Goal: Task Accomplishment & Management: Complete application form

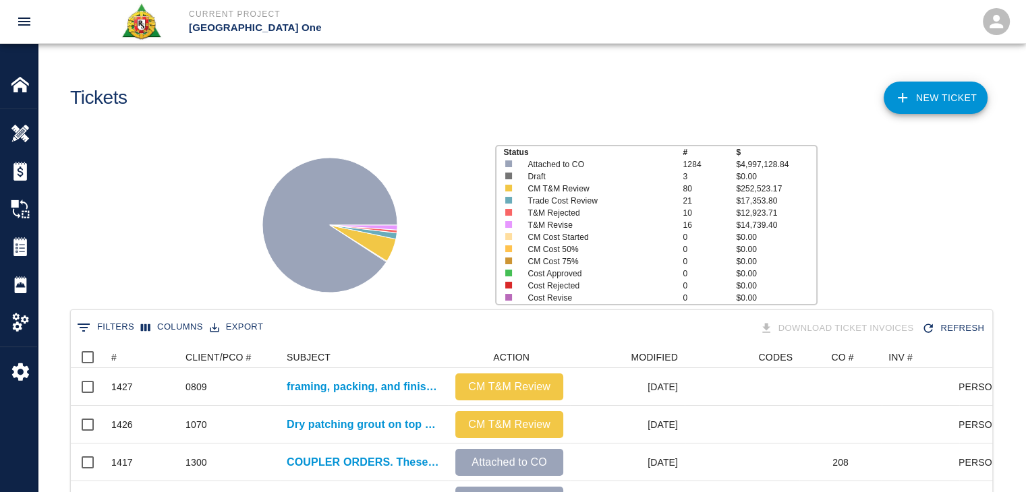
scroll to position [777, 911]
click at [925, 102] on link "NEW TICKET" at bounding box center [936, 98] width 104 height 32
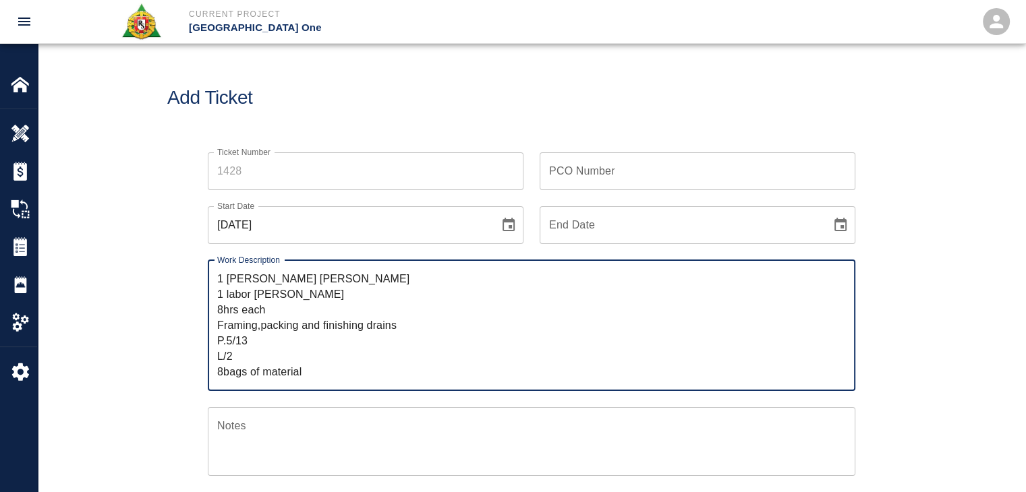
click at [217, 276] on textarea "1 mason Sebastian Bruce 1 labor Giuseppe Gentle 8hrs each Framing,packing and f…" at bounding box center [531, 325] width 629 height 109
drag, startPoint x: 243, startPoint y: 354, endPoint x: 212, endPoint y: 330, distance: 38.9
click at [212, 330] on div "R&S worked on 1 mason Sebastian Bruce 1 labor Giuseppe Gentle 8hrs each Framing…" at bounding box center [532, 325] width 648 height 131
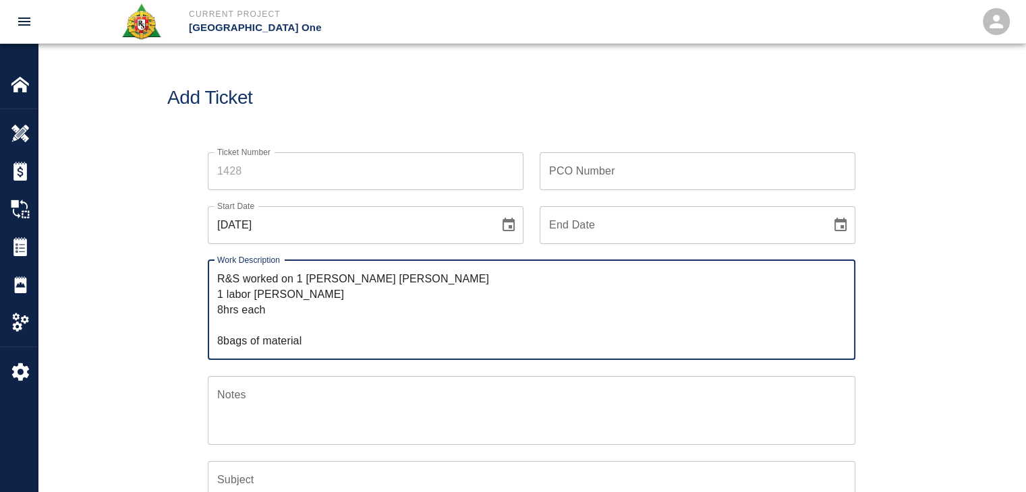
click at [297, 276] on textarea "R&S worked on 1 mason Sebastian Bruce 1 labor Giuseppe Gentle 8hrs each 8bags o…" at bounding box center [531, 310] width 629 height 78
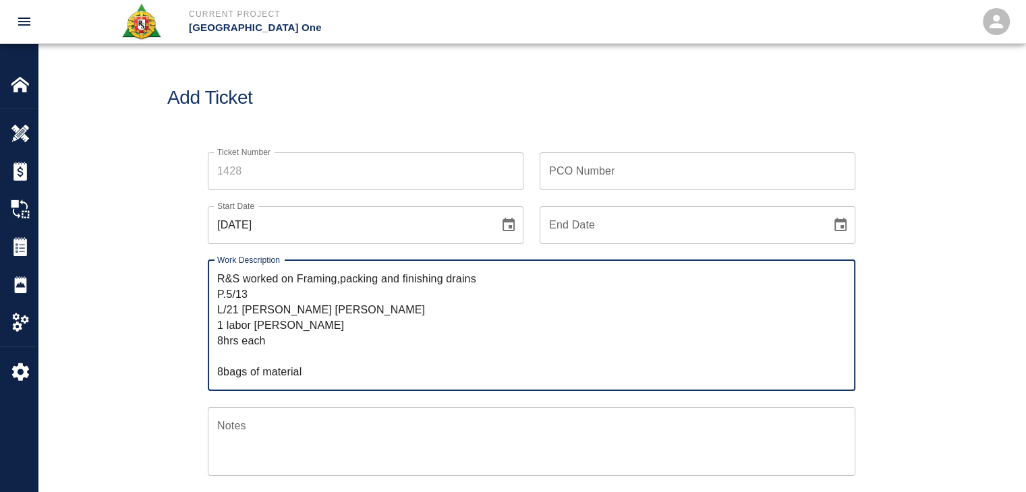
click at [302, 279] on textarea "R&S worked on Framing,packing and finishing drains P.5/13 L/21 mason Sebastian …" at bounding box center [531, 325] width 629 height 109
click at [337, 284] on textarea "R&S worked on framing,packing and finishing drains P.5/13 L/21 mason Sebastian …" at bounding box center [531, 325] width 629 height 109
click at [378, 281] on textarea "R&S worked on framing, packing and finishing drains P.5/13 L/21 mason Sebastian…" at bounding box center [531, 325] width 629 height 109
click at [219, 295] on textarea "R&S worked on framing, packing, and finishing drains P.5/13 L/21 mason Sebastia…" at bounding box center [531, 325] width 629 height 109
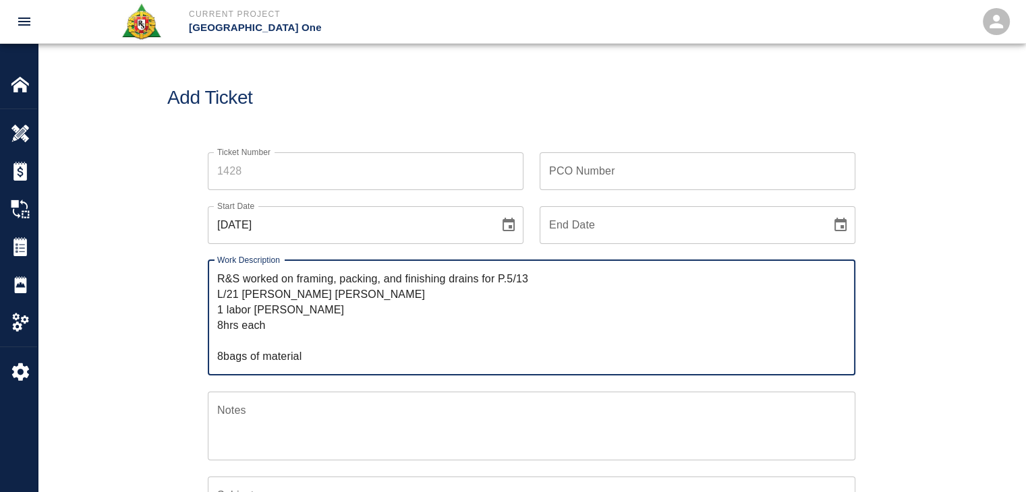
click at [219, 295] on textarea "R&S worked on framing, packing, and finishing drains for P.5/13 L/21 mason Seba…" at bounding box center [531, 317] width 629 height 93
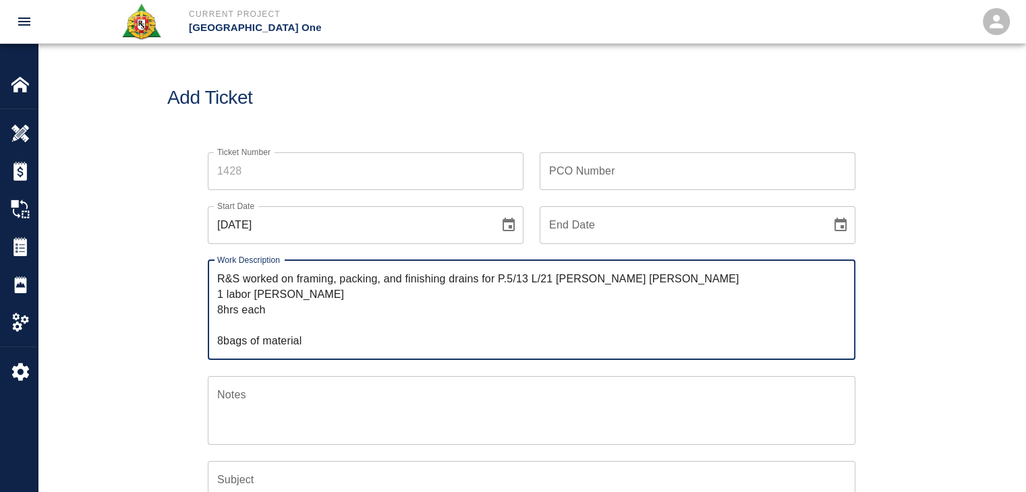
click at [545, 280] on textarea "R&S worked on framing, packing, and finishing drains for P.5/13 L/21 mason Seba…" at bounding box center [531, 310] width 629 height 78
click at [581, 283] on textarea "R&S worked on framing, packing, and finishing drains for P.5/13 L/21 mason Seba…" at bounding box center [531, 310] width 629 height 78
click at [610, 283] on textarea "R&S worked on framing, packing, and finishing drains for P.5/13 L/21 mason Seba…" at bounding box center [531, 310] width 629 height 78
click at [556, 281] on textarea "R&S worked on framing, packing, and finishing drains for P.5/13 L/21 mason Seba…" at bounding box center [531, 310] width 629 height 78
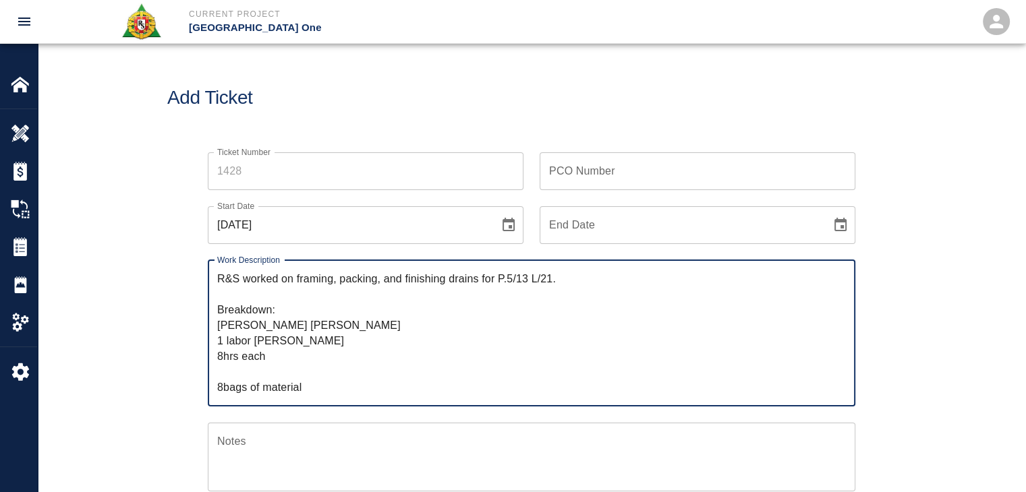
click at [224, 341] on textarea "R&S worked on framing, packing, and finishing drains for P.5/13 L/21. Breakdown…" at bounding box center [531, 333] width 629 height 124
click at [229, 341] on textarea "R&S worked on framing, packing, and finishing drains for P.5/13 L/21. Breakdown…" at bounding box center [531, 333] width 629 height 124
click at [215, 321] on div "R&S worked on framing, packing, and finishing drains for P.5/13 L/21. Breakdown…" at bounding box center [532, 333] width 648 height 146
click at [217, 326] on textarea "R&S worked on framing, packing, and finishing drains for P.5/13 L/21. Breakdown…" at bounding box center [531, 333] width 629 height 124
drag, startPoint x: 276, startPoint y: 353, endPoint x: 254, endPoint y: 353, distance: 22.3
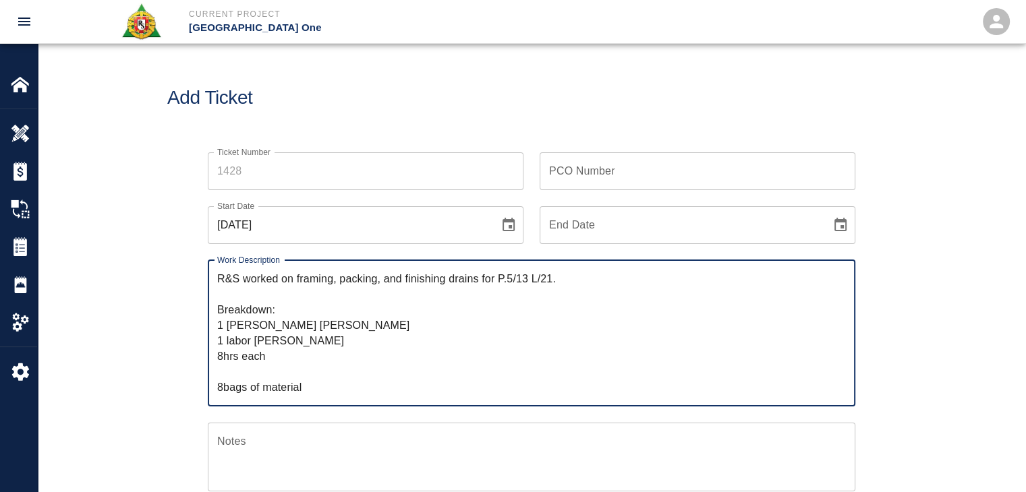
click at [254, 353] on textarea "R&S worked on framing, packing, and finishing drains for P.5/13 L/21. Breakdown…" at bounding box center [531, 333] width 629 height 124
drag, startPoint x: 254, startPoint y: 353, endPoint x: 197, endPoint y: 355, distance: 56.7
click at [197, 355] on div "Work Description R&S worked on framing, packing, and finishing drains for P.5/1…" at bounding box center [524, 325] width 664 height 163
click at [265, 327] on textarea "R&S worked on framing, packing, and finishing drains for P.5/13 L/21. Breakdown…" at bounding box center [531, 333] width 629 height 124
paste textarea "8hrs"
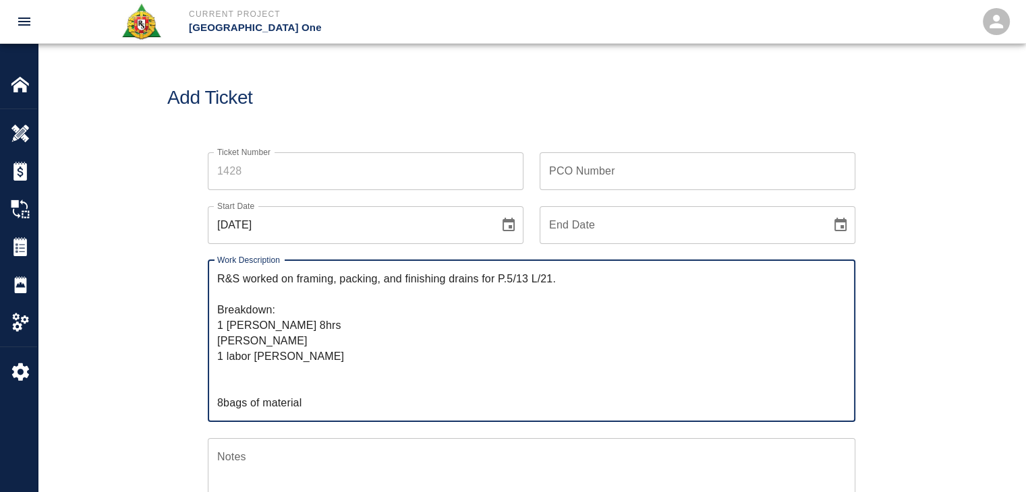
click at [252, 357] on textarea "R&S worked on framing, packing, and finishing drains for P.5/13 L/21. Breakdown…" at bounding box center [531, 341] width 629 height 140
paste textarea "8hrs"
drag, startPoint x: 276, startPoint y: 357, endPoint x: 216, endPoint y: 356, distance: 60.0
click at [216, 356] on div "R&S worked on framing, packing, and finishing drains for P.5/13 L/21. Breakdown…" at bounding box center [532, 341] width 648 height 162
click at [291, 327] on textarea "R&S worked on framing, packing, and finishing drains for P.5/13 L/21. Breakdown…" at bounding box center [531, 341] width 629 height 140
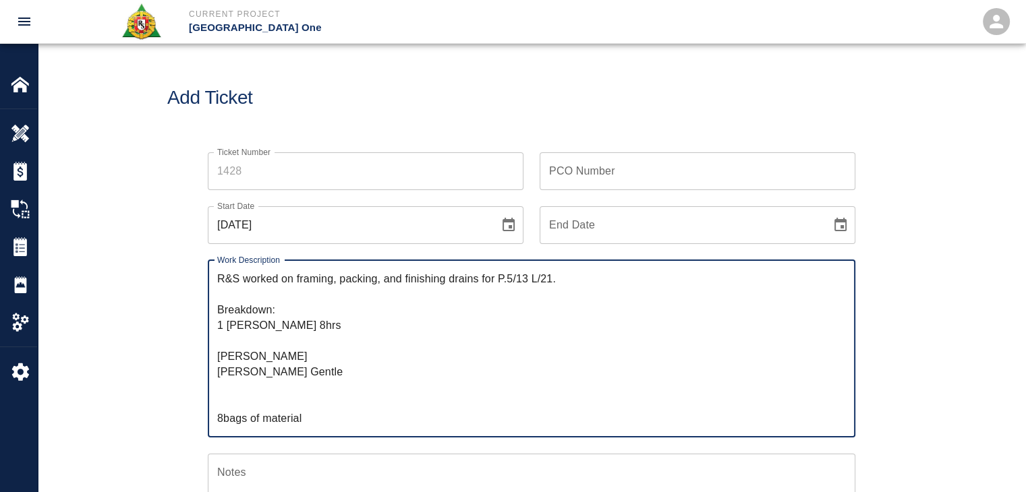
paste textarea "1 labor 8hrs"
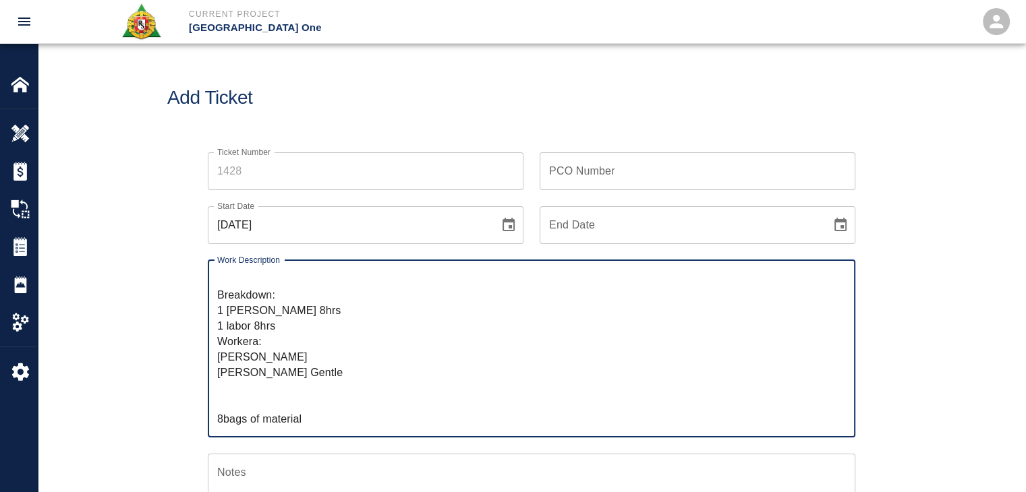
click at [241, 408] on textarea "R&S worked on framing, packing, and finishing drains for P.5/13 L/21. Breakdown…" at bounding box center [531, 348] width 629 height 155
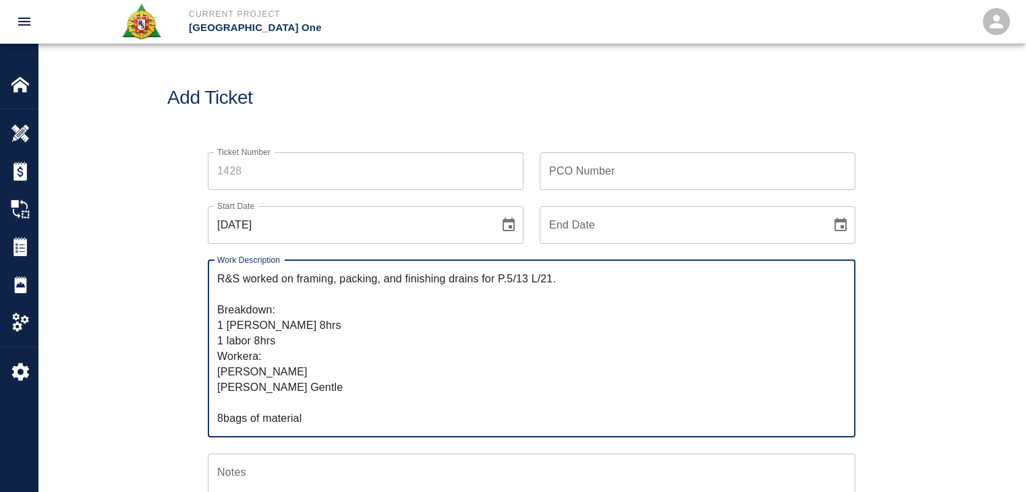
scroll to position [0, 0]
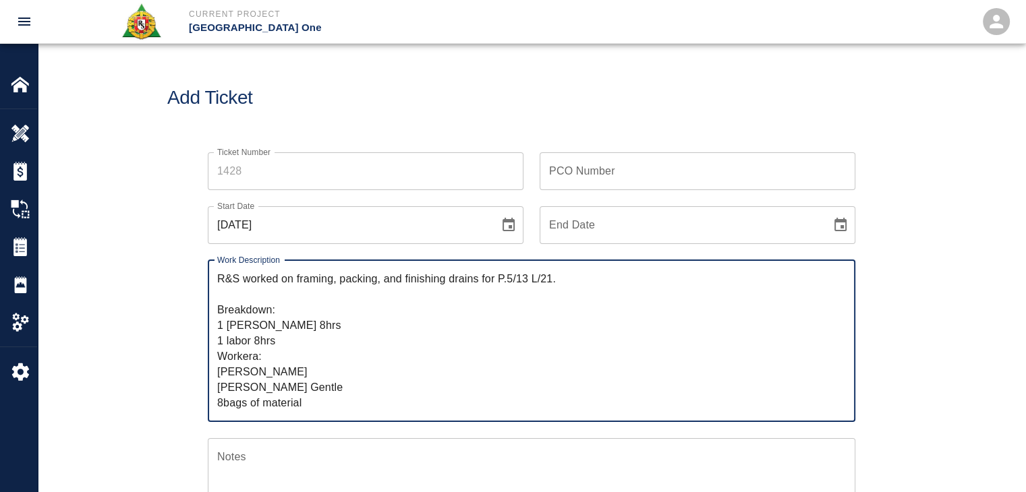
drag, startPoint x: 318, startPoint y: 399, endPoint x: 185, endPoint y: 399, distance: 133.6
click at [185, 399] on div "Ticket Number Ticket Number PCO Number PCO Number Start Date 10/08/2025 Start D…" at bounding box center [531, 452] width 728 height 633
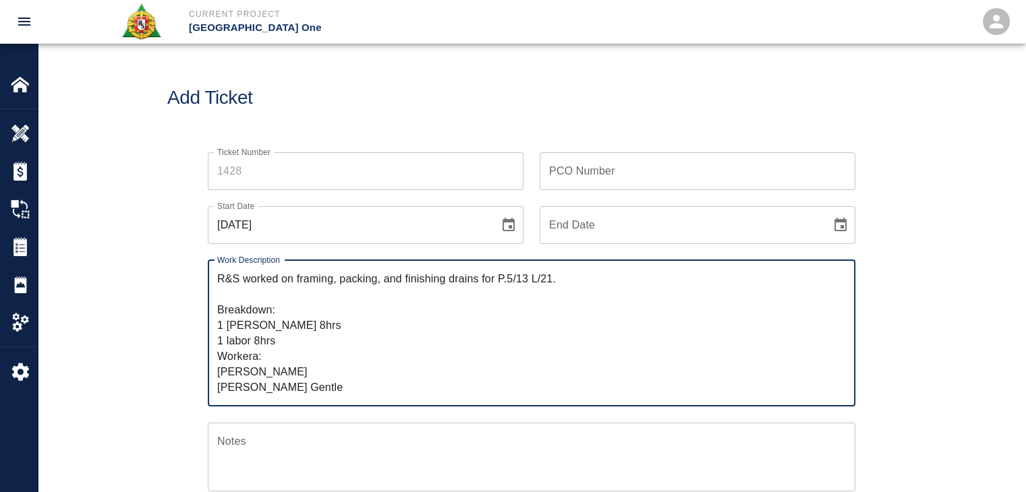
click at [257, 360] on textarea "R&S worked on framing, packing, and finishing drains for P.5/13 L/21. Breakdown…" at bounding box center [531, 333] width 629 height 124
click at [283, 341] on textarea "R&S worked on framing, packing, and finishing drains for P.5/13 L/21. Breakdown…" at bounding box center [531, 333] width 629 height 124
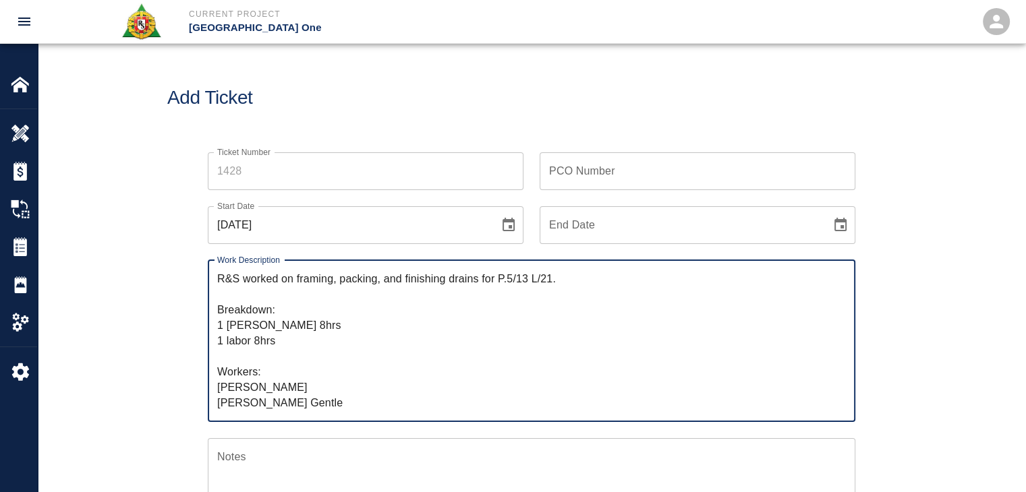
paste textarea "8bags of material"
click at [223, 359] on textarea "R&S worked on framing, packing, and finishing drains for P.5/13 L/21. Breakdown…" at bounding box center [531, 341] width 629 height 140
type textarea "R&S worked on framing, packing, and finishing drains for P.5/13 L/21. Breakdown…"
click at [144, 325] on div "Ticket Number Ticket Number PCO Number PCO Number Start Date 10/08/2025 Start D…" at bounding box center [531, 468] width 987 height 665
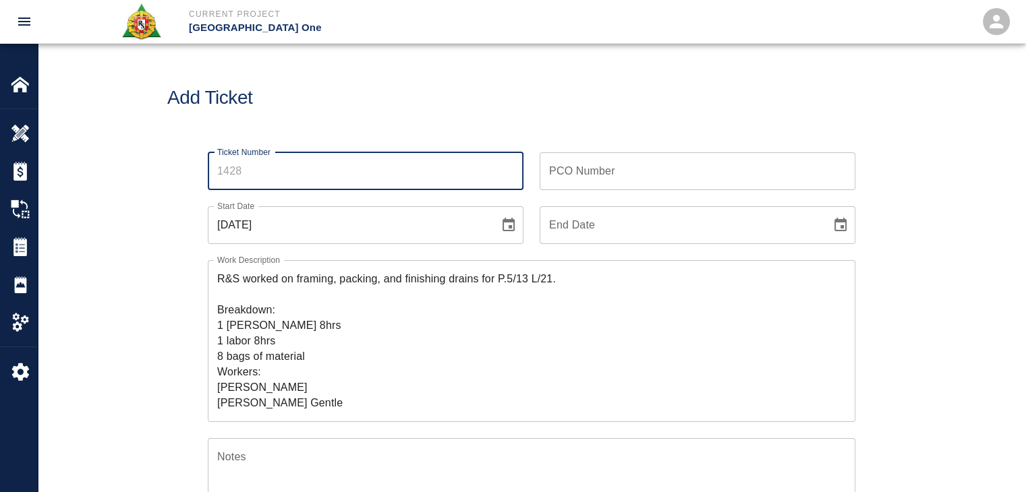
click at [231, 179] on input "Ticket Number" at bounding box center [366, 171] width 316 height 38
type input "1428"
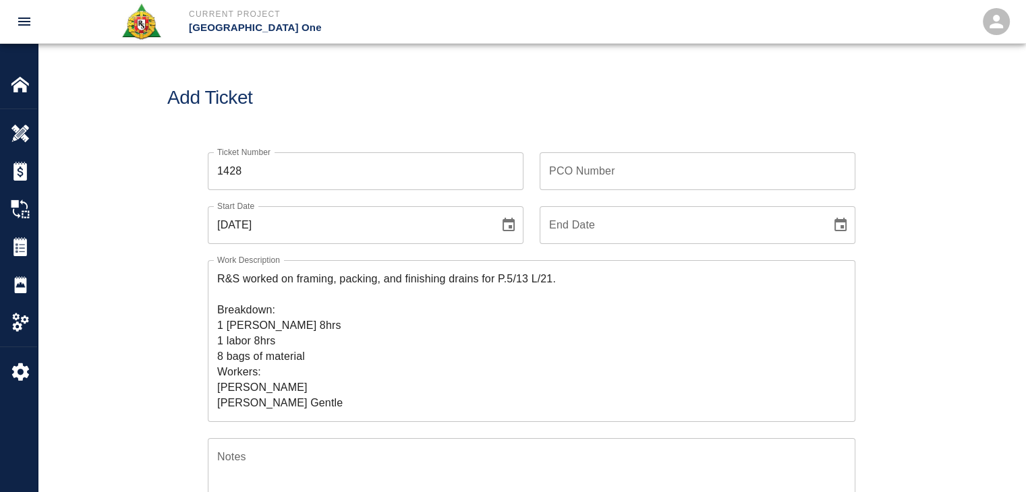
click at [294, 142] on div "Ticket Number 1428 Ticket Number" at bounding box center [358, 163] width 332 height 54
click at [511, 221] on icon "Choose date, selected date is Oct 8, 2025" at bounding box center [509, 224] width 12 height 13
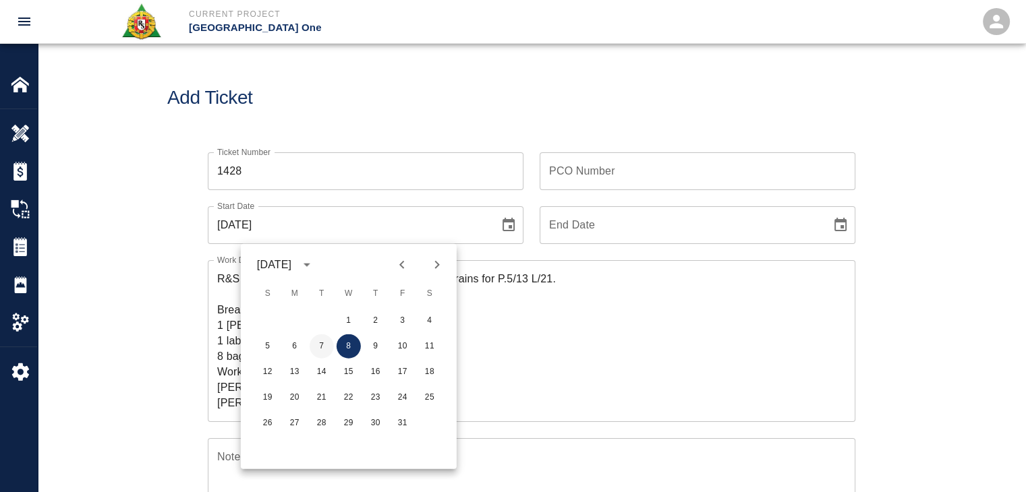
click at [321, 348] on button "7" at bounding box center [322, 347] width 24 height 24
type input "[DATE]"
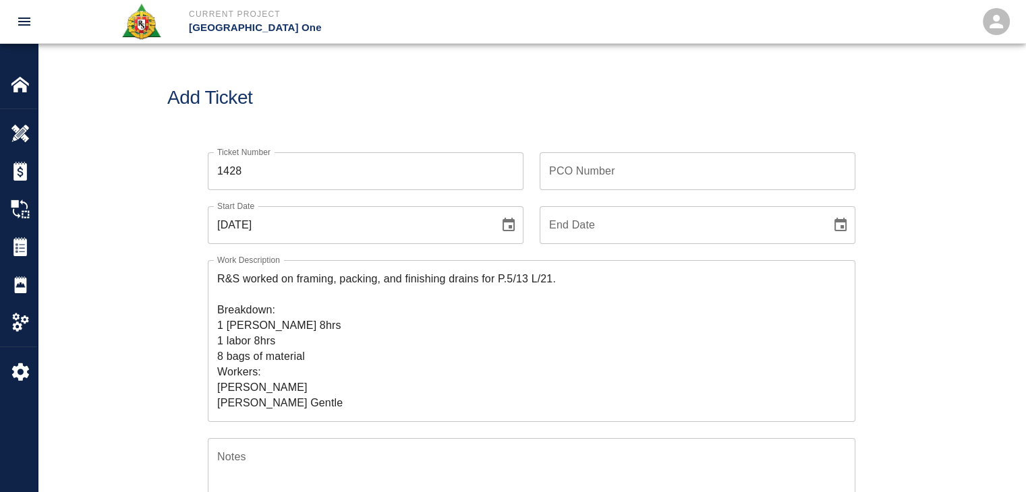
click at [405, 122] on div "Add Ticket" at bounding box center [531, 98] width 987 height 109
click at [546, 177] on input "PCO Number" at bounding box center [698, 171] width 316 height 38
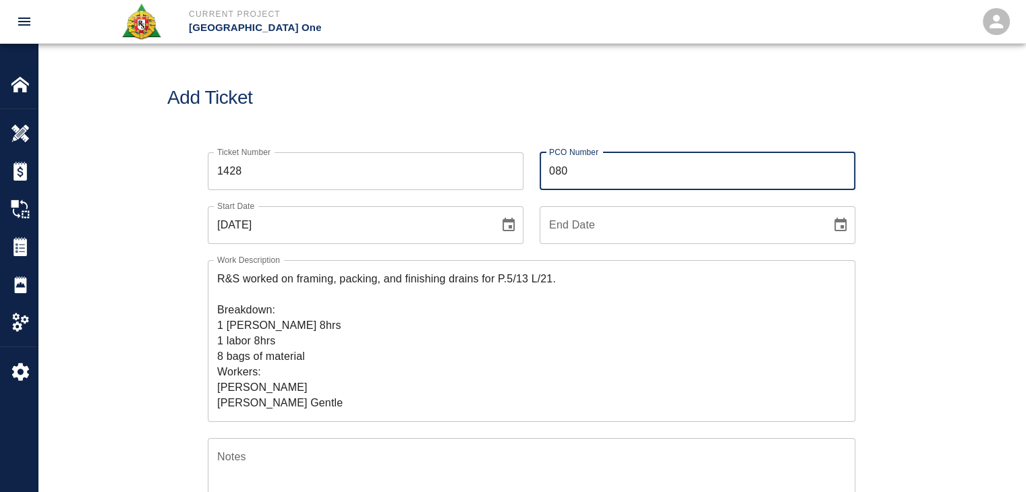
type input "0809"
click at [509, 107] on h1 "Add Ticket" at bounding box center [531, 98] width 728 height 22
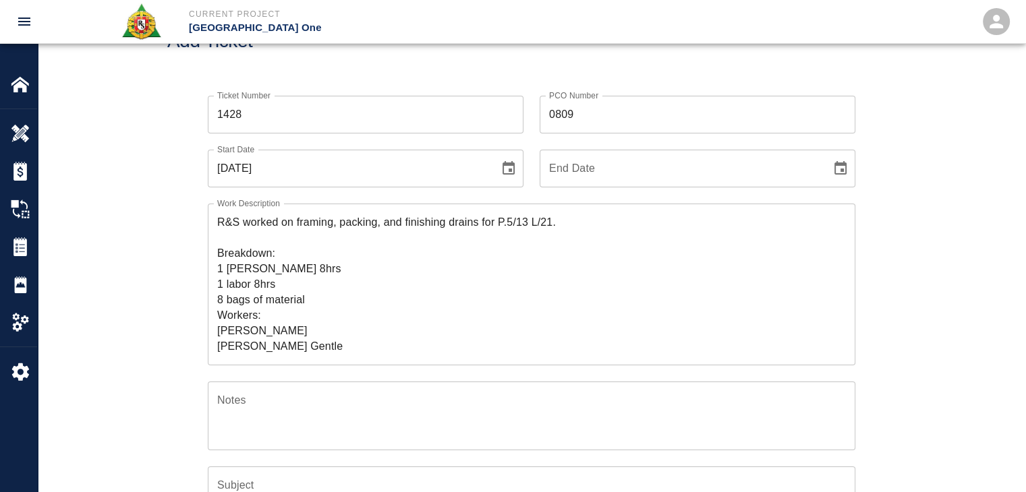
scroll to position [117, 0]
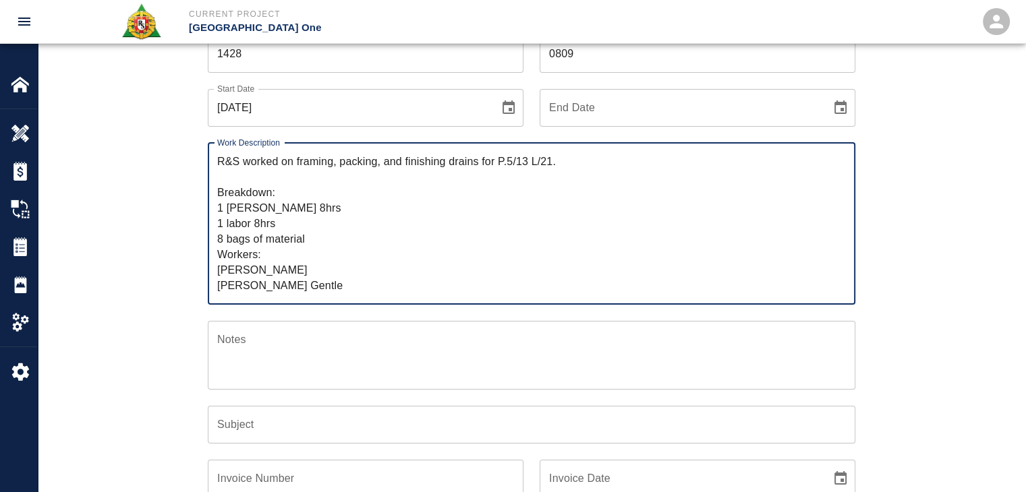
click at [237, 163] on textarea "R&S worked on framing, packing, and finishing drains for P.5/13 L/21. Breakdown…" at bounding box center [531, 224] width 629 height 140
click at [364, 148] on div "R&S worked on framing, packing, and finishing drains for P.5/13 L/21. Breakdown…" at bounding box center [532, 224] width 648 height 162
click at [518, 167] on textarea "R&S worked on framing, packing, and finishing drains for P.5/13 L/21. Breakdown…" at bounding box center [531, 224] width 629 height 140
drag, startPoint x: 576, startPoint y: 164, endPoint x: 349, endPoint y: 159, distance: 227.4
click at [349, 159] on textarea "R&S worked on framing, packing, and finishing drains for P.5/13 L/21. Breakdown…" at bounding box center [531, 224] width 629 height 140
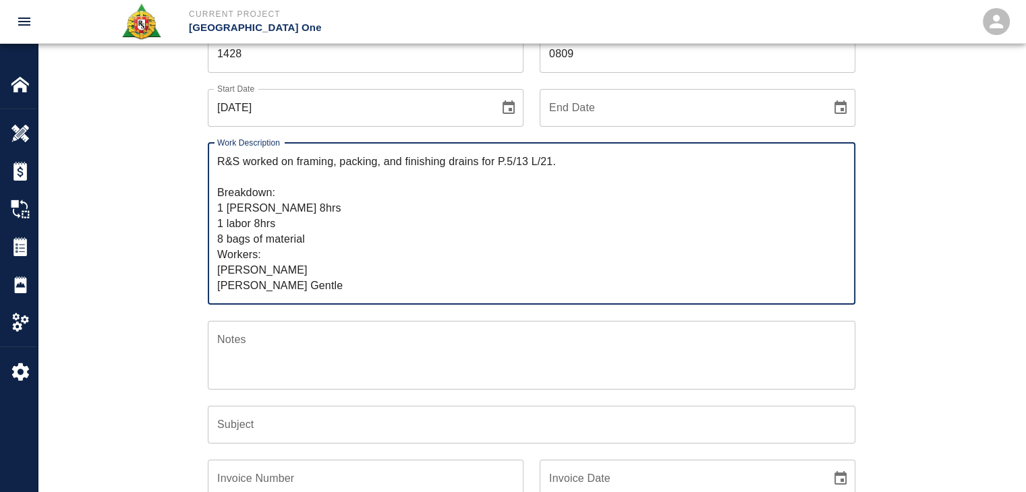
click at [424, 162] on textarea "R&S worked on framing, packing, and finishing drains for P.5/13 L/21. Breakdown…" at bounding box center [531, 224] width 629 height 140
click at [480, 163] on textarea "R&S worked on framing, packing, and finishing drains for P.5/13 L/21. Breakdown…" at bounding box center [531, 224] width 629 height 140
click at [496, 163] on textarea "R&S worked on framing, packing, and finishing drains for P.5/13 L/21. Breakdown…" at bounding box center [531, 224] width 629 height 140
drag, startPoint x: 606, startPoint y: 159, endPoint x: 295, endPoint y: 166, distance: 311.7
click at [295, 166] on textarea "R&S worked on framing, packing, and finishing drains for area P.5/13 L/21. Brea…" at bounding box center [531, 224] width 629 height 140
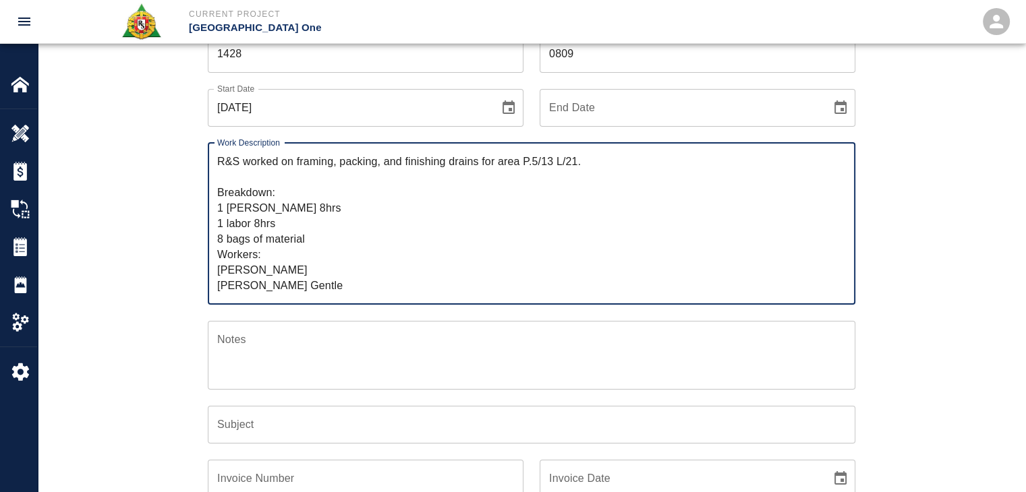
type textarea "R&S worked on framing, packing, and finishing drains for area P.5/13 L/21. Brea…"
click at [281, 413] on input "Subject" at bounding box center [532, 425] width 648 height 38
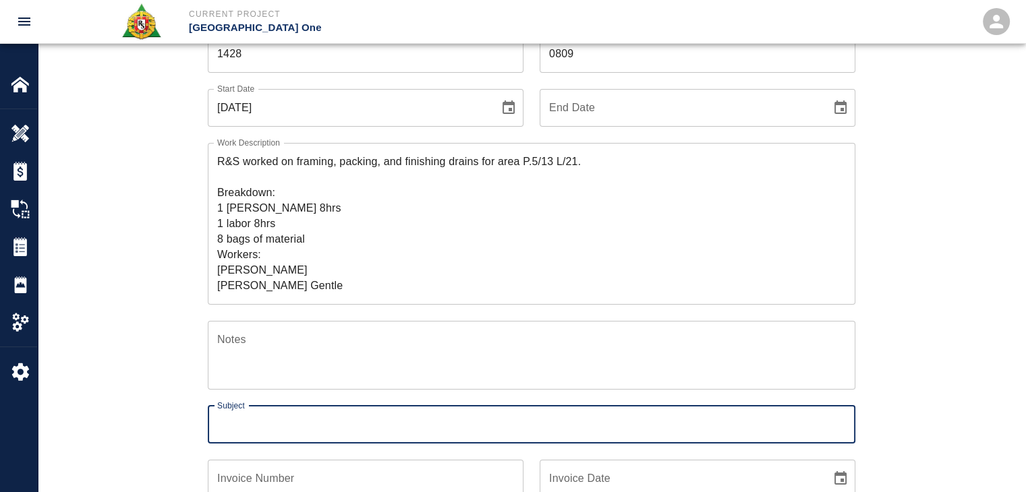
paste input "framing, packing, and finishing drains for area P.5/13 L/21."
type input "framing, packing, and finishing drains for area P.5/13 L/21."
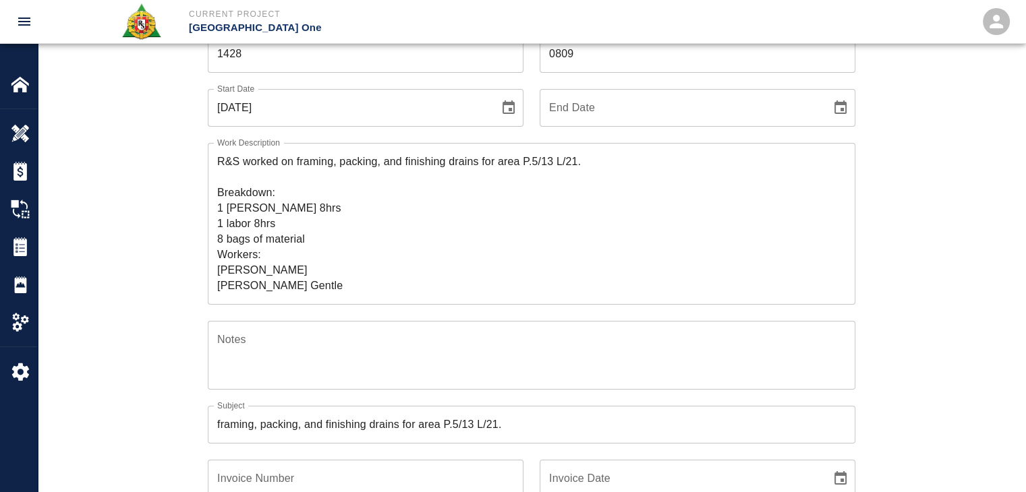
click at [159, 387] on div "Ticket Number 1428 Ticket Number PCO Number 0809 PCO Number Start Date 10/07/20…" at bounding box center [531, 351] width 987 height 665
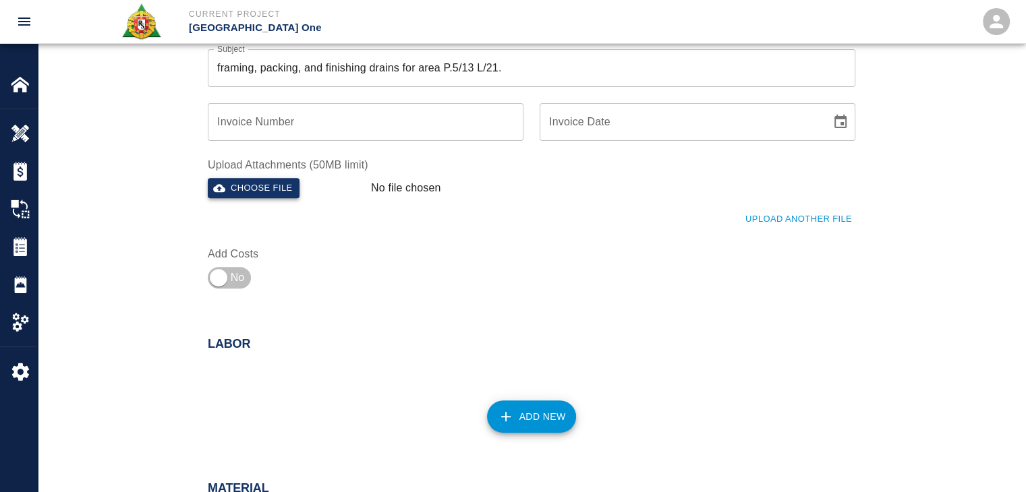
scroll to position [550, 0]
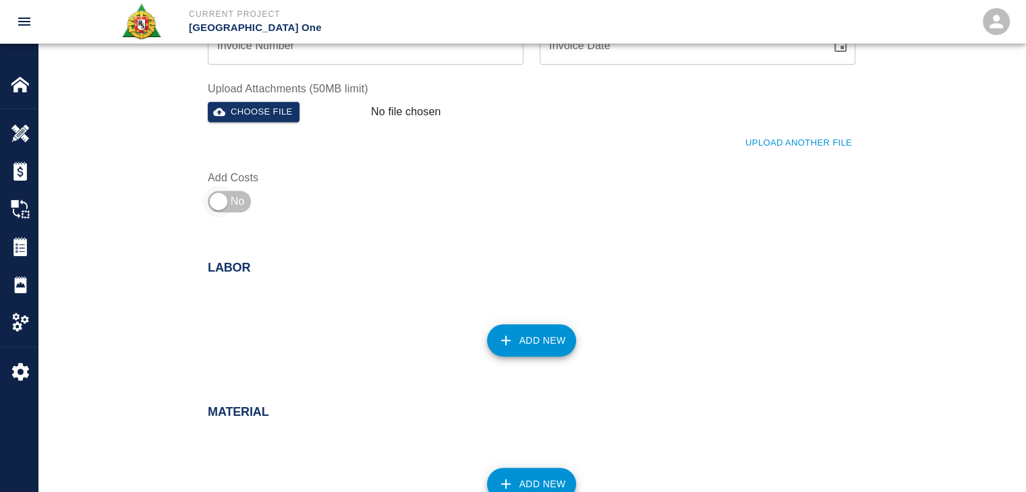
click at [236, 198] on input "checkbox" at bounding box center [218, 201] width 97 height 32
checkbox input "true"
click at [782, 137] on button "Upload Another File" at bounding box center [798, 143] width 113 height 21
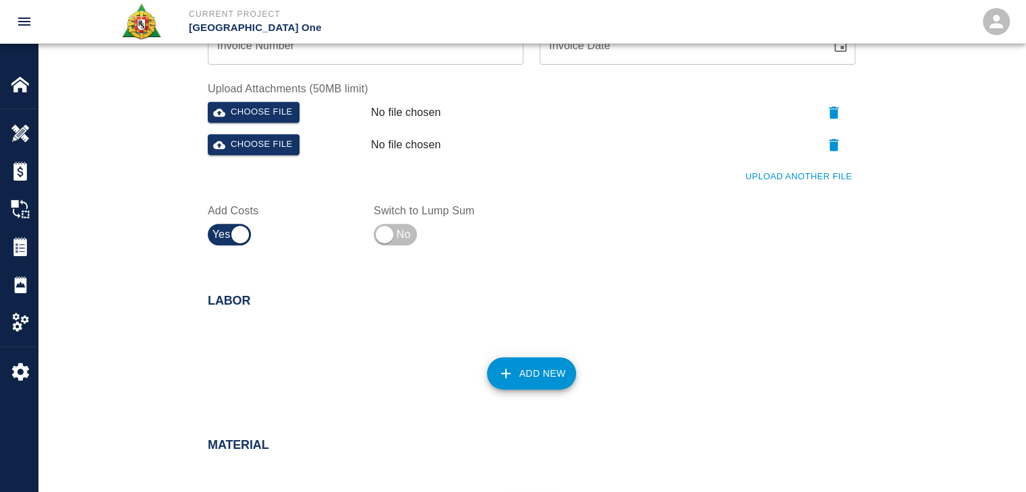
click at [753, 180] on button "Upload Another File" at bounding box center [798, 177] width 113 height 21
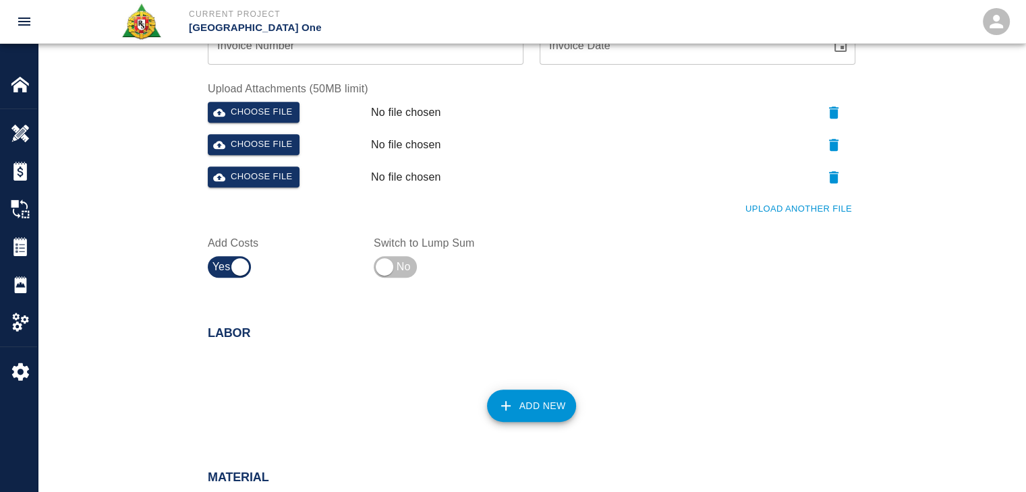
click at [754, 211] on button "Upload Another File" at bounding box center [798, 209] width 113 height 21
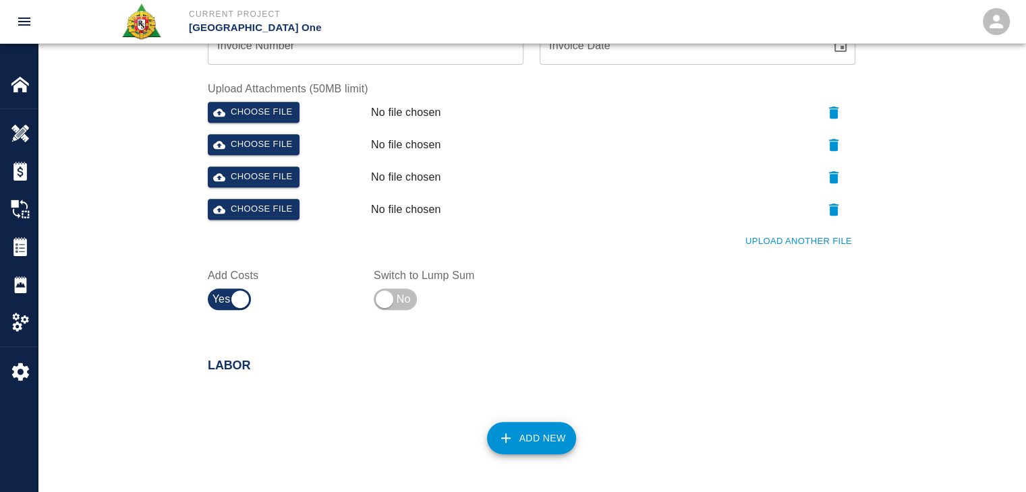
click at [769, 227] on div "Upload Another File" at bounding box center [524, 233] width 664 height 37
click at [784, 238] on button "Upload Another File" at bounding box center [798, 241] width 113 height 21
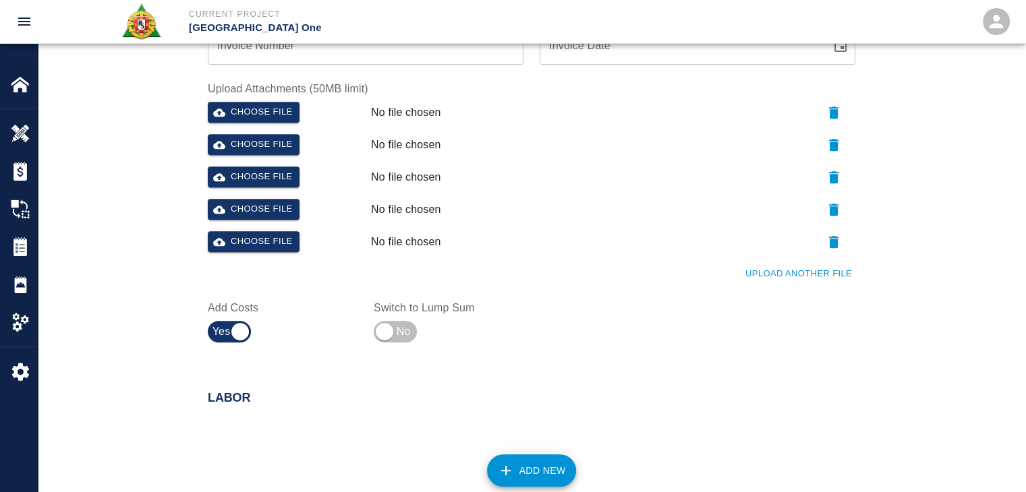
click at [798, 267] on button "Upload Another File" at bounding box center [798, 274] width 113 height 21
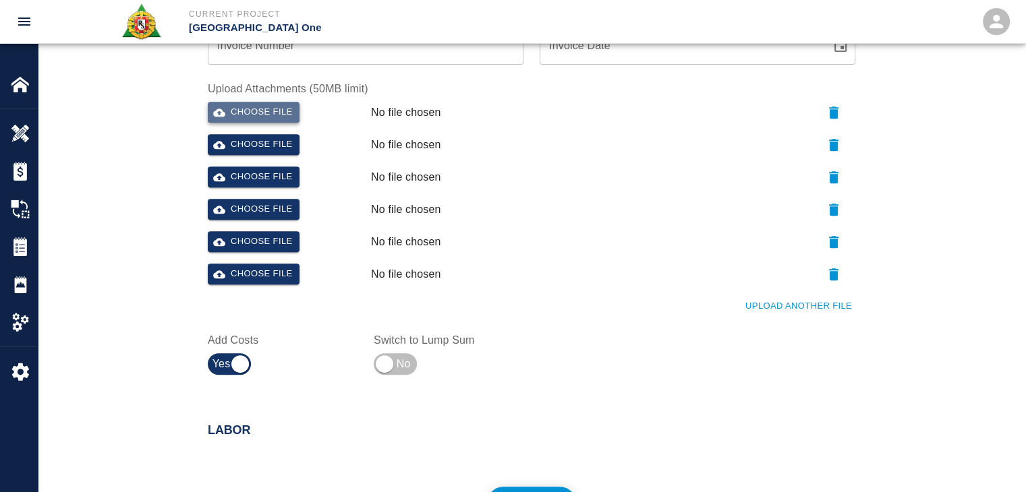
click at [295, 108] on button "Choose file" at bounding box center [254, 112] width 92 height 21
click at [259, 142] on button "Choose file" at bounding box center [254, 144] width 92 height 21
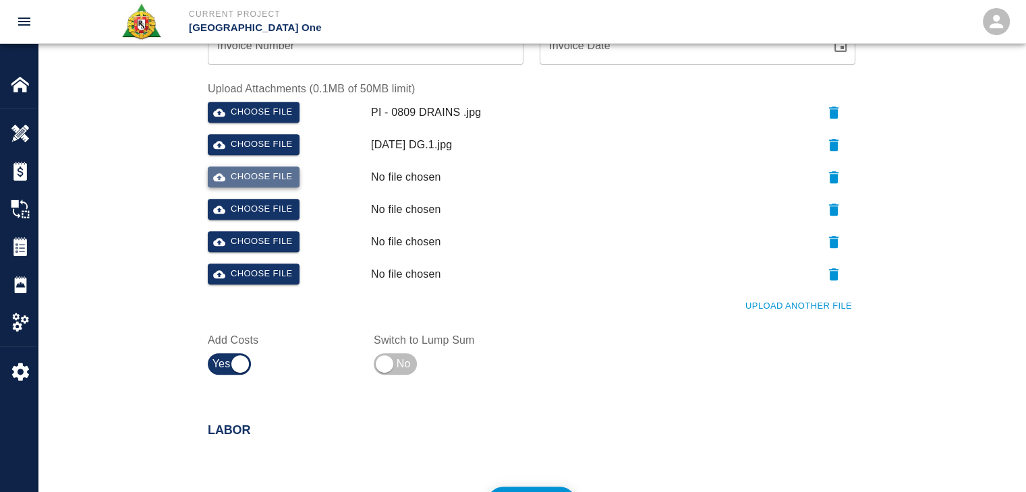
click at [263, 175] on button "Choose file" at bounding box center [254, 177] width 92 height 21
click at [258, 210] on button "Choose file" at bounding box center [254, 209] width 92 height 21
click at [246, 243] on button "Choose file" at bounding box center [254, 241] width 92 height 21
click at [246, 275] on button "Choose file" at bounding box center [254, 274] width 92 height 21
click at [142, 273] on div "Ticket Number 1428 Ticket Number PCO Number 0809 PCO Number Start Date 10/07/20…" at bounding box center [531, 0] width 987 height 828
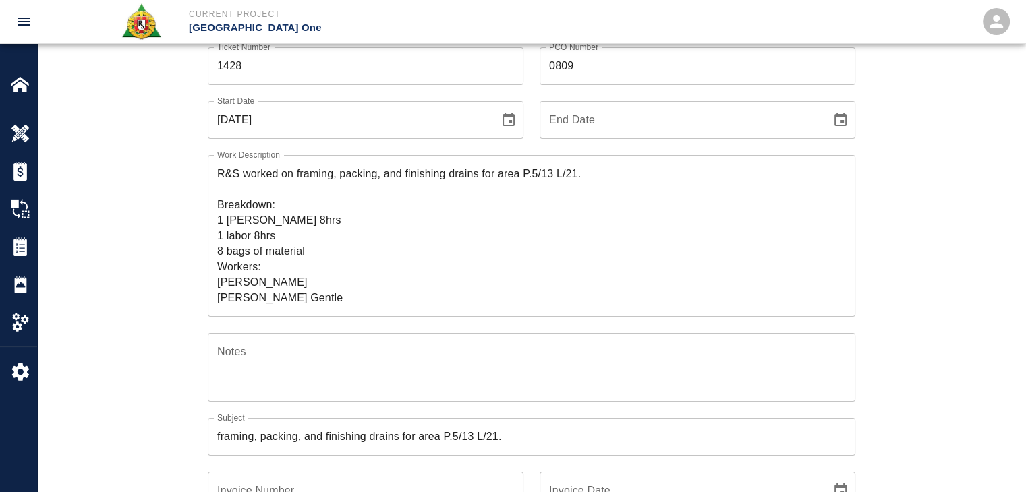
scroll to position [111, 0]
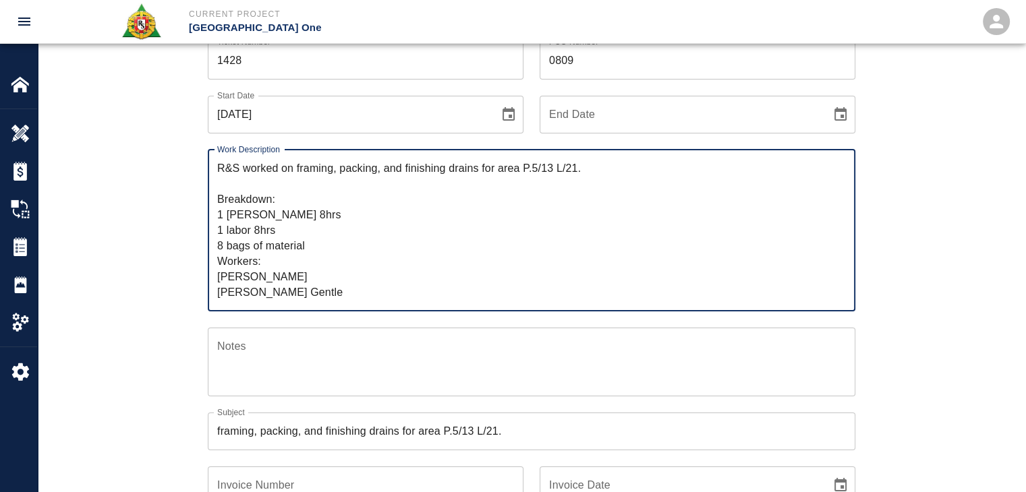
click at [283, 233] on textarea "R&S worked on framing, packing, and finishing drains for area P.5/13 L/21. Brea…" at bounding box center [531, 231] width 629 height 140
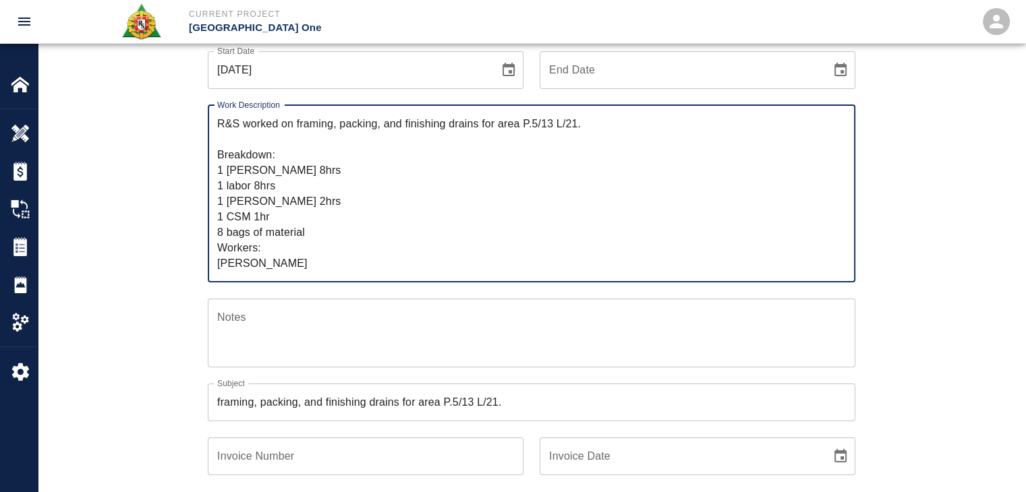
scroll to position [15, 0]
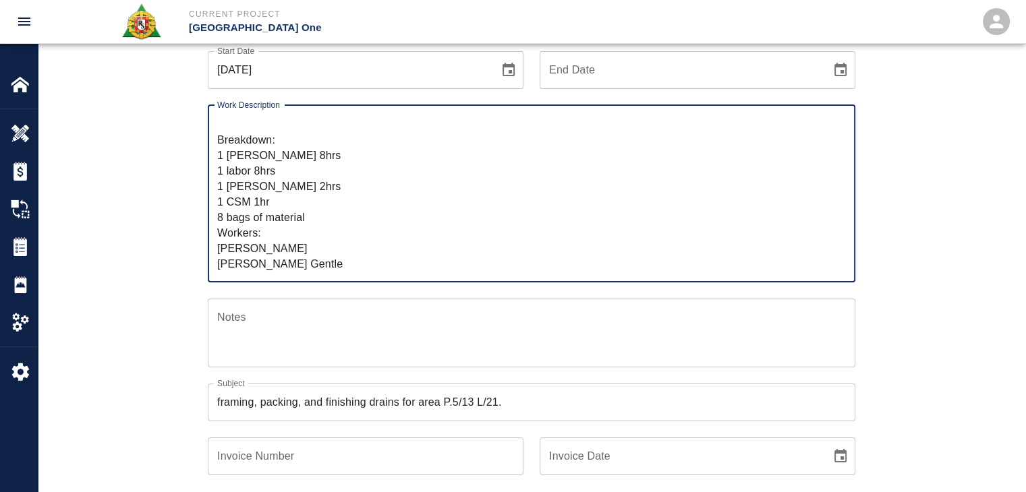
click at [304, 260] on textarea "R&S worked on framing, packing, and finishing drains for area P.5/13 L/21. Brea…" at bounding box center [531, 193] width 629 height 155
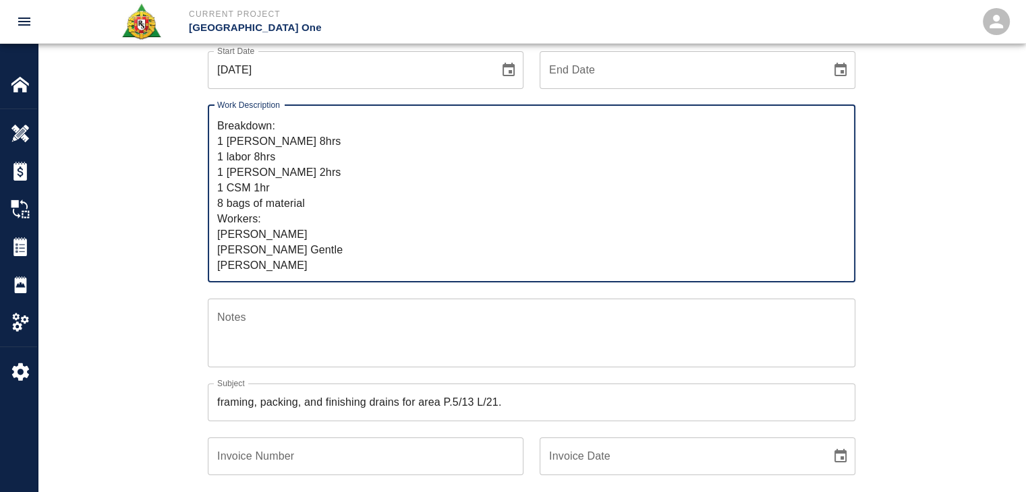
click at [243, 265] on textarea "R&S worked on framing, packing, and finishing drains for area P.5/13 L/21. Brea…" at bounding box center [531, 193] width 629 height 155
type textarea "R&S worked on framing, packing, and finishing drains for area P.5/13 L/21. Brea…"
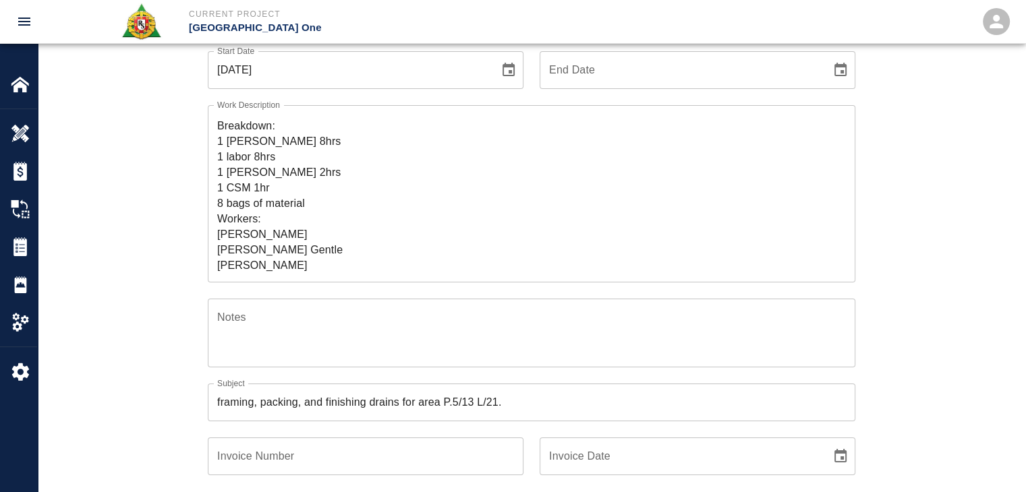
click at [194, 268] on div "Work Description R&S worked on framing, packing, and finishing drains for area …" at bounding box center [524, 186] width 664 height 194
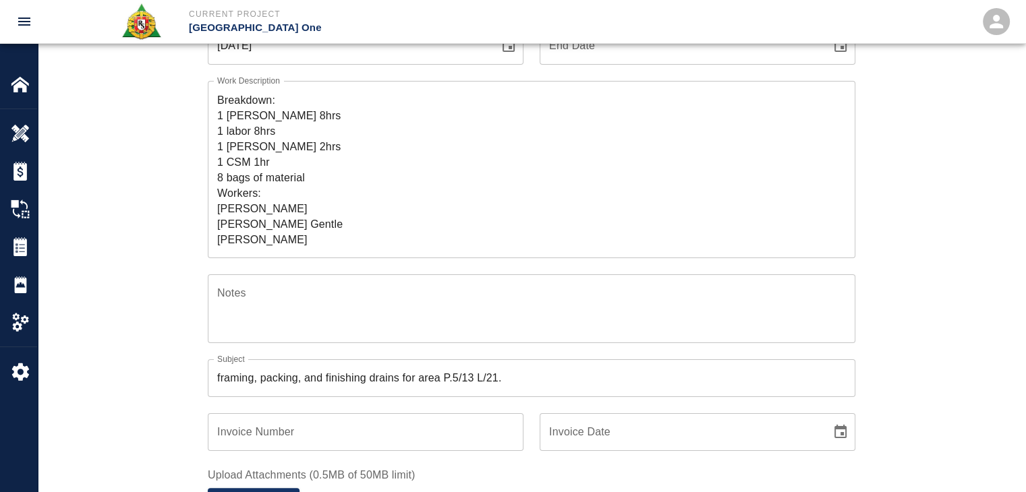
click at [175, 262] on div "Ticket Number 1428 Ticket Number PCO Number 0809 PCO Number Start Date 10/07/20…" at bounding box center [531, 362] width 728 height 811
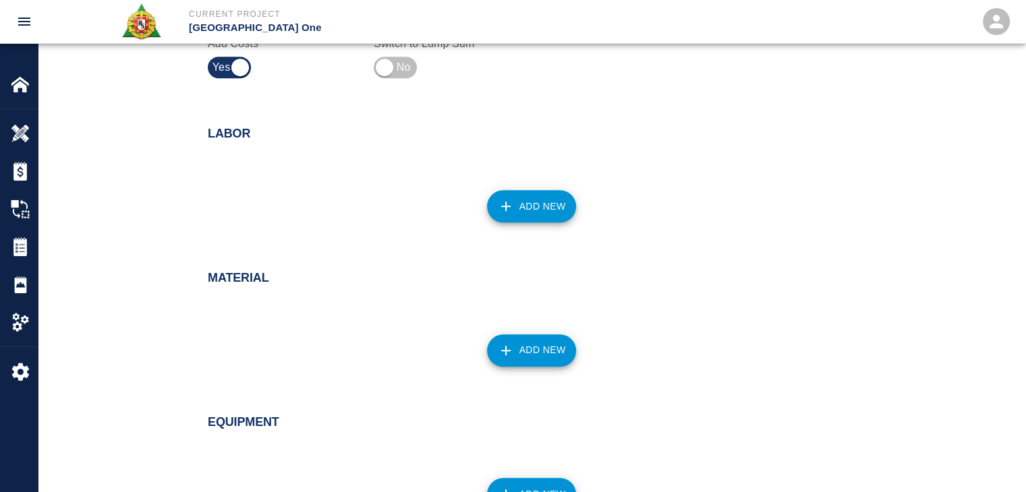
scroll to position [871, 0]
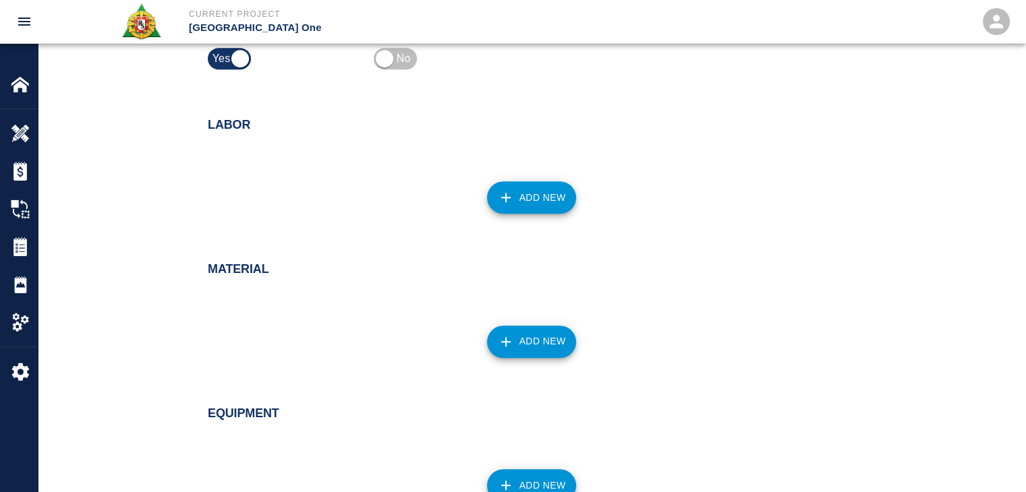
click at [502, 190] on icon "button" at bounding box center [506, 198] width 16 height 16
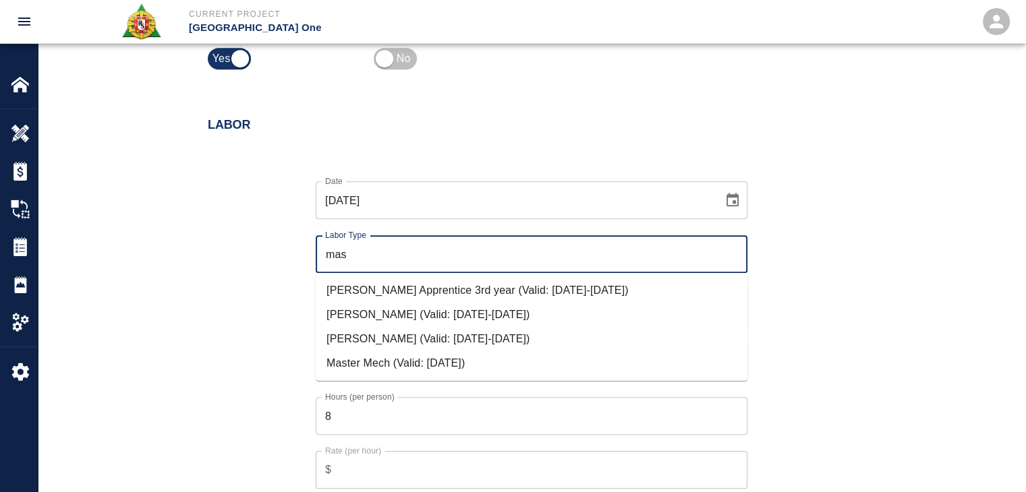
click at [413, 331] on li "Mason Journeyman (Valid: 07/01/2024-10/31/2025)" at bounding box center [532, 339] width 432 height 24
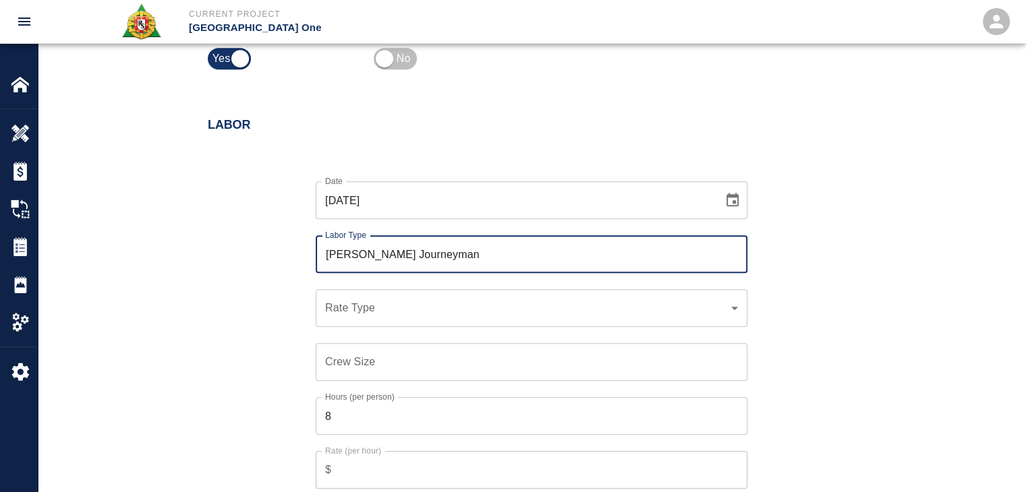
scroll to position [1009, 0]
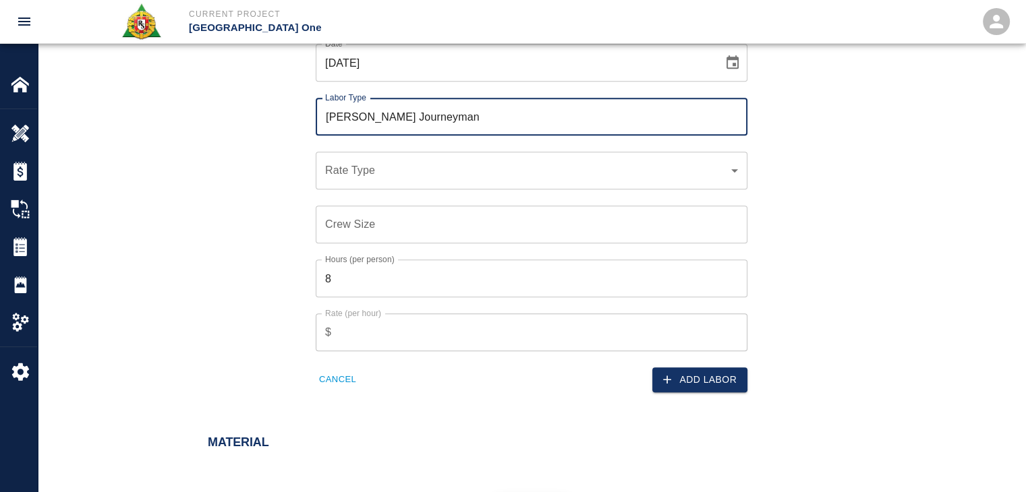
type input "Mason Journeyman"
click at [349, 182] on div "​ Rate Type" at bounding box center [532, 171] width 432 height 38
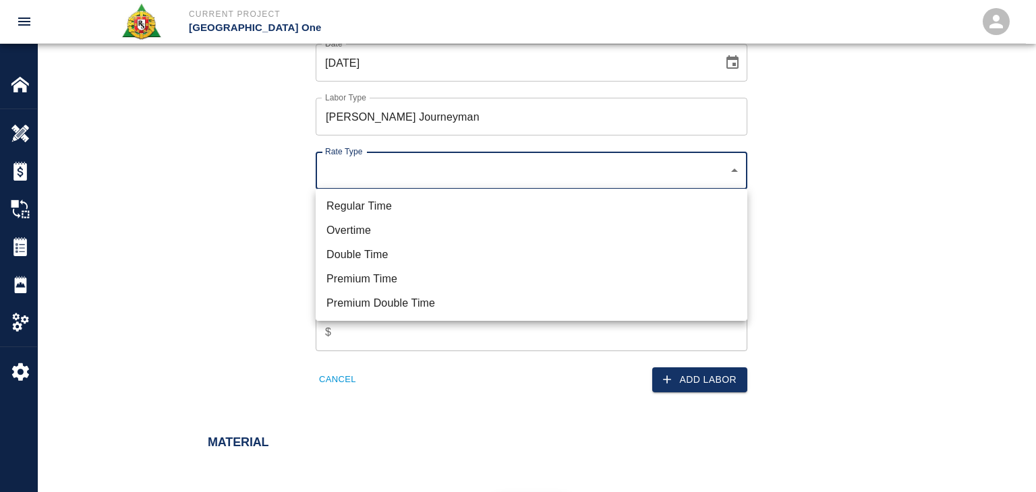
click at [378, 203] on li "Regular Time" at bounding box center [532, 206] width 432 height 24
type input "rate_rt"
type input "112.04"
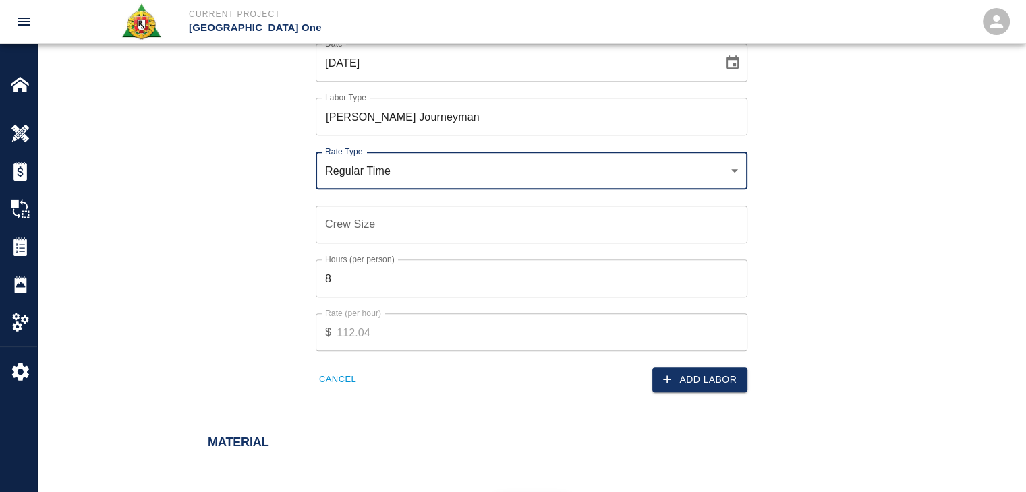
click at [373, 219] on input "Crew Size" at bounding box center [532, 225] width 432 height 38
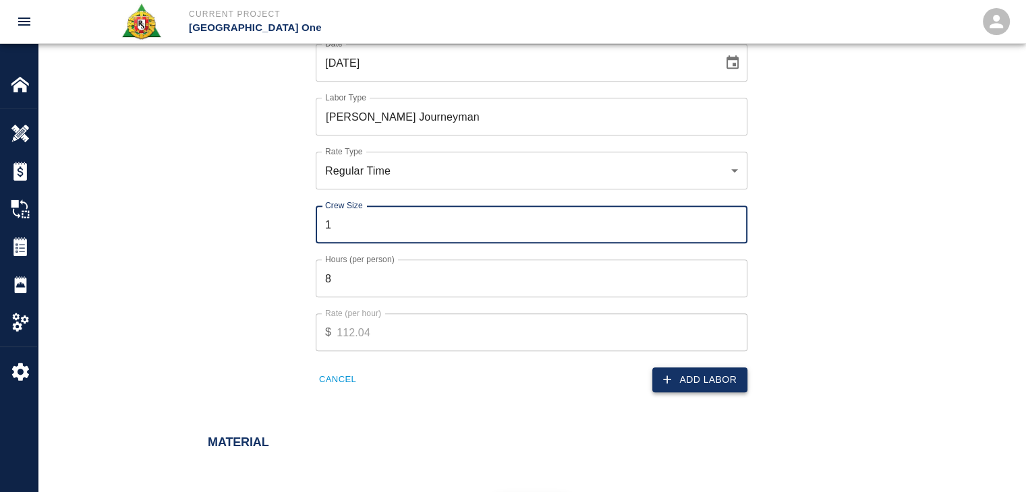
type input "1"
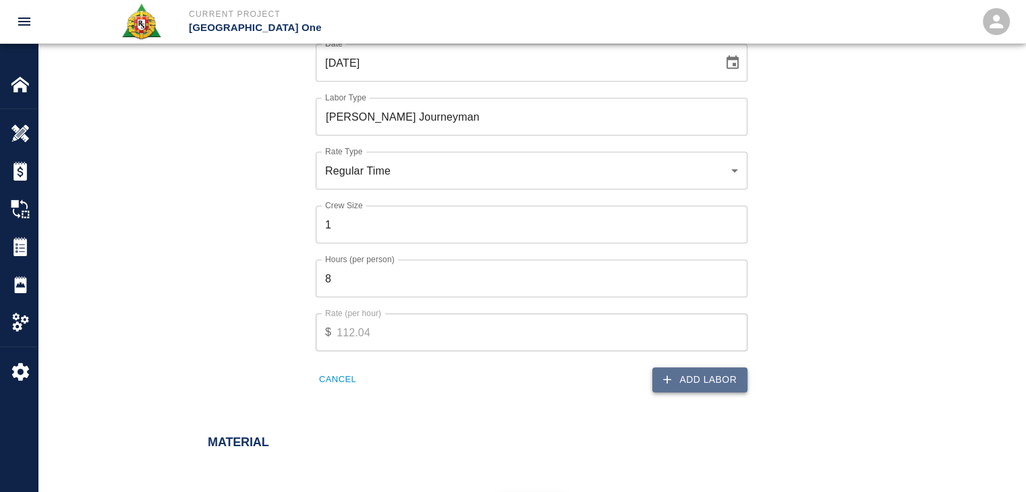
click at [684, 380] on button "Add Labor" at bounding box center [699, 380] width 95 height 25
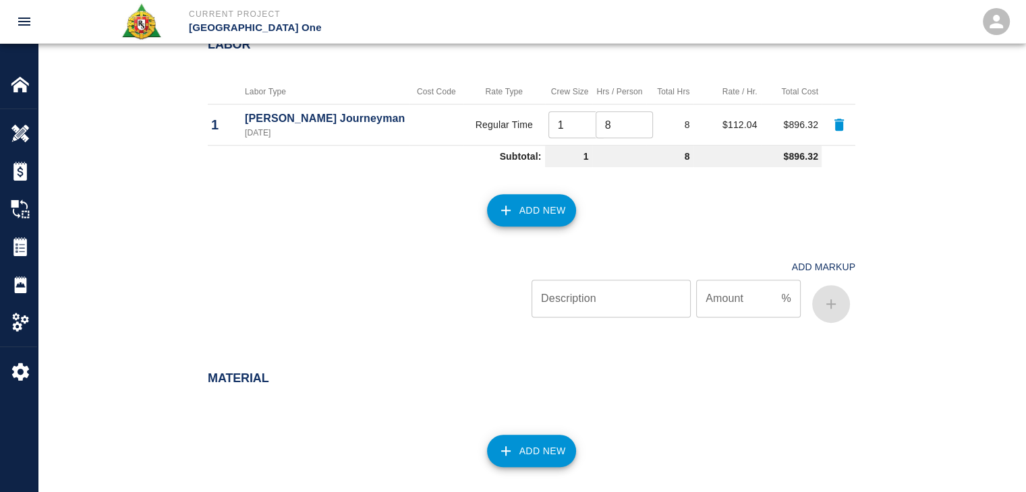
scroll to position [951, 0]
click at [536, 203] on button "Add New" at bounding box center [532, 211] width 90 height 32
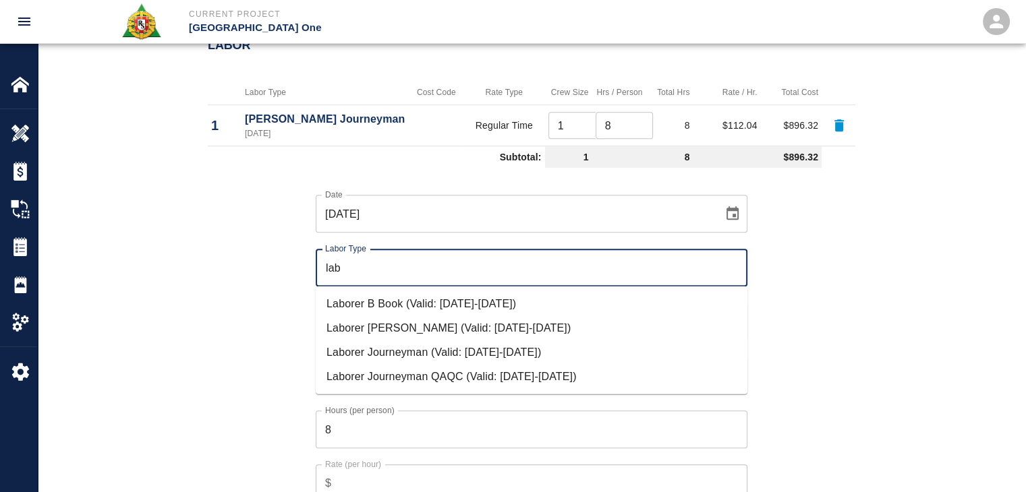
click at [428, 344] on li "Laborer Journeyman (Valid: 07/01/2024-10/31/2025)" at bounding box center [532, 352] width 432 height 24
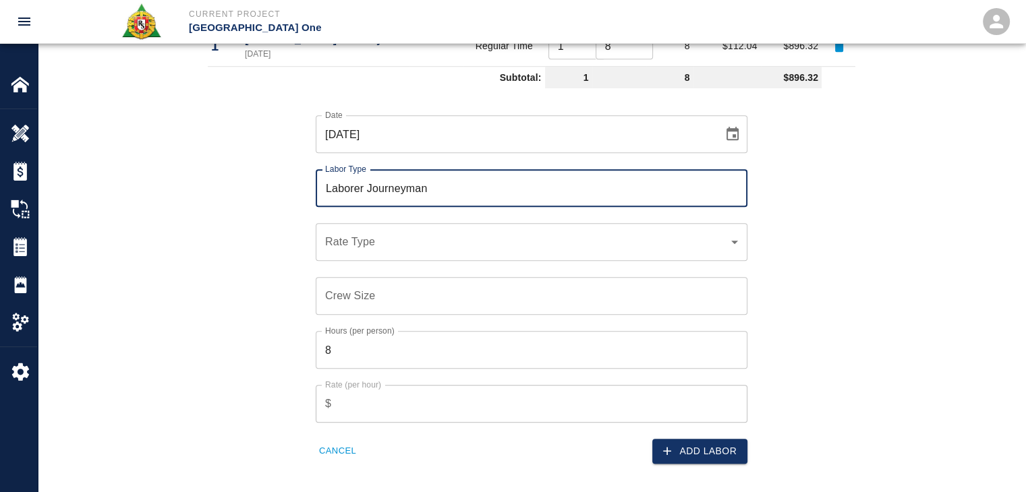
scroll to position [1033, 0]
type input "Laborer Journeyman"
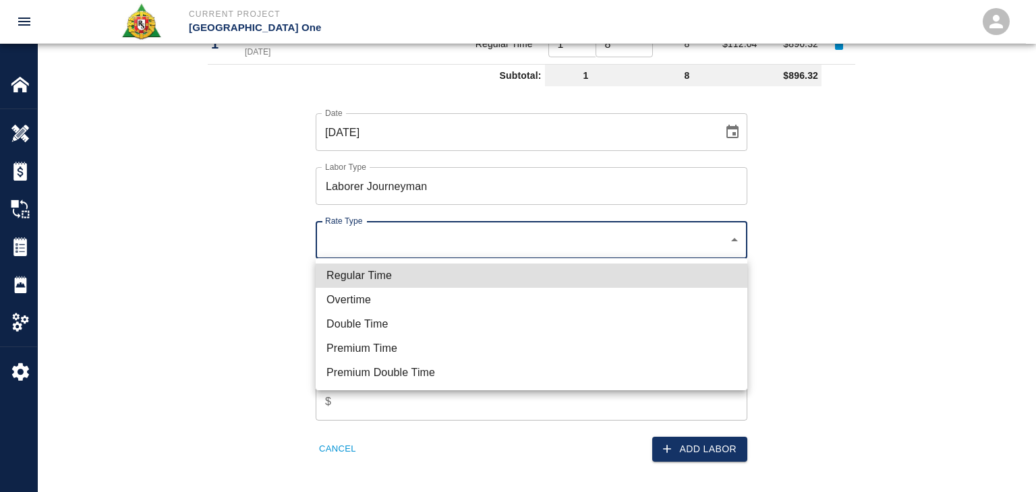
click at [410, 270] on li "Regular Time" at bounding box center [532, 276] width 432 height 24
type input "rate_rt"
type input "97.06"
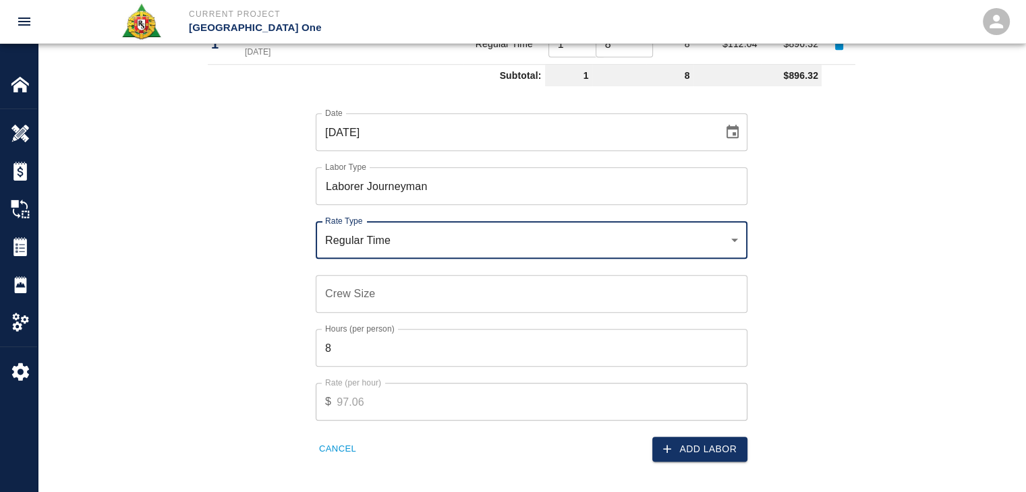
click at [405, 293] on input "Crew Size" at bounding box center [532, 294] width 432 height 38
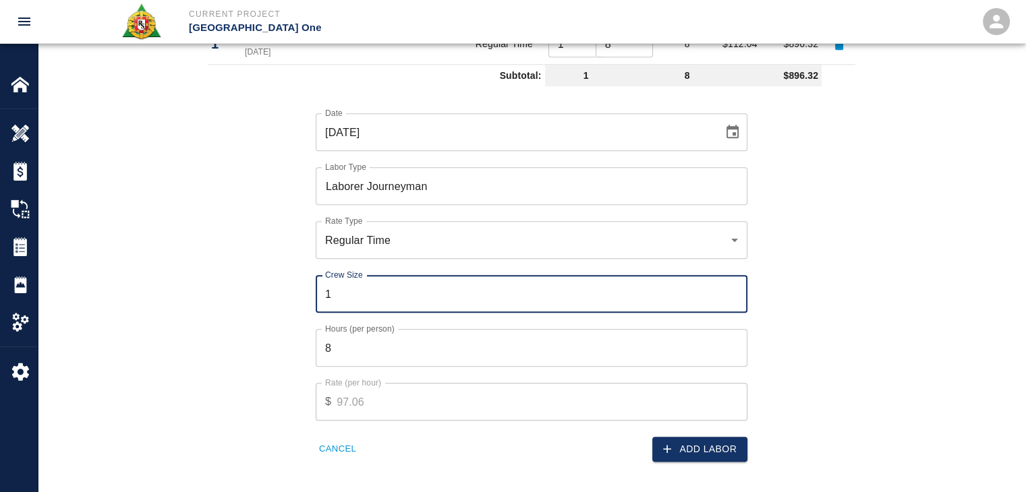
type input "1"
click at [218, 306] on div "Date 10/07/2025 Date Labor Type Laborer Journeyman Labor Type Rate Type Regular…" at bounding box center [524, 277] width 664 height 370
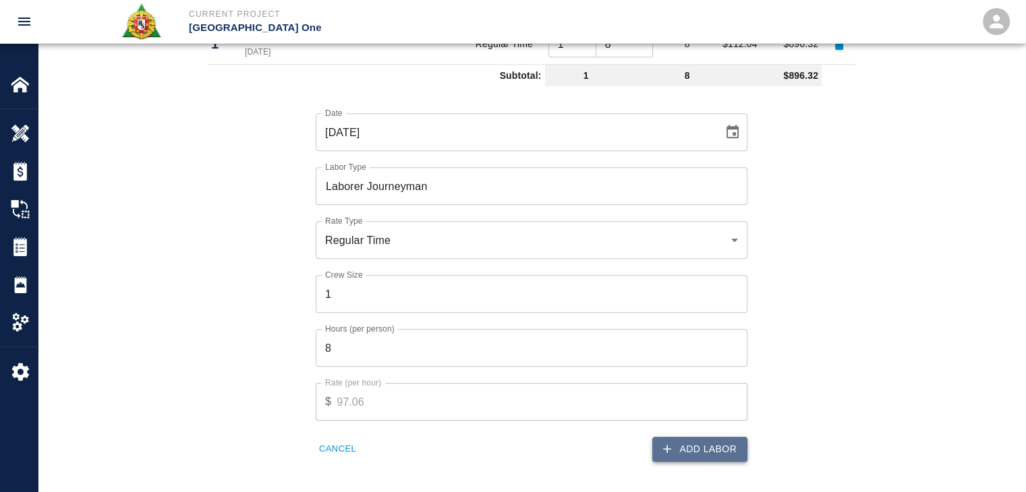
click at [685, 457] on button "Add Labor" at bounding box center [699, 449] width 95 height 25
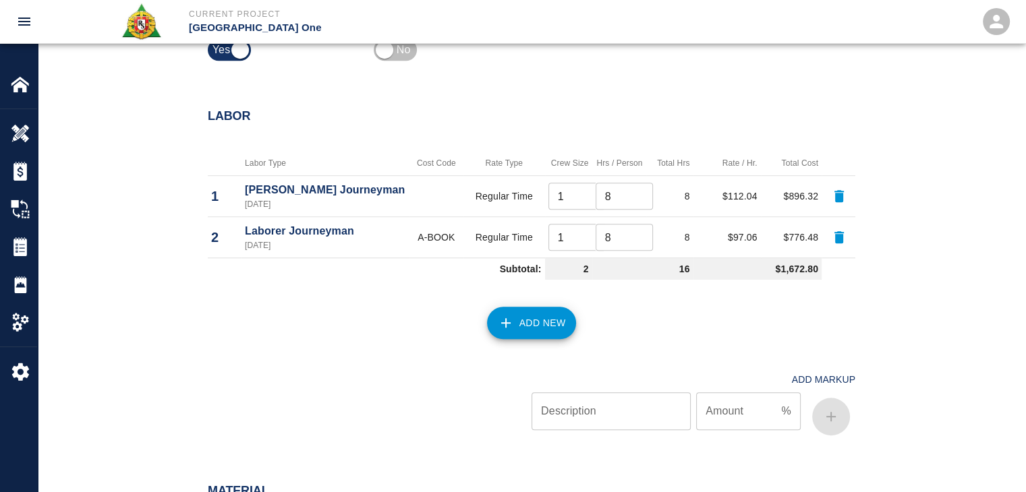
scroll to position [928, 0]
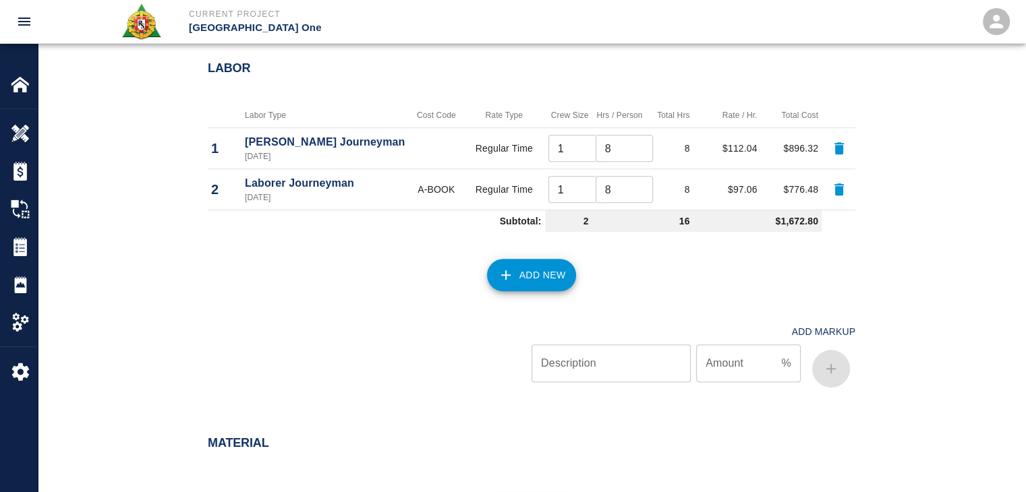
click at [501, 272] on icon "button" at bounding box center [506, 275] width 16 height 16
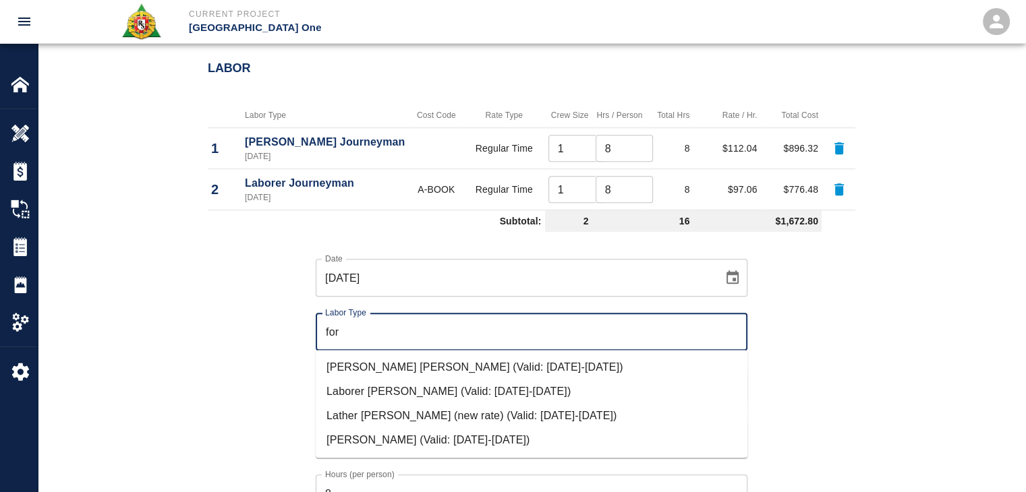
scroll to position [977, 0]
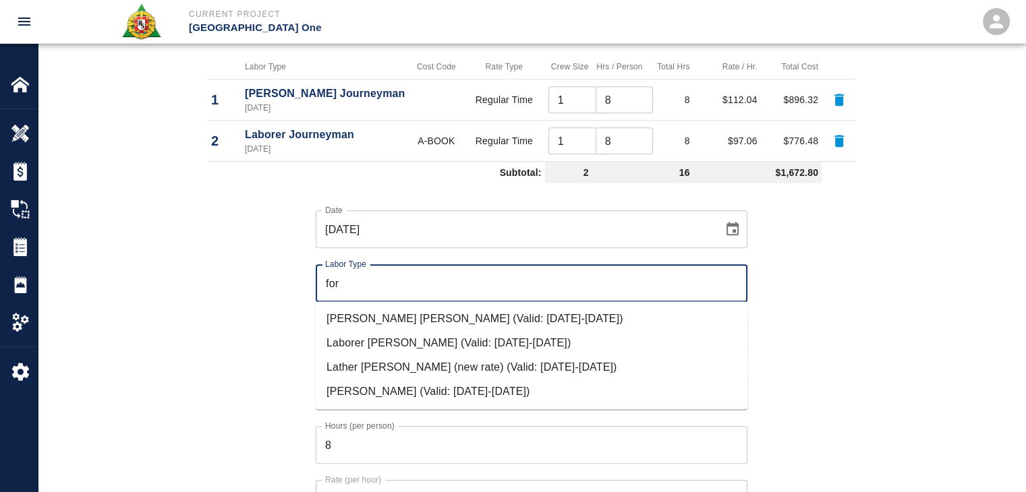
click at [386, 384] on li "Mason Foreman (Valid: 07/01/2024-10/31/2025)" at bounding box center [532, 392] width 432 height 24
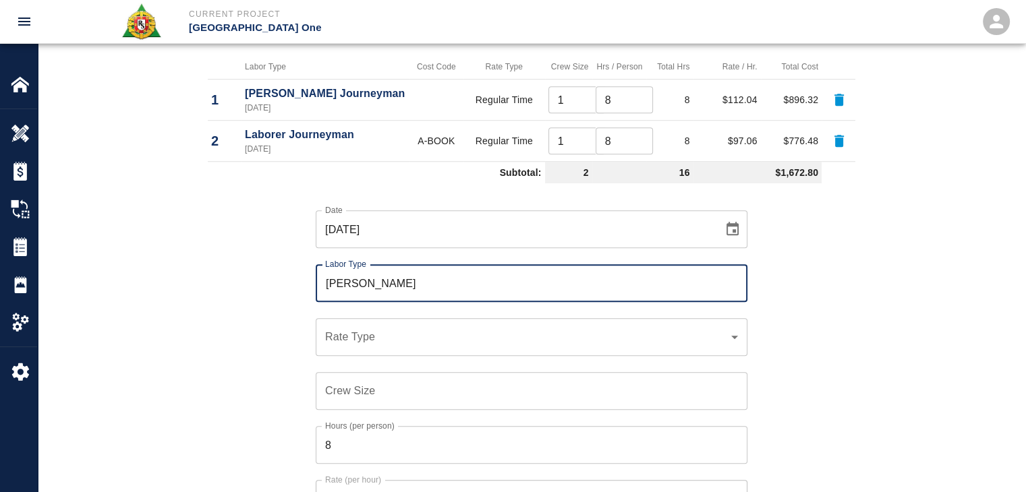
type input "Mason Foreman"
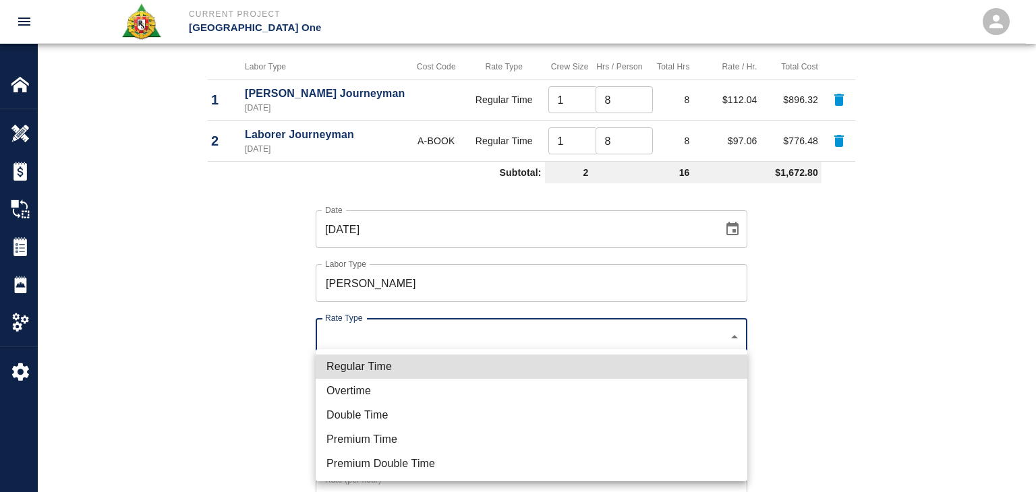
click at [378, 361] on li "Regular Time" at bounding box center [532, 367] width 432 height 24
type input "rate_rt"
type input "114.53"
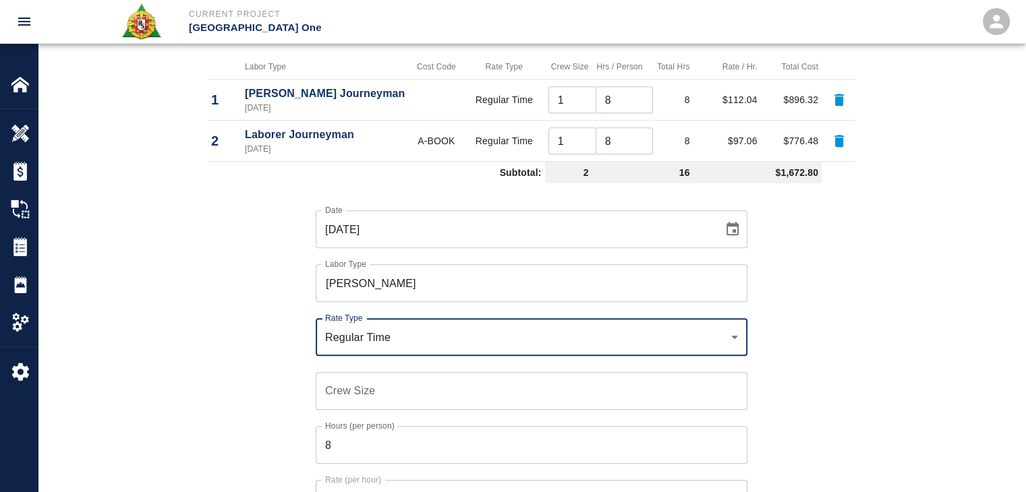
scroll to position [1041, 0]
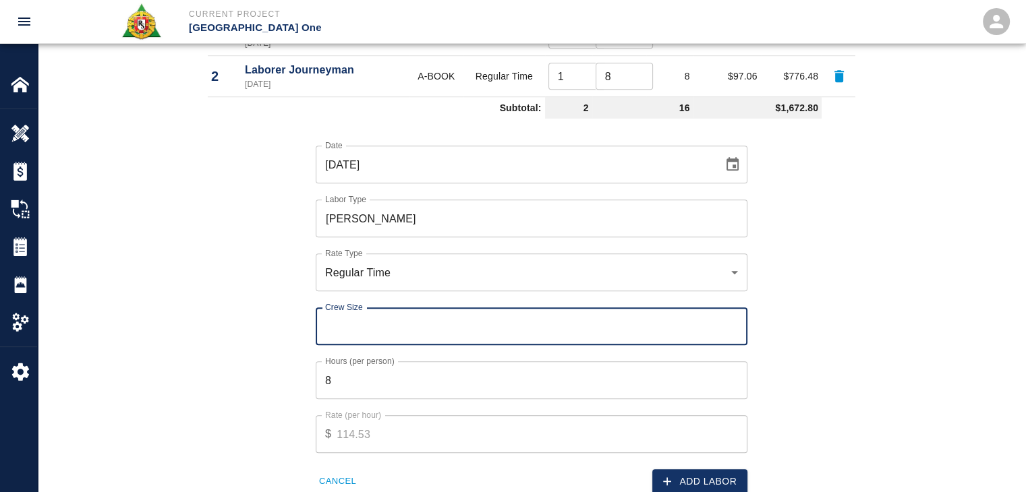
click at [366, 334] on input "Crew Size" at bounding box center [532, 327] width 432 height 38
type input "1"
click at [350, 360] on label "Hours (per person)" at bounding box center [359, 360] width 69 height 11
click at [350, 362] on input "8" at bounding box center [532, 381] width 432 height 38
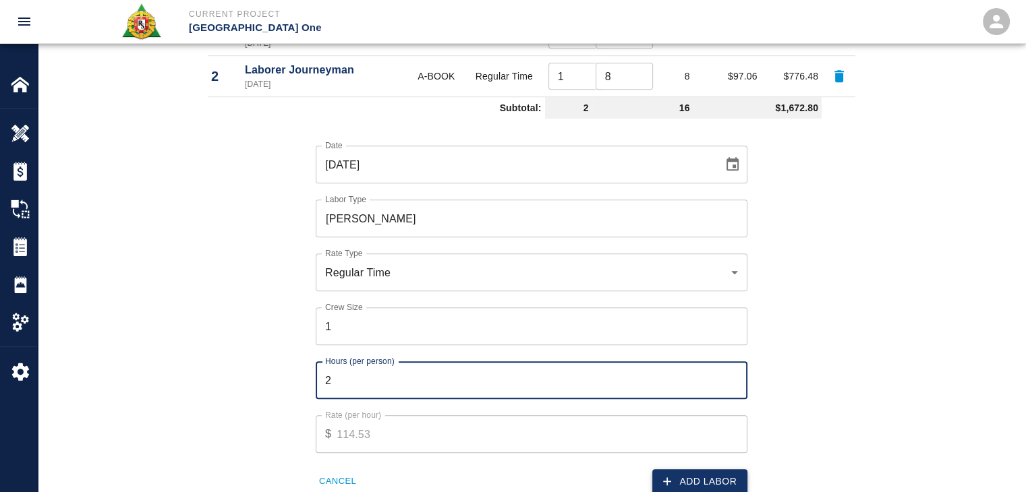
type input "2"
click at [685, 474] on button "Add Labor" at bounding box center [699, 481] width 95 height 25
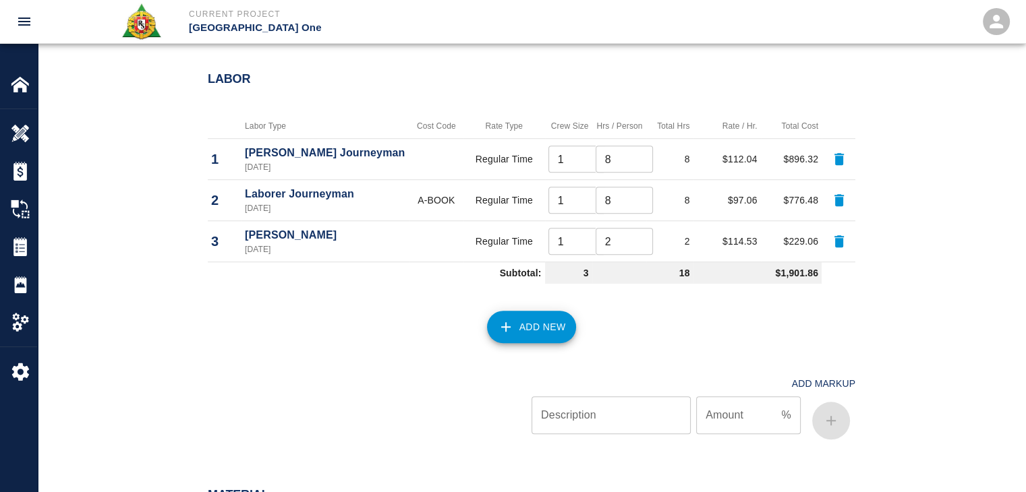
scroll to position [1039, 0]
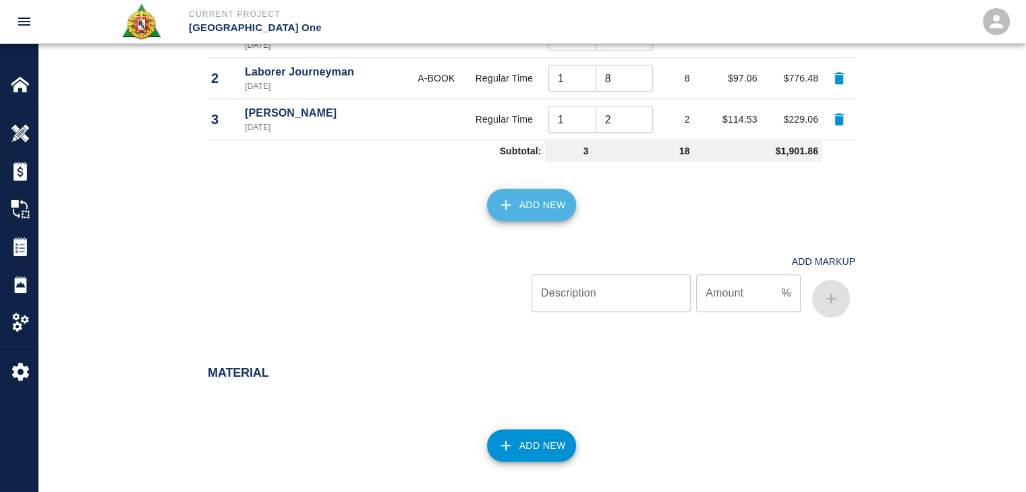
click at [554, 208] on button "Add New" at bounding box center [532, 205] width 90 height 32
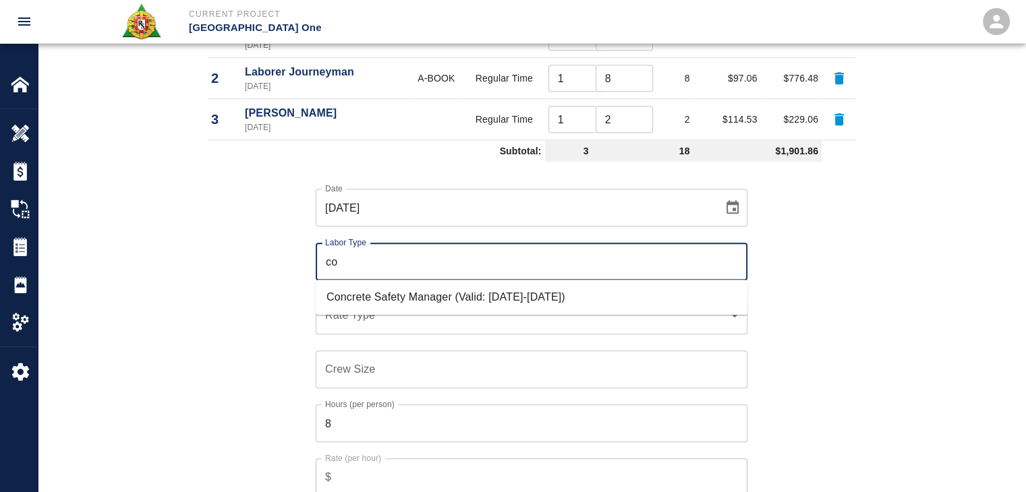
click at [374, 291] on li "Concrete Safety Manager (Valid: 01/01/2025-01/01/2026)" at bounding box center [532, 297] width 432 height 24
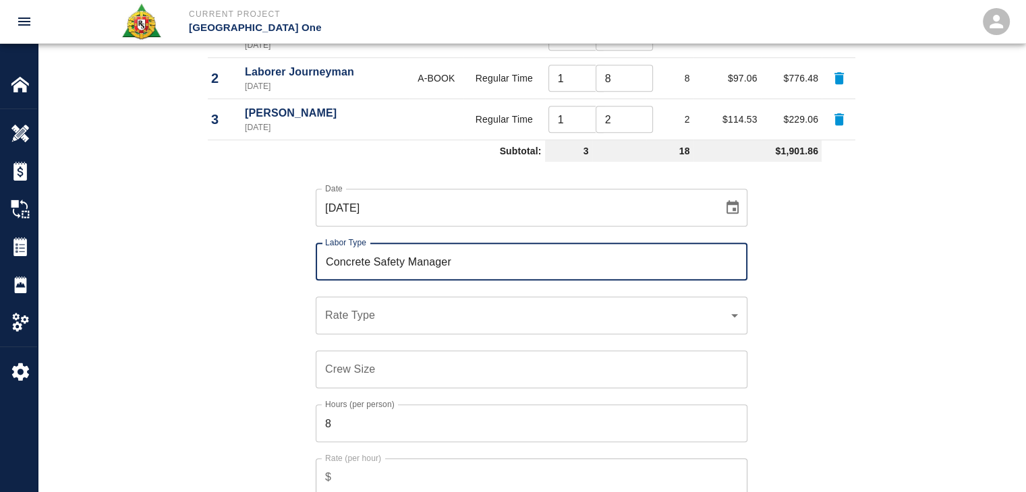
type input "Concrete Safety Manager"
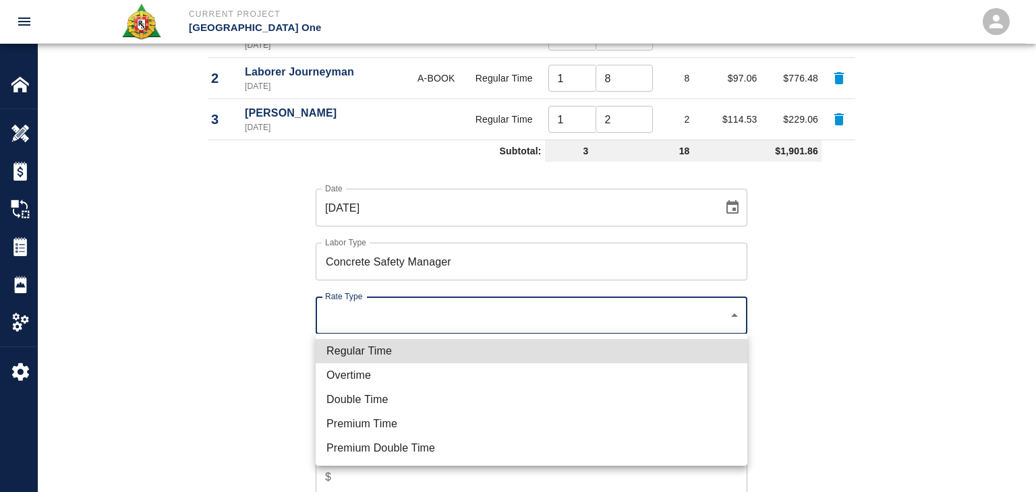
click at [367, 338] on ul "Regular Time Overtime Double Time Premium Time Premium Double Time" at bounding box center [532, 400] width 432 height 132
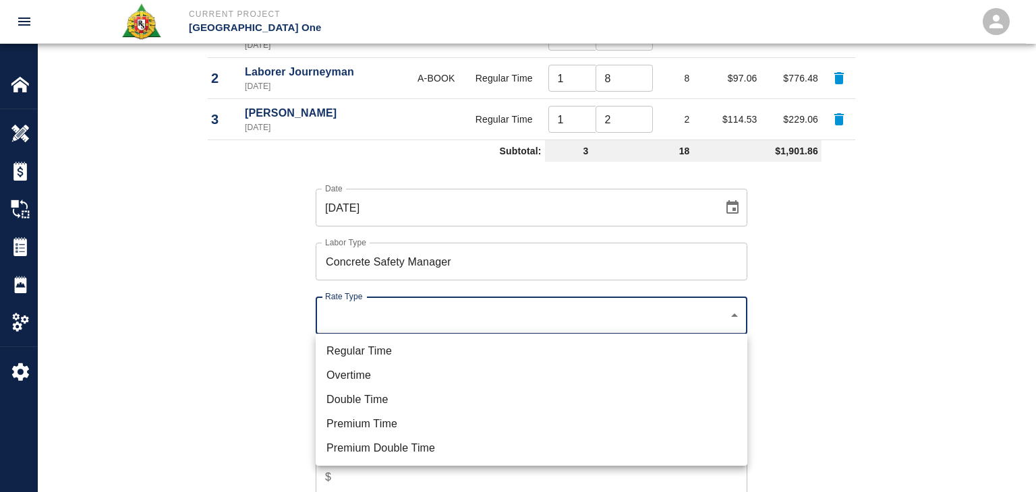
click at [376, 347] on li "Regular Time" at bounding box center [532, 351] width 432 height 24
type input "rate_rt"
type input "100.05"
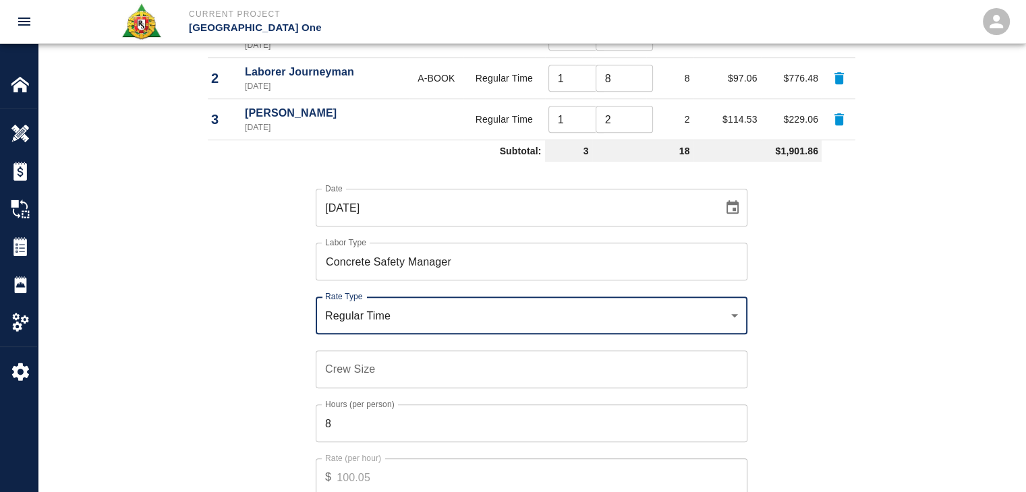
scroll to position [1190, 0]
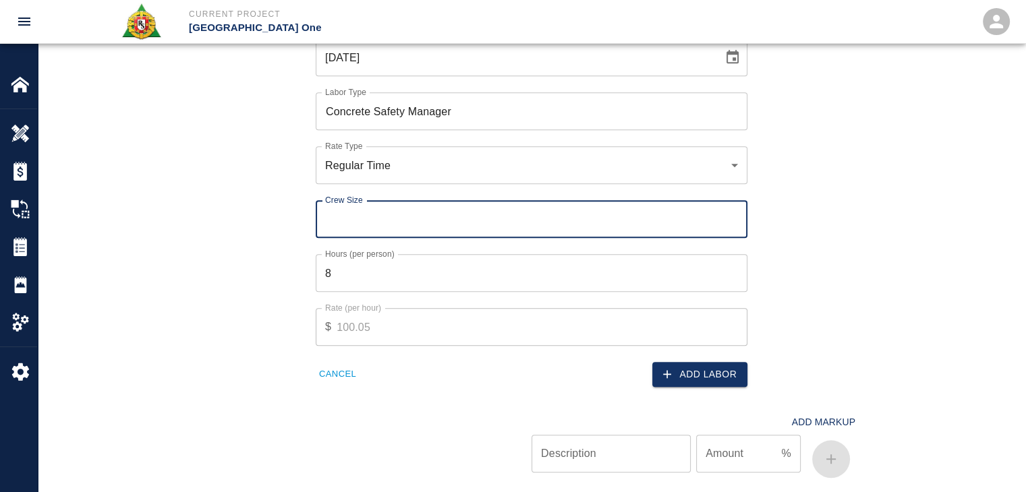
click at [338, 231] on input "Crew Size" at bounding box center [532, 219] width 432 height 38
type input "1"
click at [370, 283] on input "8" at bounding box center [532, 273] width 432 height 38
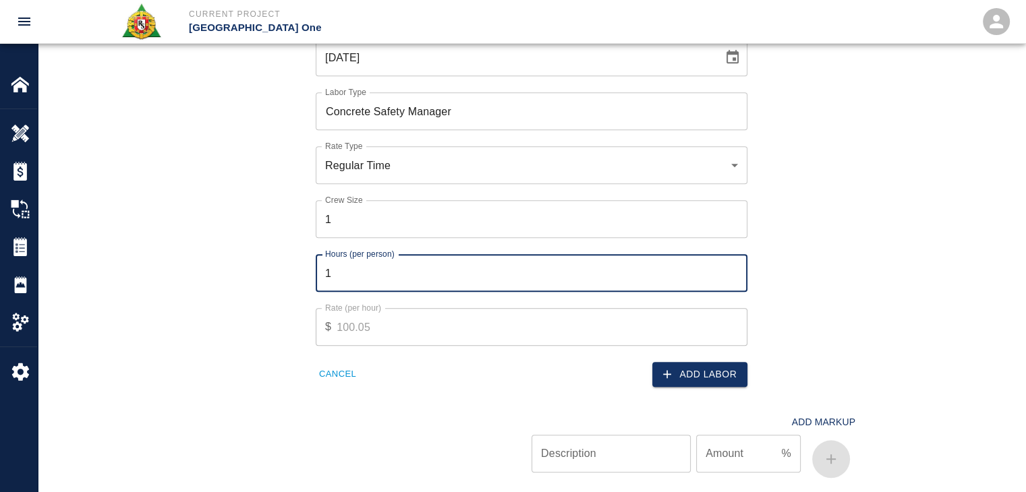
type input "1"
click at [706, 387] on div "Add Markup Description Description Amount % Amount" at bounding box center [524, 435] width 664 height 96
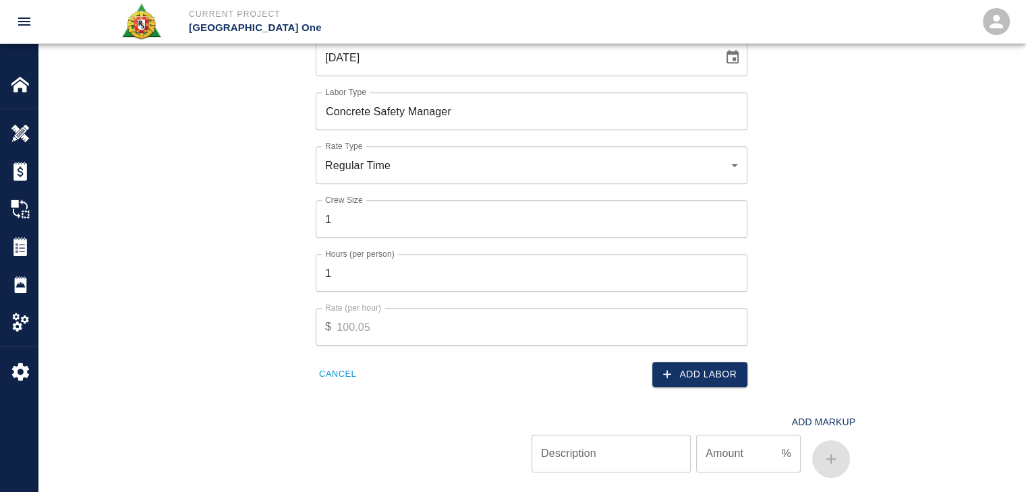
click at [656, 360] on div "Add Labor" at bounding box center [635, 366] width 224 height 41
click at [681, 377] on button "Add Labor" at bounding box center [699, 374] width 95 height 25
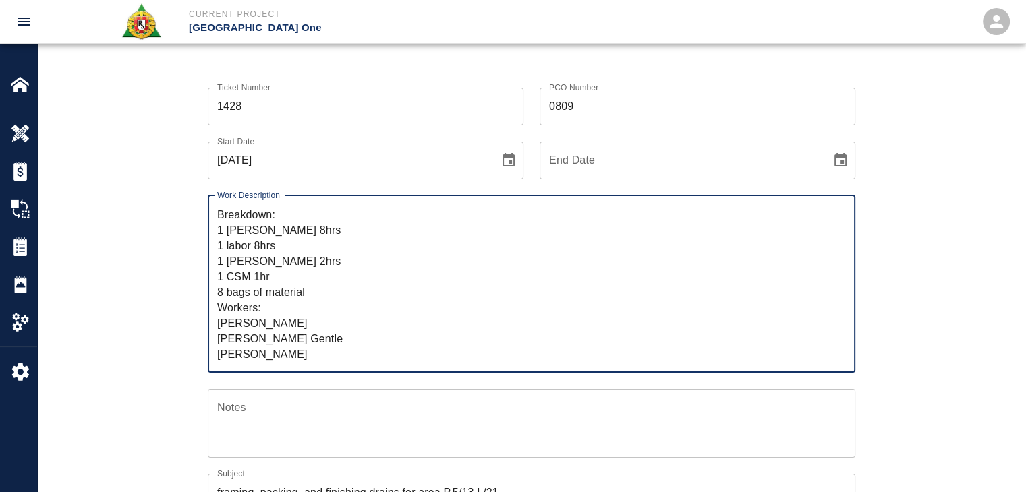
scroll to position [0, 0]
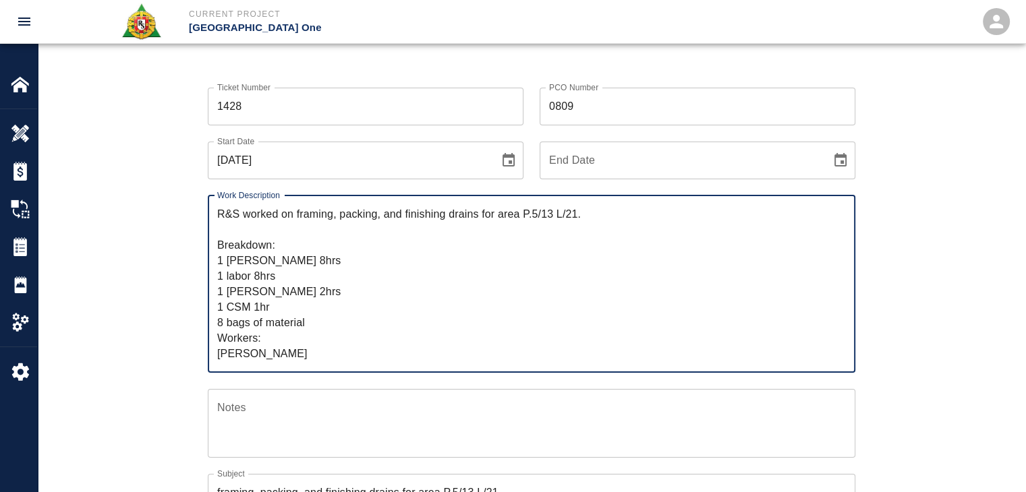
drag, startPoint x: 291, startPoint y: 349, endPoint x: 219, endPoint y: 187, distance: 177.9
click at [219, 187] on div "Work Description R&S worked on framing, packing, and finishing drains for area …" at bounding box center [524, 276] width 664 height 194
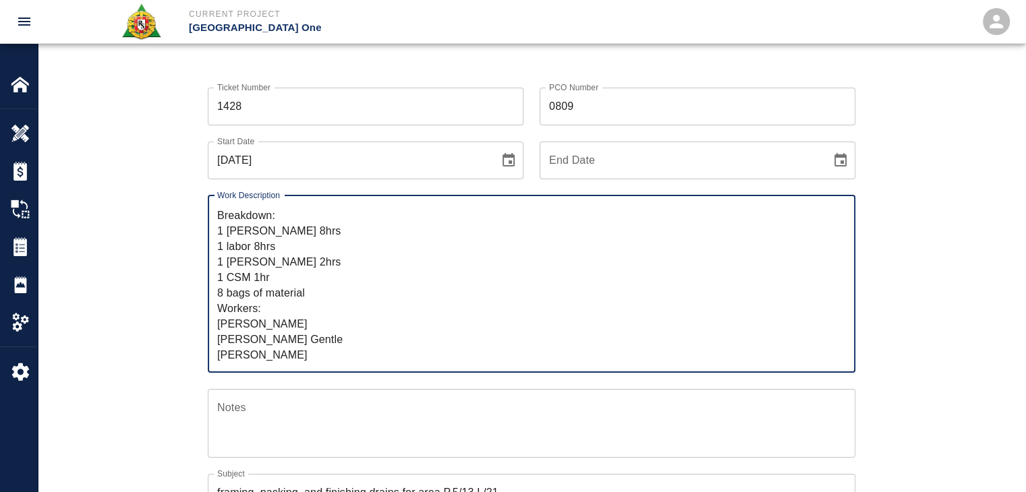
click at [374, 281] on textarea "R&S worked on framing, packing, and finishing drains for area P.5/13 L/21. Brea…" at bounding box center [531, 283] width 629 height 155
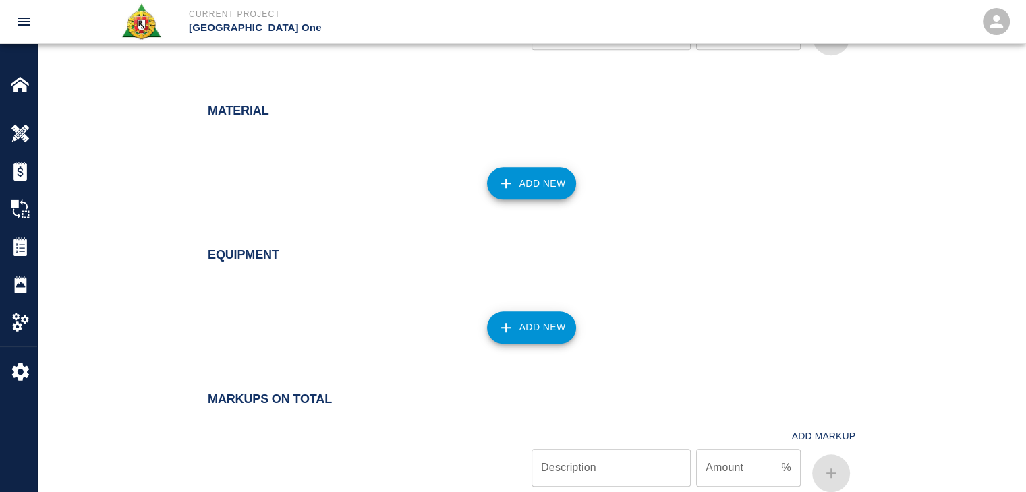
scroll to position [1518, 0]
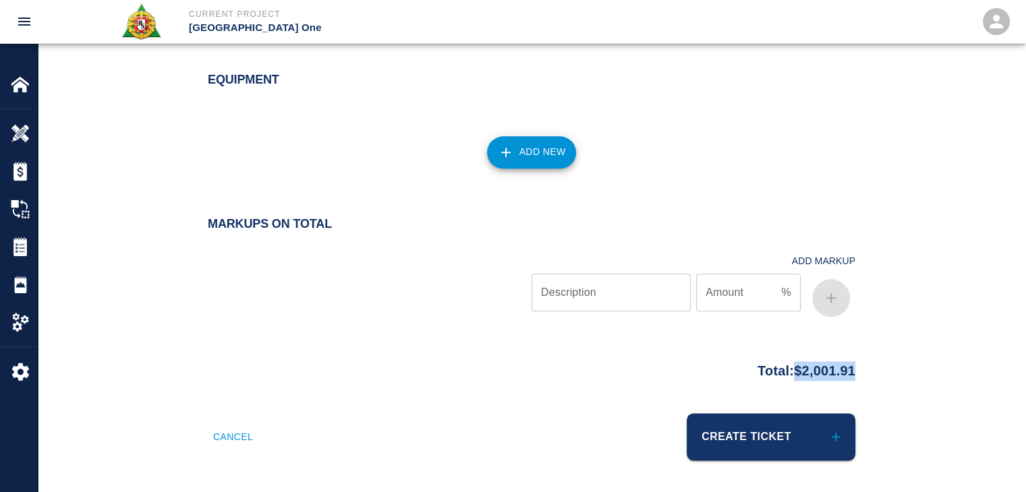
drag, startPoint x: 867, startPoint y: 378, endPoint x: 785, endPoint y: 376, distance: 81.7
click at [785, 376] on div "Total: $2,001.91" at bounding box center [531, 368] width 728 height 26
copy p "$2,001.91"
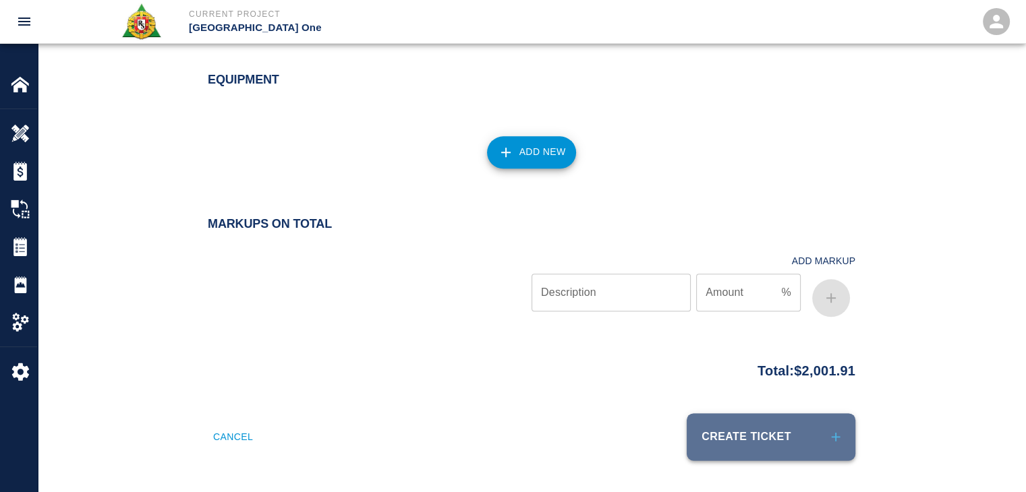
click at [726, 427] on button "Create Ticket" at bounding box center [771, 436] width 169 height 47
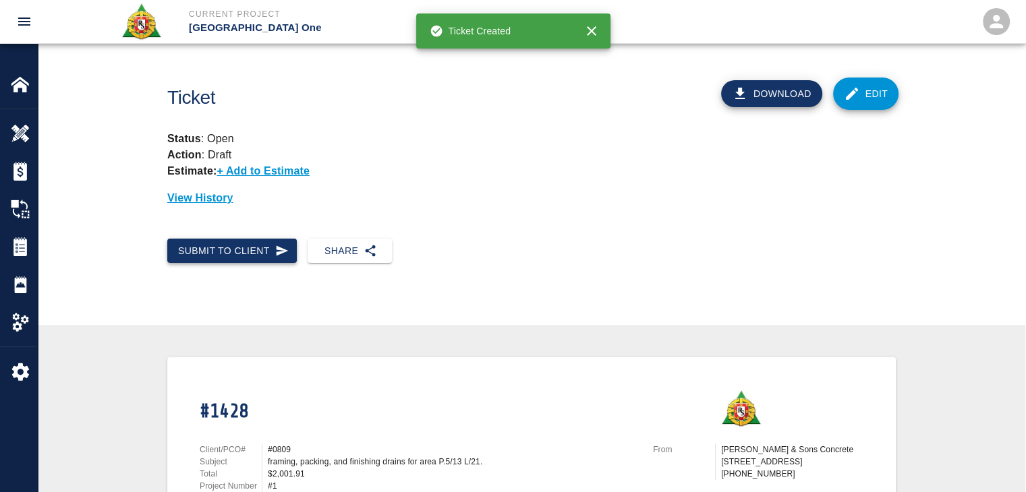
click at [221, 250] on button "Submit to Client" at bounding box center [232, 251] width 130 height 25
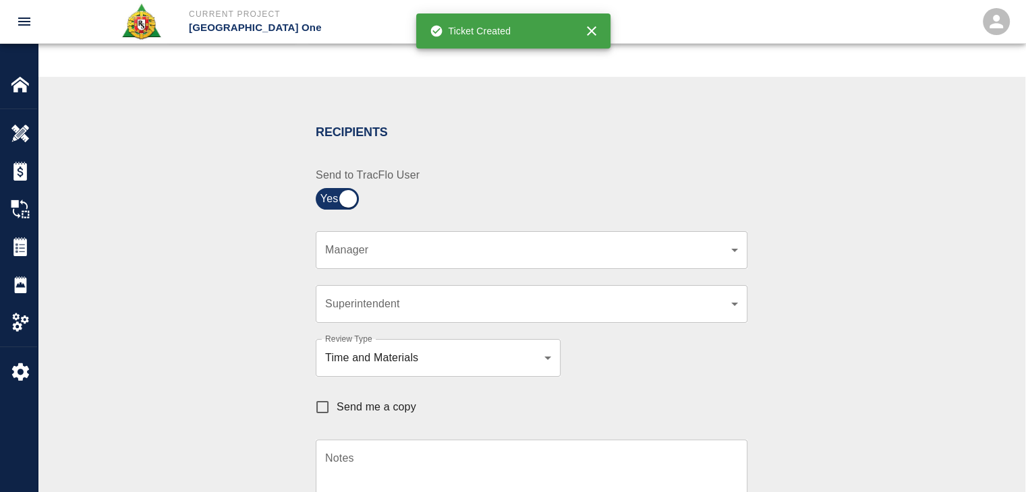
scroll to position [223, 0]
click at [422, 252] on body "Current Project JFK Terminal One Home JFK Terminal One Overview Estimates Chang…" at bounding box center [513, 23] width 1026 height 492
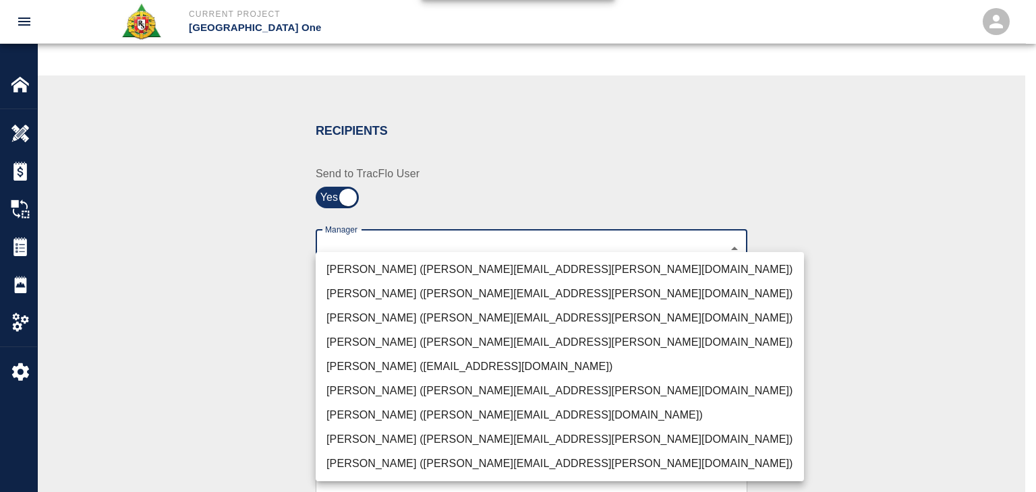
click at [375, 267] on li "Peter Hardecker (peter.hardecker@aecom.com)" at bounding box center [560, 270] width 488 height 24
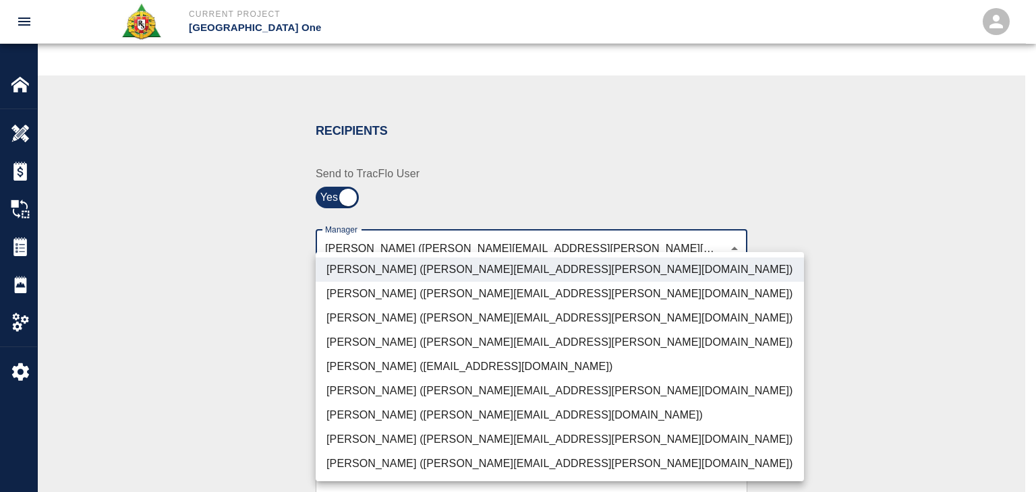
click at [367, 318] on li "Parin Kanani (parin.kanani@aecom.com)" at bounding box center [560, 318] width 488 height 24
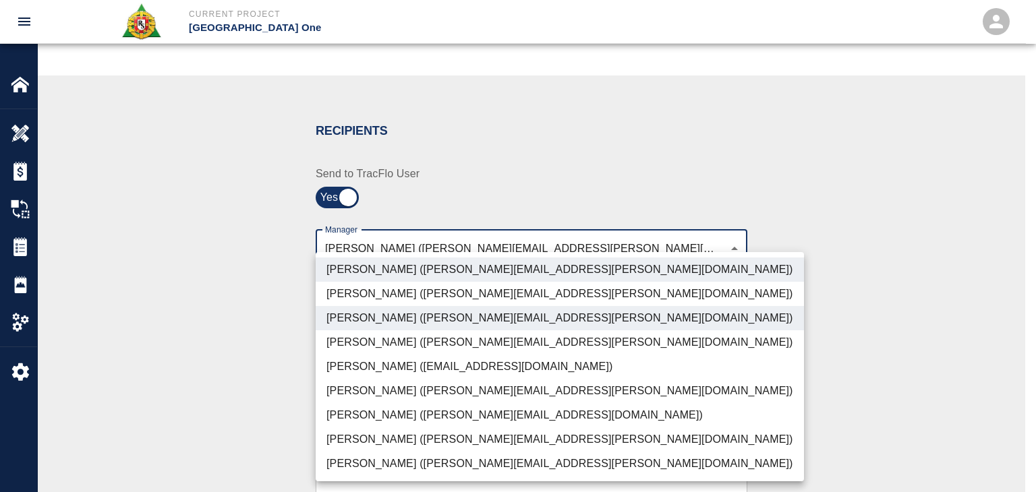
click at [359, 430] on li "Dylan Sims (dylan.sims@aecom.com)" at bounding box center [560, 440] width 488 height 24
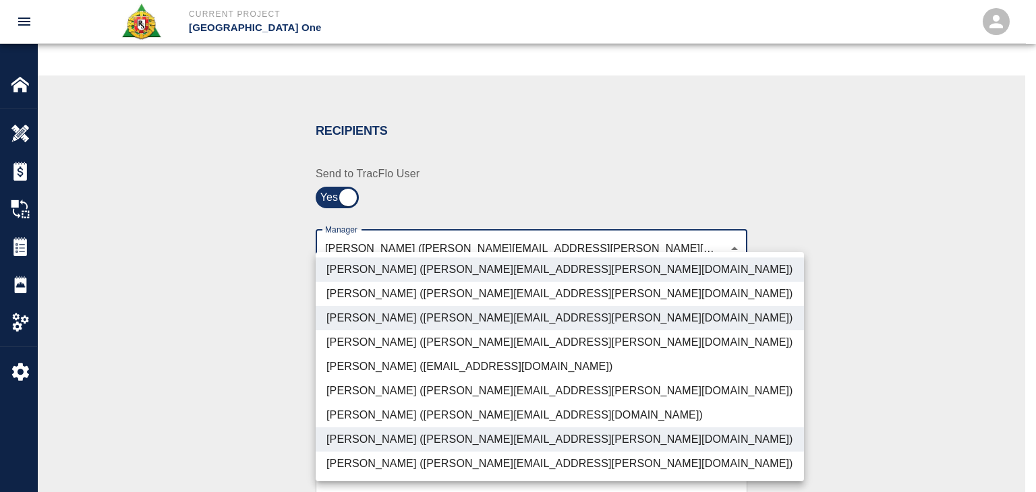
click at [355, 420] on li "Patrick Testino (patrick.testino@aecom.com)" at bounding box center [560, 415] width 488 height 24
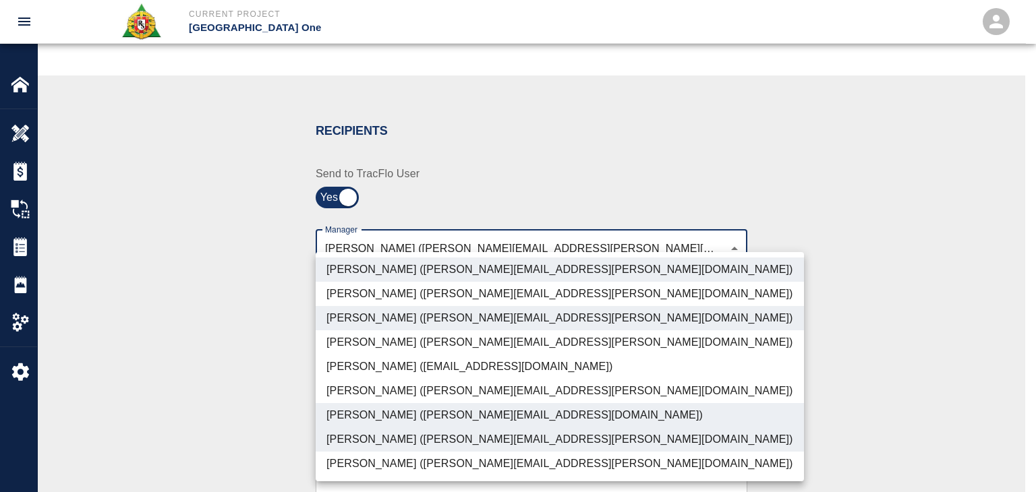
click at [373, 465] on li "Shane Lamay (shane.lamay@aecom.com)" at bounding box center [560, 464] width 488 height 24
type input "ede96749-2565-4a65-a76c-ac2c5448e16e,69d78ca4-8a93-4c72-a988-7271956ccf0b,b38a7…"
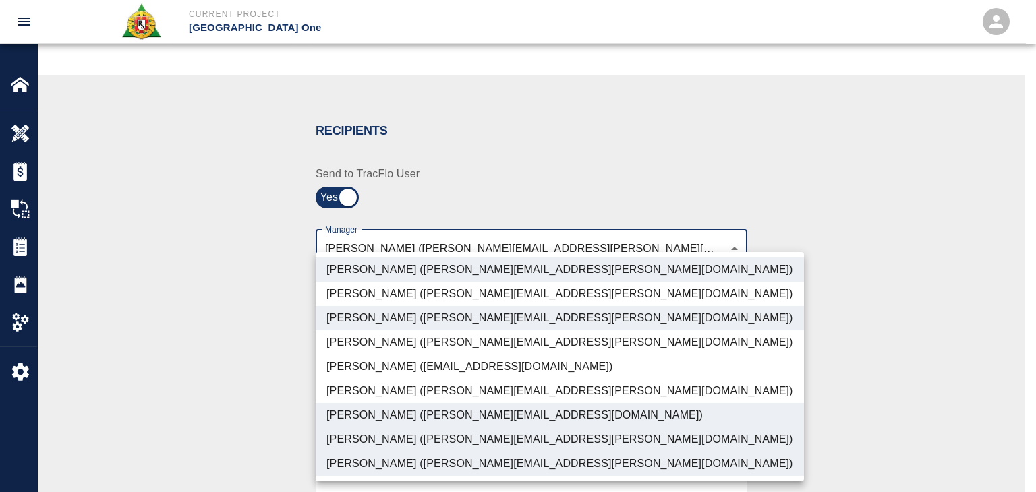
click at [278, 420] on div at bounding box center [518, 246] width 1036 height 492
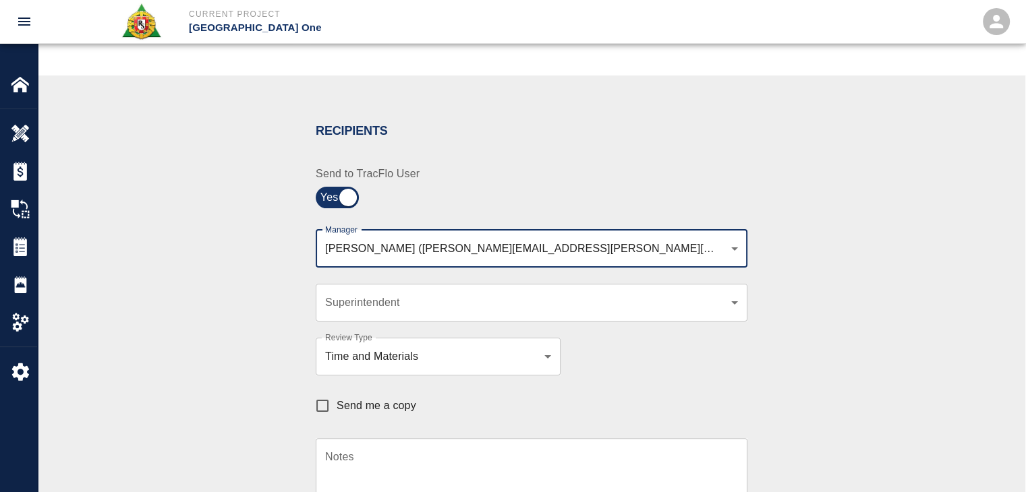
click at [352, 414] on label "Send me a copy" at bounding box center [362, 406] width 108 height 28
click at [337, 414] on input "Send me a copy" at bounding box center [322, 406] width 28 height 28
checkbox input "true"
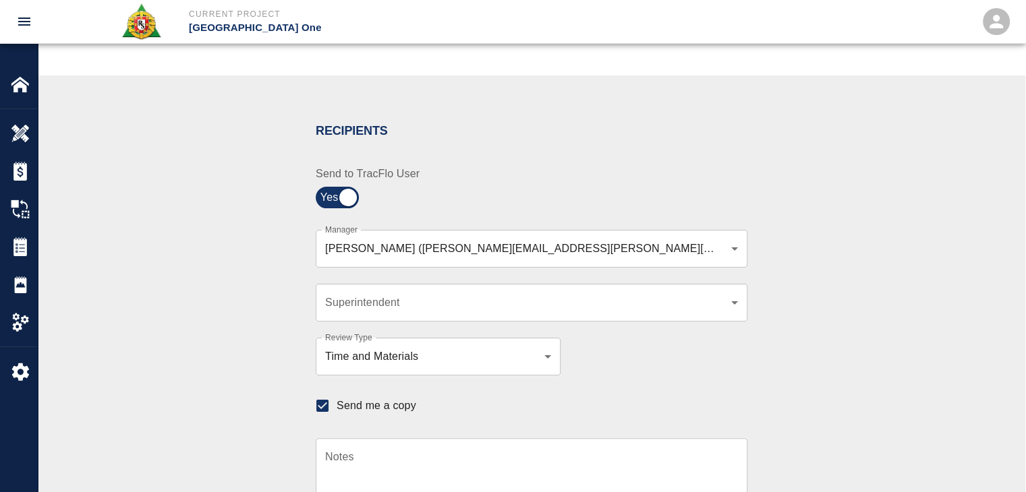
scroll to position [375, 0]
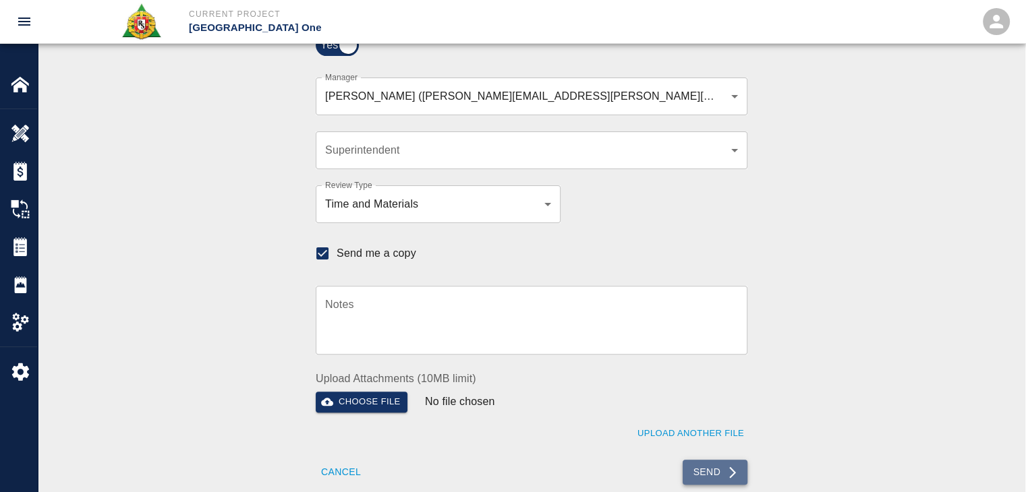
click at [696, 476] on button "Send" at bounding box center [715, 472] width 65 height 25
checkbox input "false"
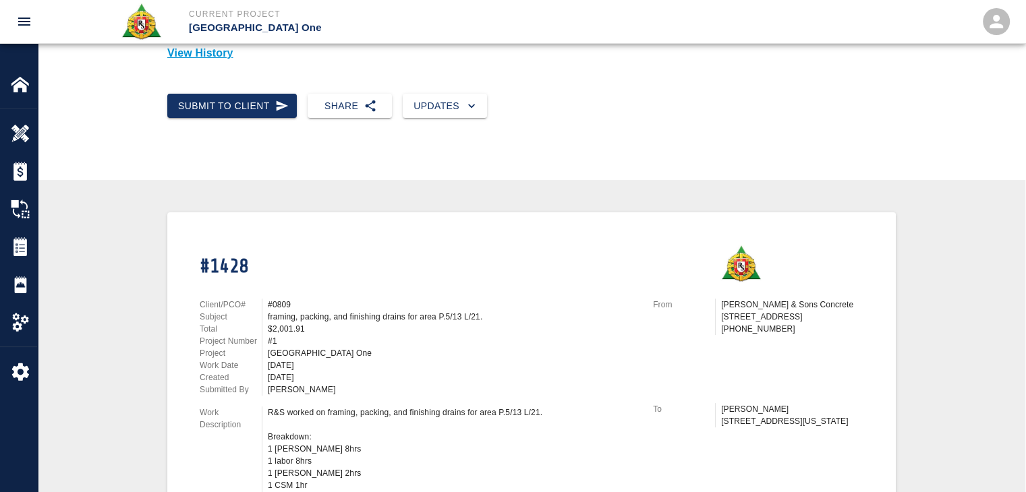
scroll to position [0, 0]
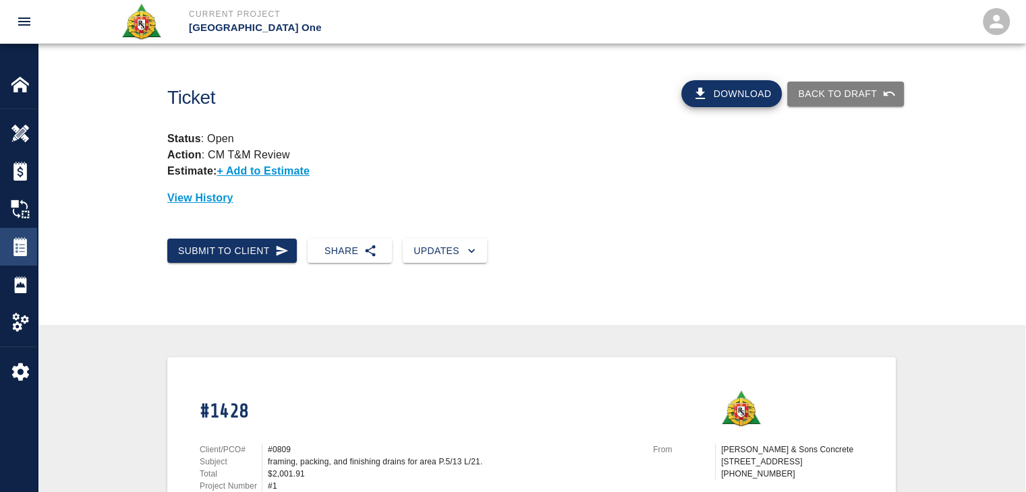
click at [22, 235] on div "Tickets" at bounding box center [18, 247] width 37 height 38
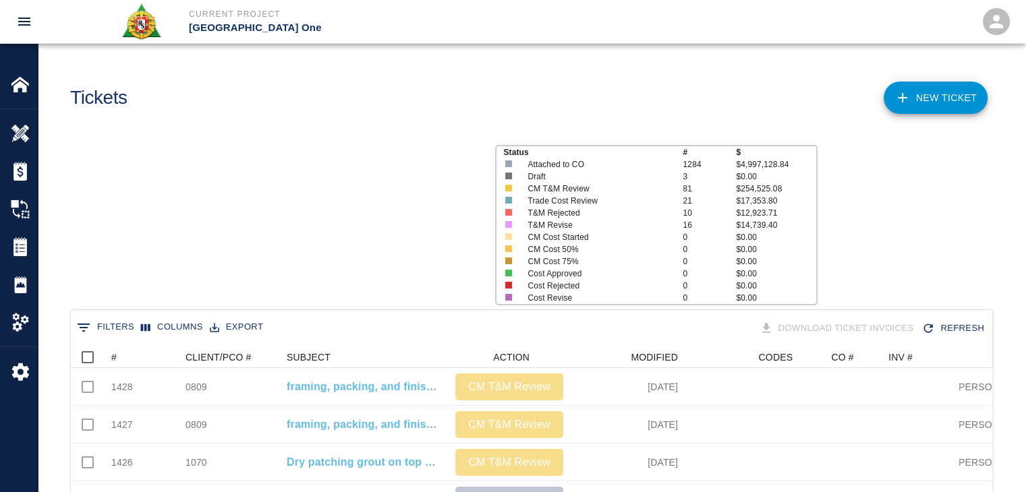
scroll to position [777, 911]
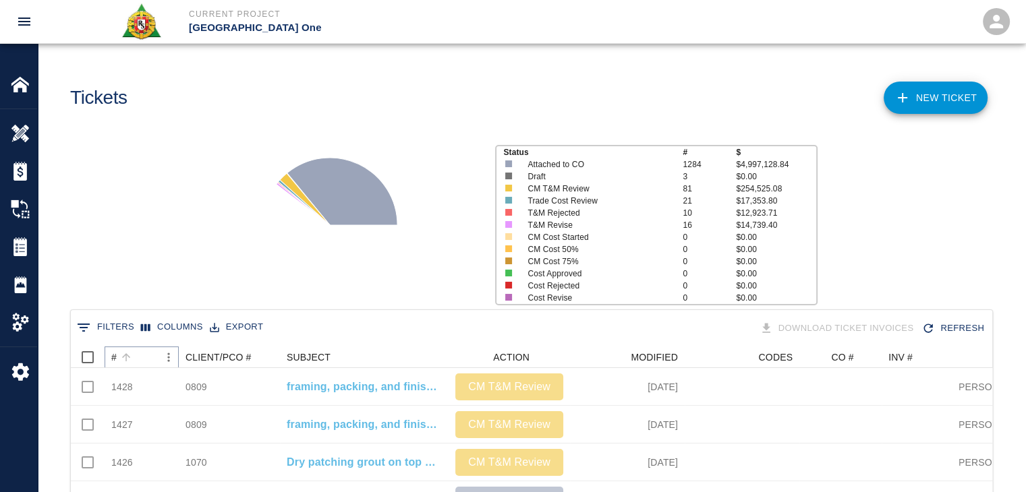
click at [135, 357] on button "Sort" at bounding box center [126, 357] width 19 height 19
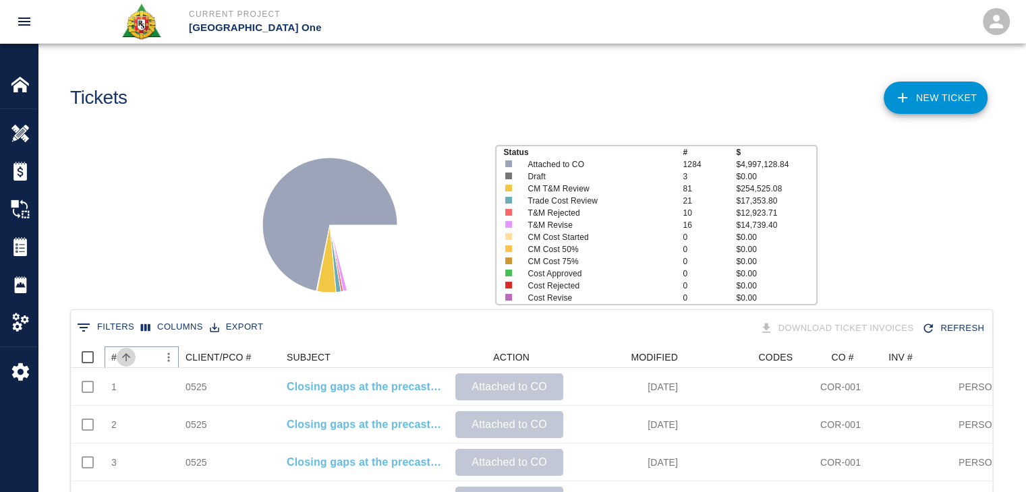
click at [135, 357] on button "Sort" at bounding box center [126, 357] width 19 height 19
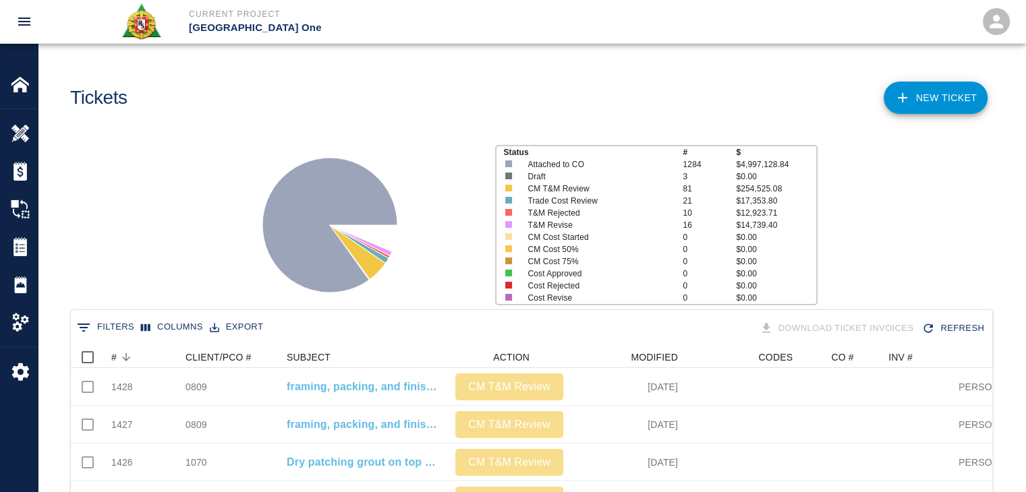
scroll to position [0, 0]
click at [130, 296] on div "Status # $ Attached to CO 1284 $4,997,128.84 Draft 3 $0.00 CM T&M Review 81 $25…" at bounding box center [526, 219] width 998 height 179
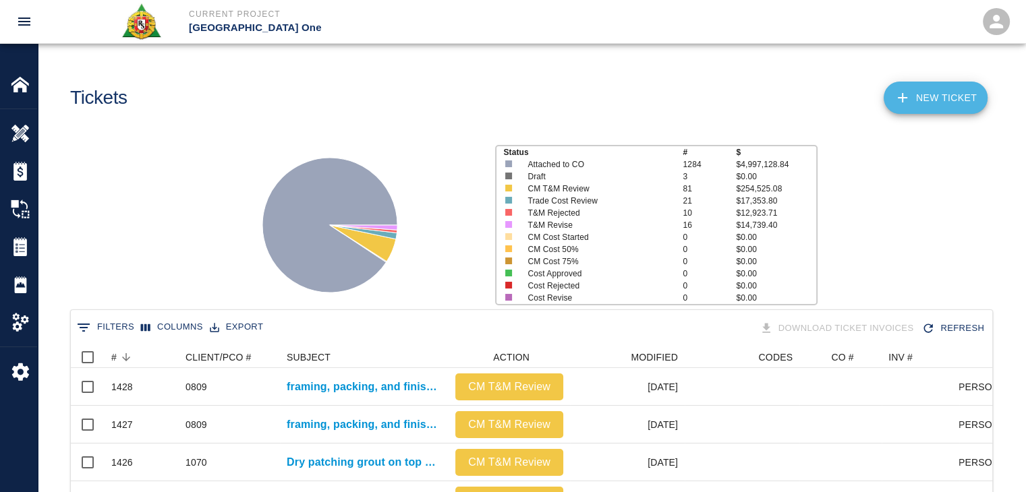
click at [942, 108] on link "NEW TICKET" at bounding box center [936, 98] width 104 height 32
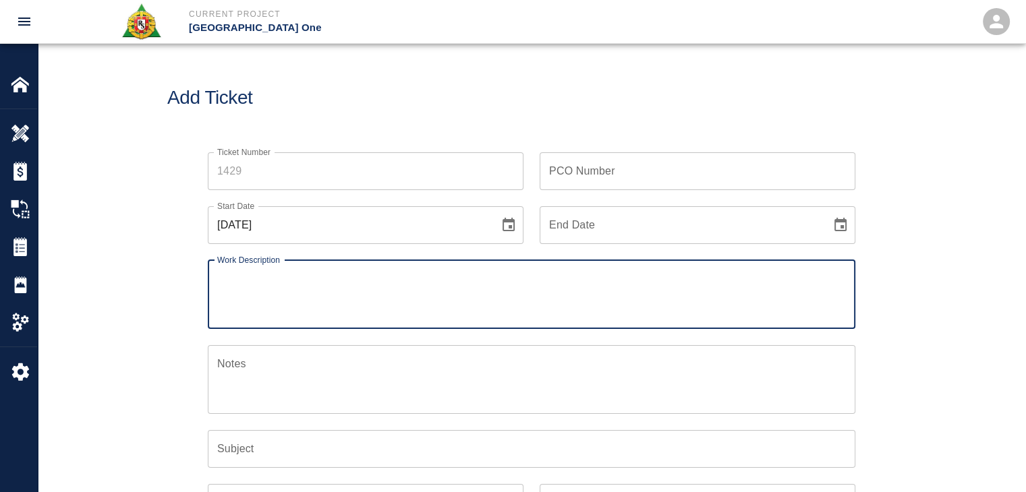
click at [297, 184] on input "Ticket Number" at bounding box center [366, 171] width 316 height 38
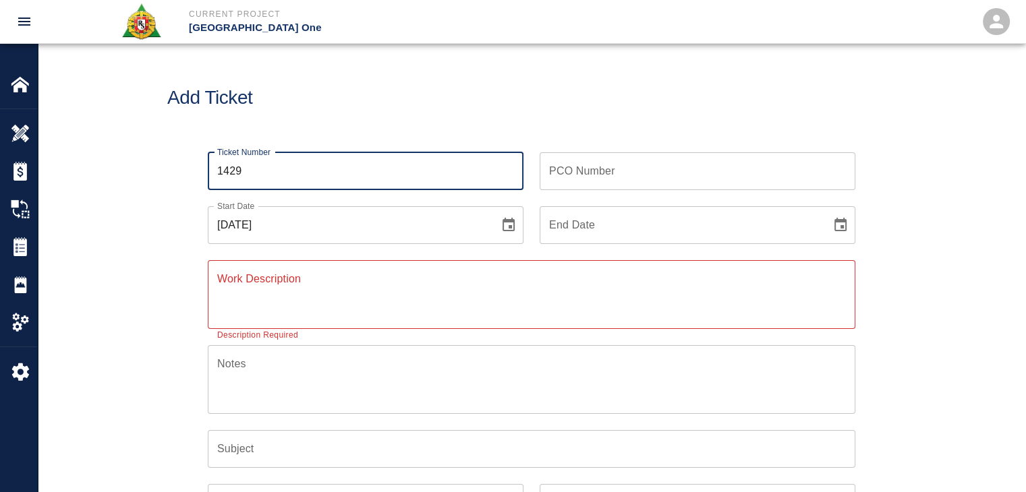
type input "1429"
click at [286, 297] on textarea "Work Description" at bounding box center [531, 294] width 629 height 47
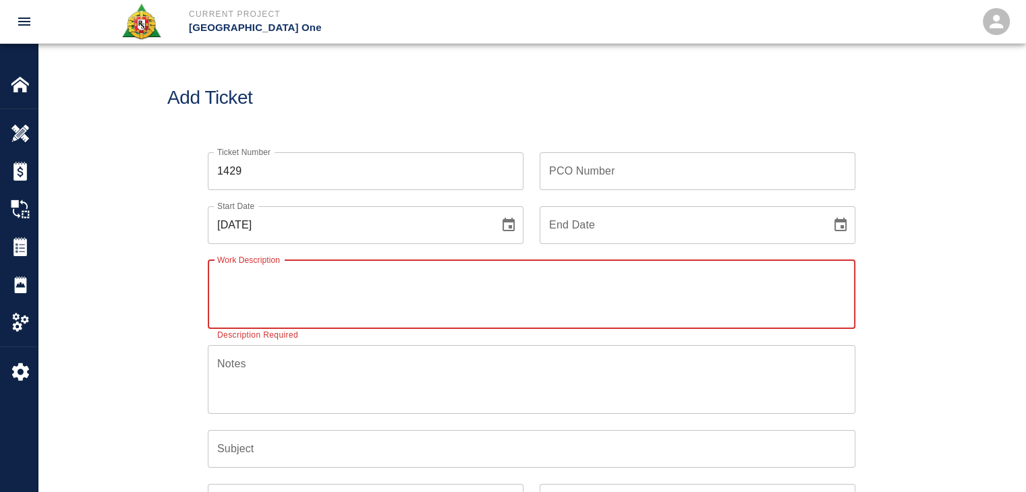
paste textarea "3 lathers 4 hrs each mobilizing cutting bending and barlocking 15 # 4 x 20 ft c…"
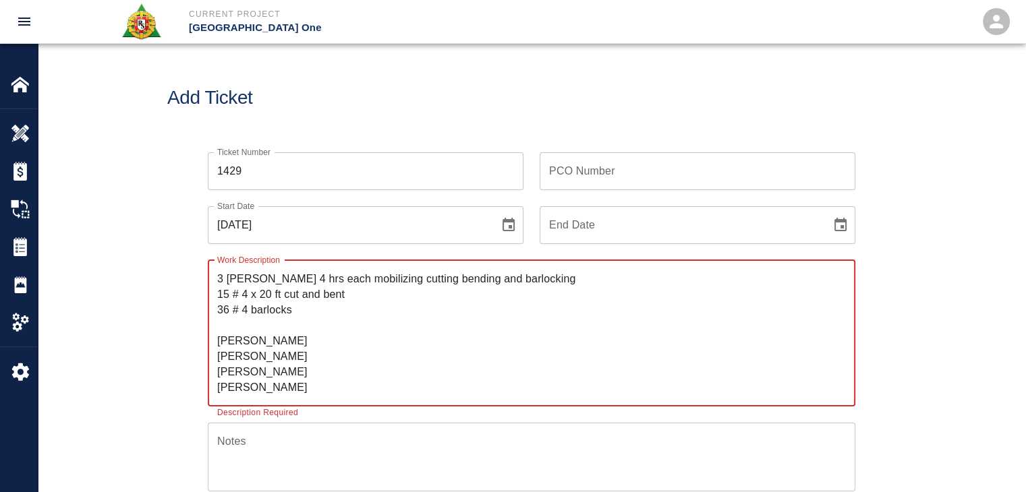
type textarea "3 lathers 4 hrs each mobilizing cutting bending and barlocking 15 # 4 x 20 ft c…"
click at [500, 233] on button "Choose date, selected date is Oct 8, 2025" at bounding box center [508, 225] width 27 height 27
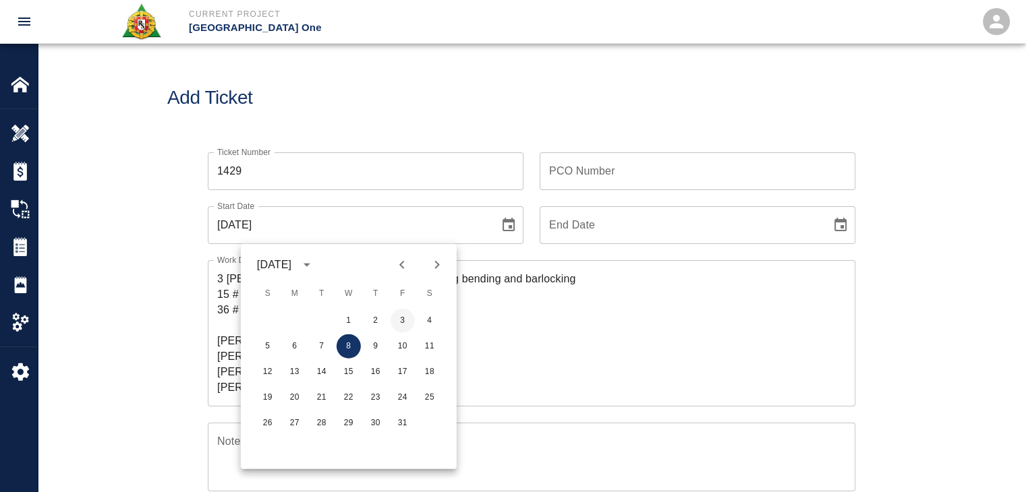
click at [398, 316] on button "3" at bounding box center [403, 321] width 24 height 24
type input "10/03/2025"
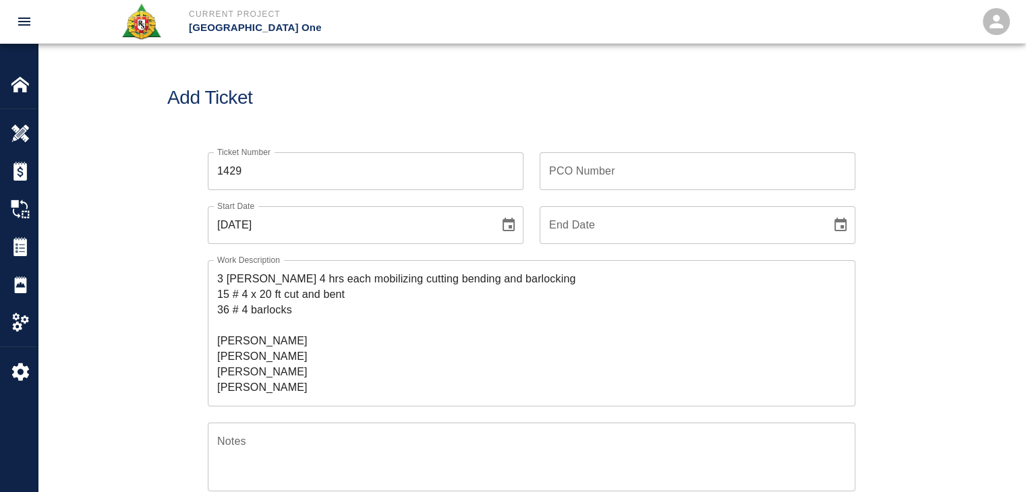
click at [219, 277] on textarea "3 lathers 4 hrs each mobilizing cutting bending and barlocking 15 # 4 x 20 ft c…" at bounding box center [531, 333] width 629 height 124
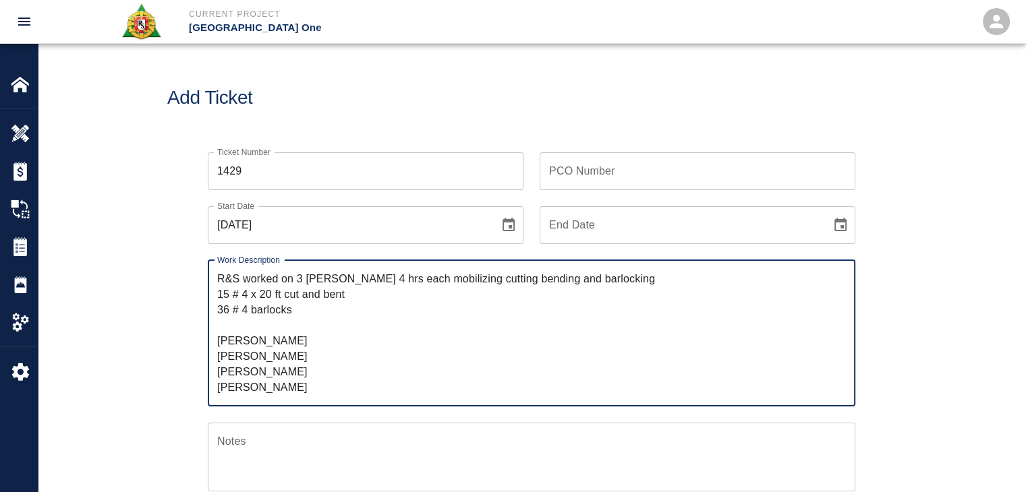
drag, startPoint x: 393, startPoint y: 280, endPoint x: 297, endPoint y: 271, distance: 95.5
click at [297, 271] on textarea "R&S worked on 3 lathers 4 hrs each mobilizing cutting bending and barlocking 15…" at bounding box center [531, 333] width 629 height 124
click at [509, 281] on textarea "R&S worked on mobilizing cutting bending and barlocking 15 # 4 x 20 ft cut and …" at bounding box center [531, 333] width 629 height 124
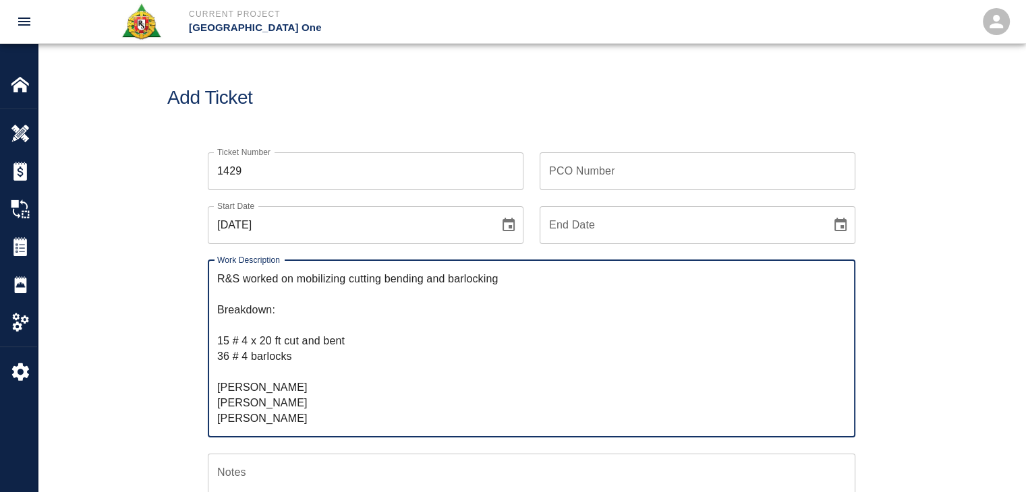
paste textarea "3 lathers 4 hrs each"
click at [275, 323] on textarea "R&S worked on mobilizing cutting bending and barlocking Breakdown: 3 lathers 4 …" at bounding box center [531, 348] width 629 height 155
click at [316, 330] on textarea "R&S worked on mobilizing cutting bending and barlocking Breakdown: 3 lathers 4h…" at bounding box center [531, 348] width 629 height 155
click at [284, 348] on textarea "R&S worked on mobilizing cutting bending and barlocking Breakdown: 3 lathers 4h…" at bounding box center [531, 348] width 629 height 155
click at [235, 363] on textarea "R&S worked on mobilizing cutting bending and barlocking Breakdown: 3 lathers 4h…" at bounding box center [531, 348] width 629 height 155
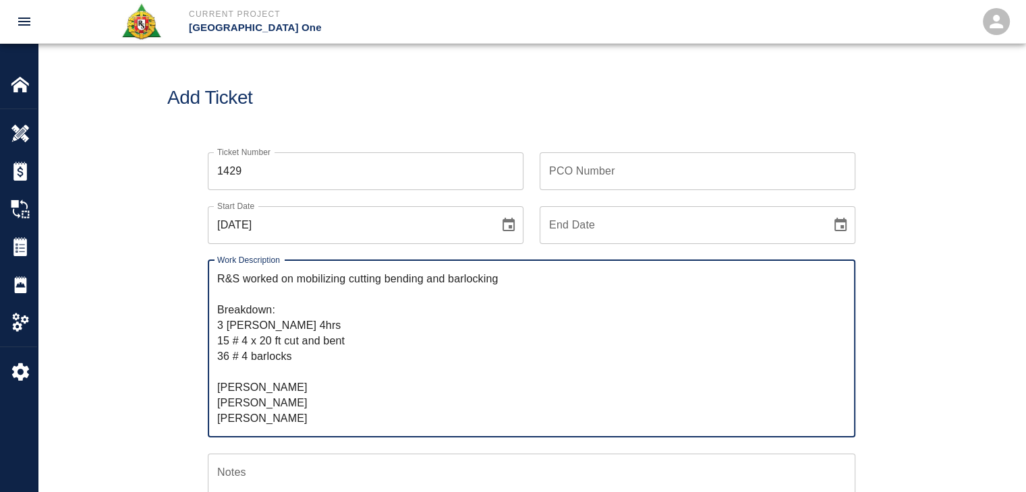
click at [237, 364] on textarea "R&S worked on mobilizing cutting bending and barlocking Breakdown: 3 lathers 4h…" at bounding box center [531, 348] width 629 height 155
drag, startPoint x: 255, startPoint y: 368, endPoint x: 217, endPoint y: 370, distance: 38.5
click at [217, 370] on textarea "R&S worked on mobilizing cutting bending and barlocking Breakdown: 3 lathers 4h…" at bounding box center [531, 348] width 629 height 155
click at [254, 380] on textarea "R&S worked on mobilizing cutting bending and barlocking Breakdown: 3 lathers 4h…" at bounding box center [531, 348] width 629 height 155
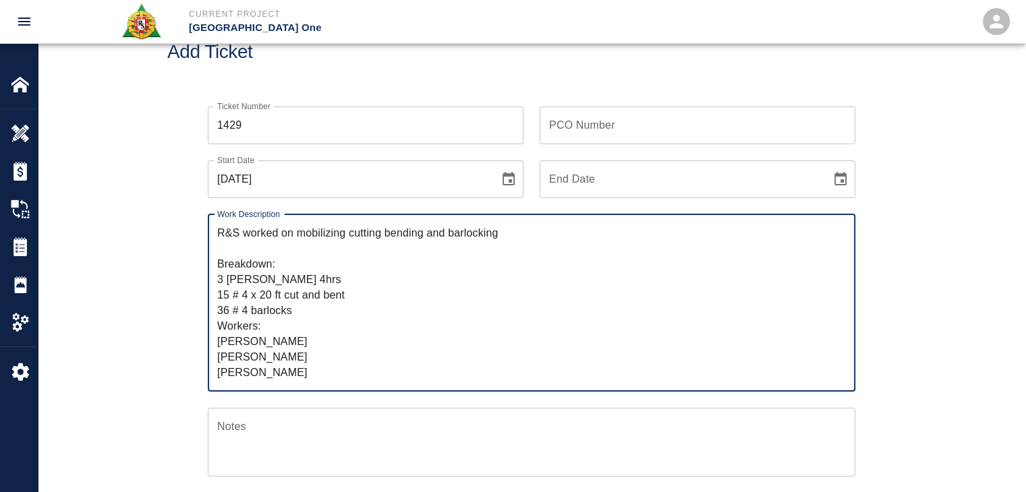
scroll to position [48, 0]
click at [268, 372] on textarea "R&S worked on mobilizing cutting bending and barlocking Breakdown: 3 lathers 4h…" at bounding box center [531, 300] width 629 height 155
click at [283, 366] on textarea "R&S worked on mobilizing cutting bending and barlocking Breakdown: 3 lathers 4h…" at bounding box center [531, 300] width 629 height 155
click at [295, 279] on textarea "R&S worked on mobilizing cutting bending and barlocking Breakdown: 3 lathers 4h…" at bounding box center [531, 300] width 629 height 155
type textarea "R&S worked on mobilizing cutting bending and barlocking Breakdown: 3 lathers 4h…"
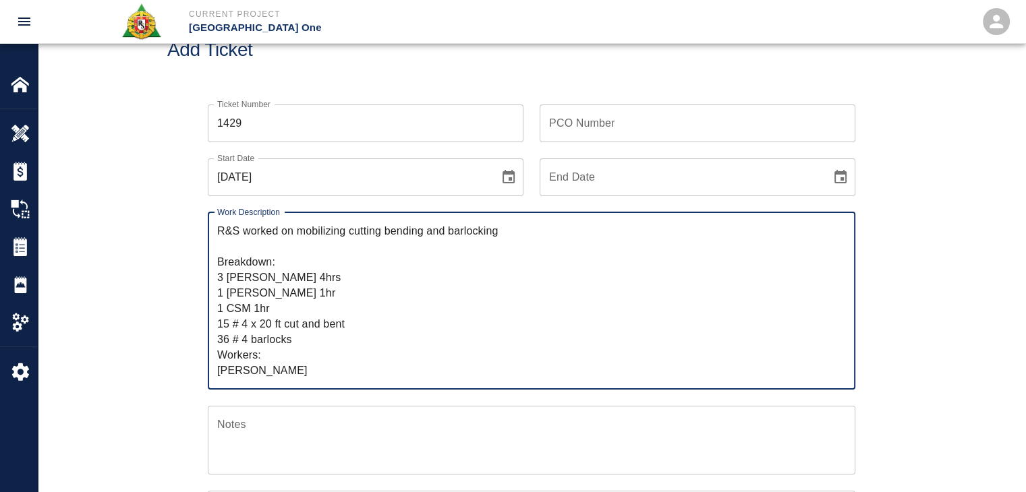
click at [503, 88] on div "Ticket Number 1429 Ticket Number" at bounding box center [358, 115] width 332 height 54
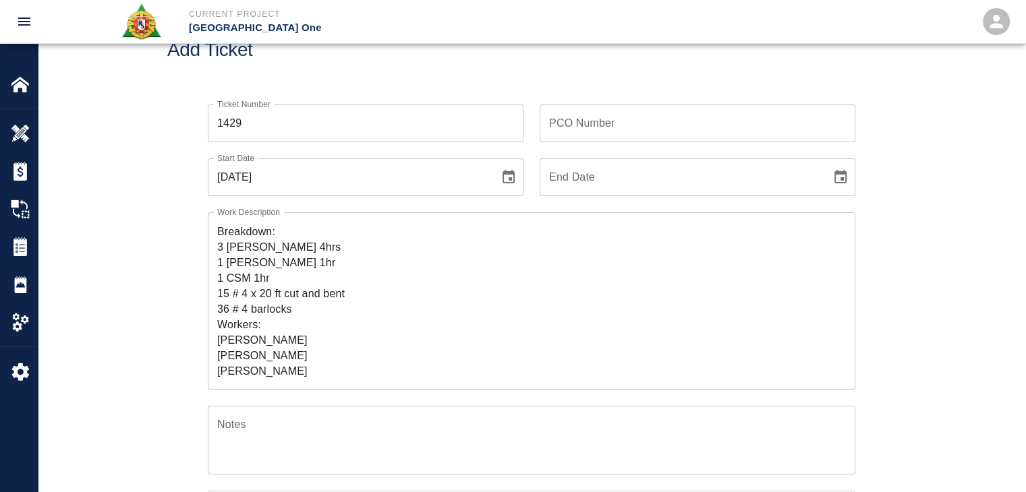
scroll to position [0, 0]
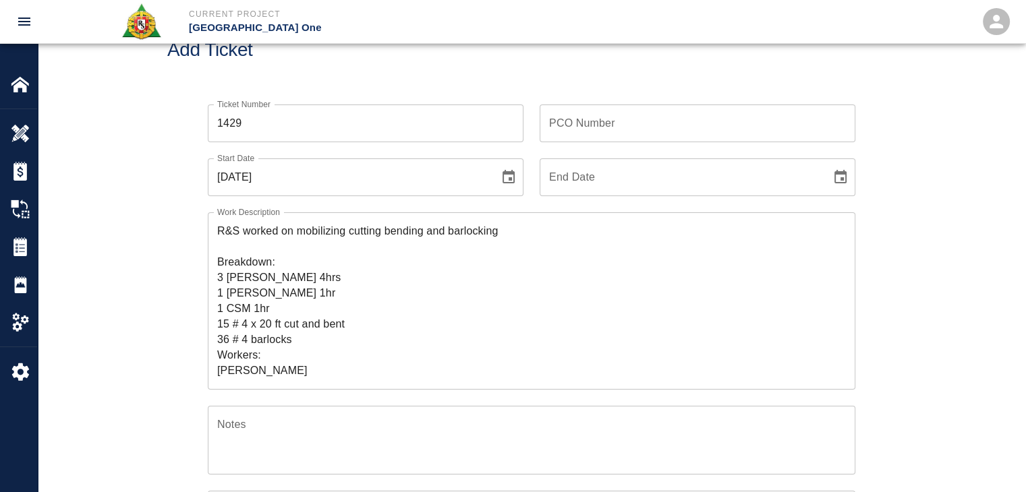
click at [454, 225] on textarea "R&S worked on mobilizing cutting bending and barlocking Breakdown: 3 lathers 4h…" at bounding box center [531, 300] width 629 height 155
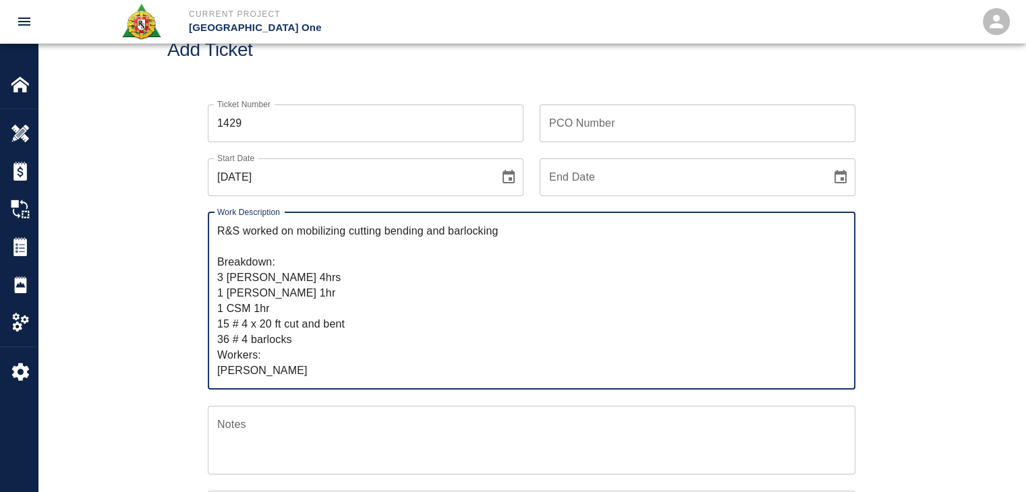
click at [487, 229] on textarea "R&S worked on mobilizing cutting bending and barlocking Breakdown: 3 lathers 4h…" at bounding box center [531, 300] width 629 height 155
click at [520, 227] on textarea "R&S worked on mobilizing cutting bending and barlocking Breakdown: 3 lathers 4h…" at bounding box center [531, 300] width 629 height 155
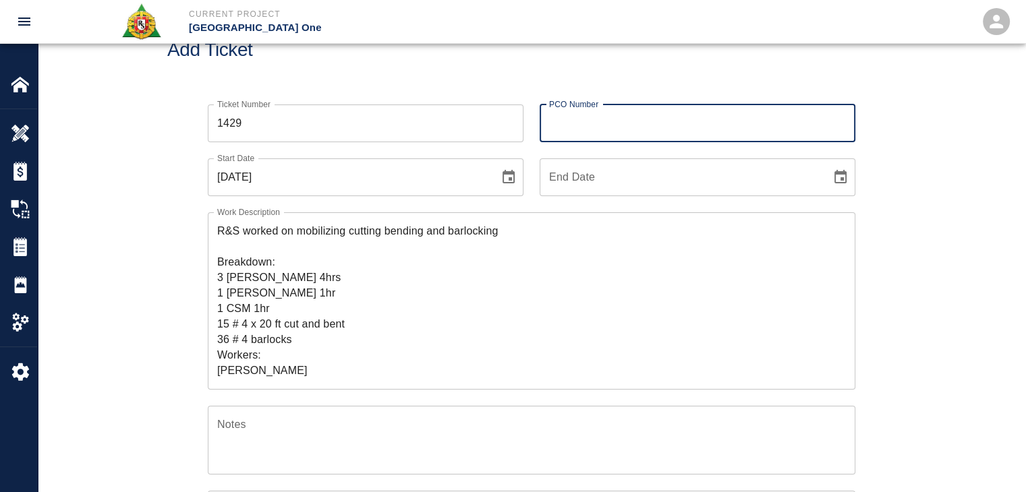
click at [574, 109] on div "PCO Number PCO Number" at bounding box center [698, 124] width 316 height 38
type input "0624"
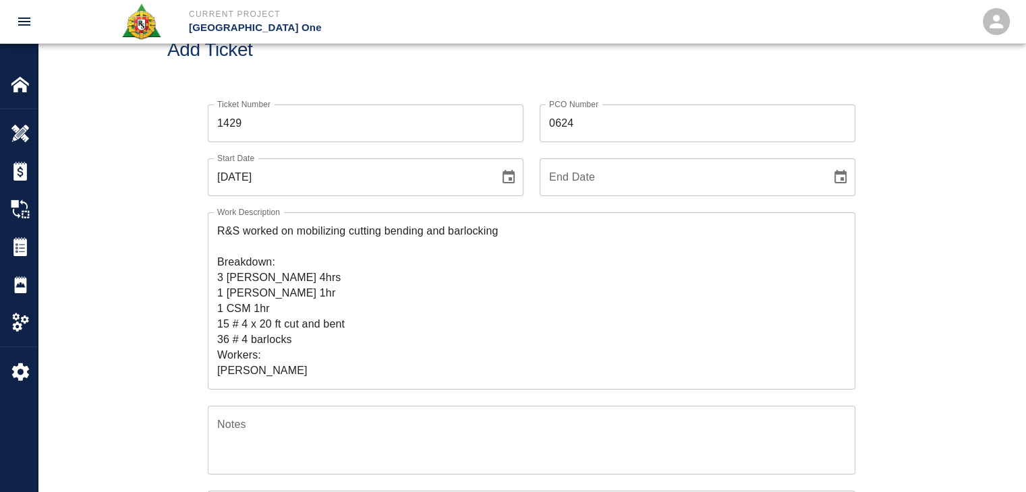
click at [516, 84] on div "Add Ticket" at bounding box center [531, 50] width 987 height 109
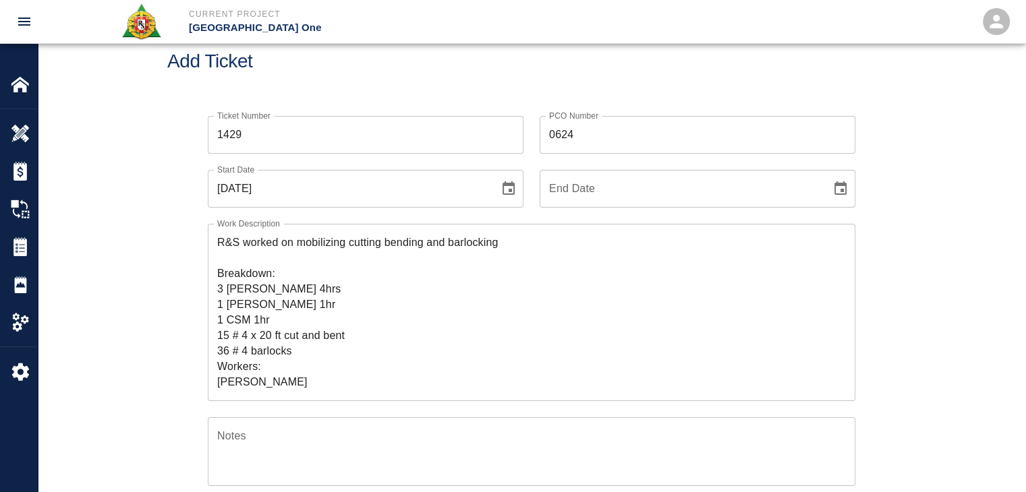
click at [463, 235] on textarea "R&S worked on mobilizing cutting bending and barlocking Breakdown: 3 lathers 4h…" at bounding box center [531, 312] width 629 height 155
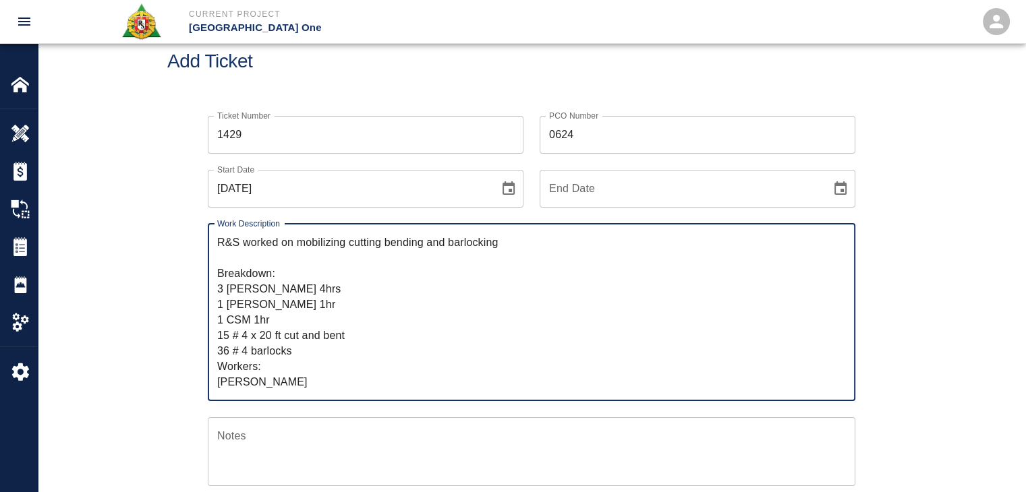
click at [521, 236] on textarea "R&S worked on mobilizing cutting bending and barlocking Breakdown: 3 lathers 4h…" at bounding box center [531, 312] width 629 height 155
paste textarea "gate 14 level 2.5."
click at [612, 246] on textarea "R&S worked on mobilizing cutting bending and barlocking rebar for gate 14 level…" at bounding box center [531, 312] width 629 height 155
click at [659, 247] on textarea "R&S worked on mobilizing cutting bending and barlocking rebar for gate 14 level…" at bounding box center [531, 312] width 629 height 155
click at [571, 246] on textarea "R&S worked on mobilizing cutting bending and barlocking rebar for gate 14 level…" at bounding box center [531, 312] width 629 height 155
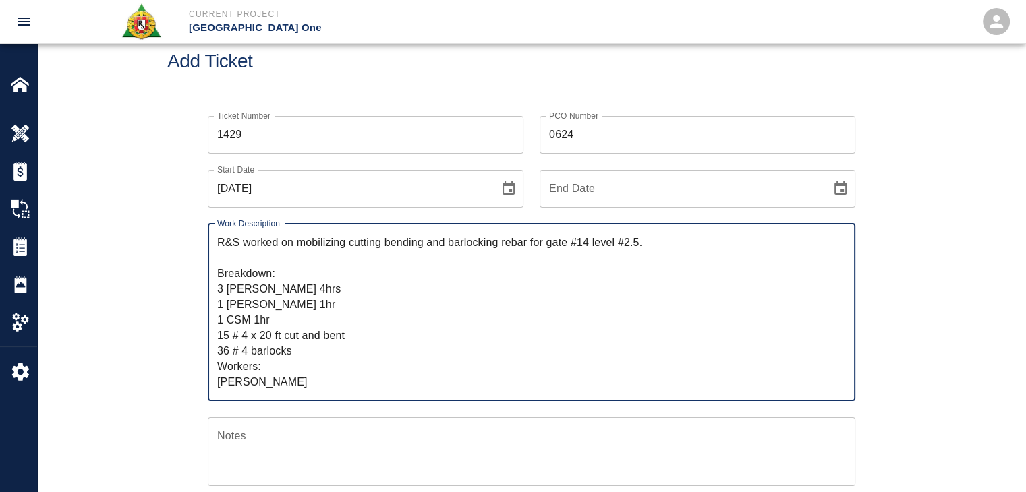
drag, startPoint x: 662, startPoint y: 243, endPoint x: 299, endPoint y: 242, distance: 362.2
click at [299, 242] on textarea "R&S worked on mobilizing cutting bending and barlocking rebar for gate #14 leve…" at bounding box center [531, 312] width 629 height 155
click at [343, 306] on textarea "R&S worked on mobilizing cutting bending and barlocking rebar for gate #14 leve…" at bounding box center [531, 312] width 629 height 155
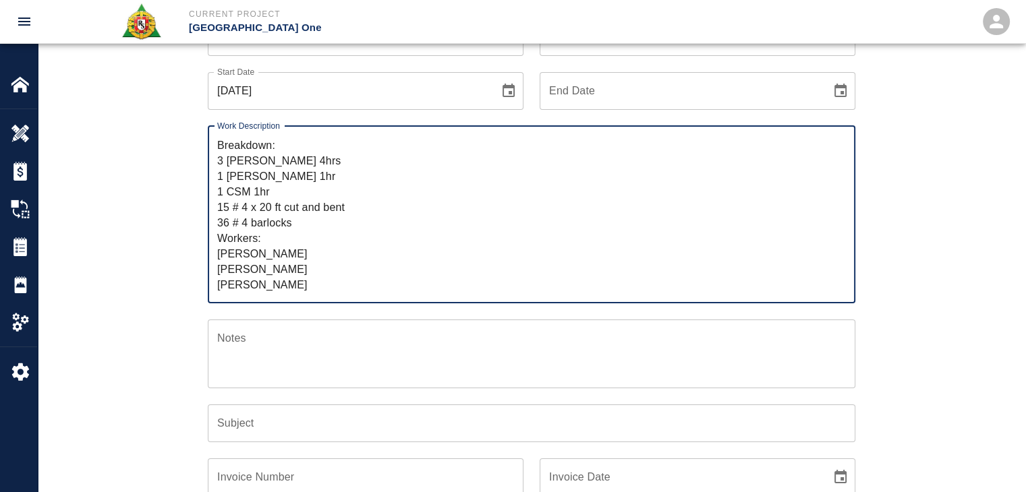
scroll to position [137, 0]
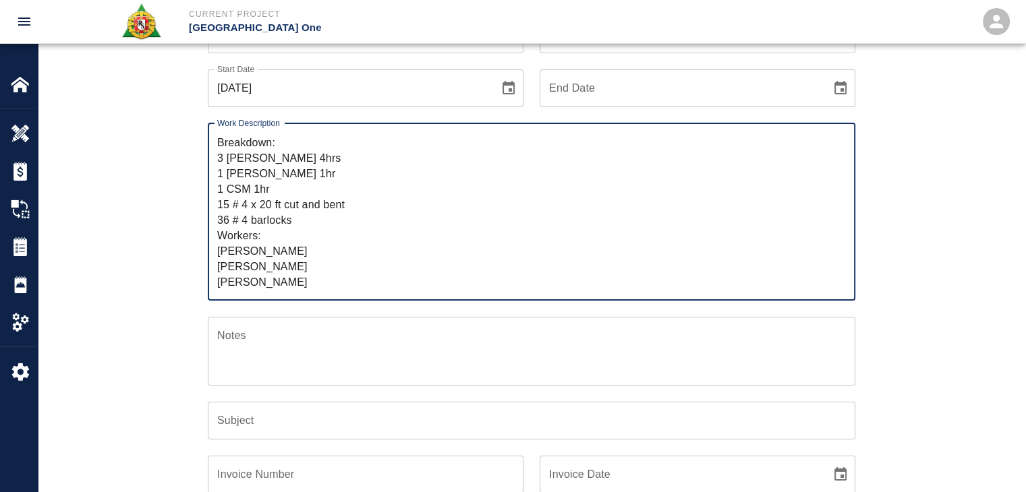
type textarea "R&S worked on mobilizing cutting bending and barlocking rebar for gate #14 leve…"
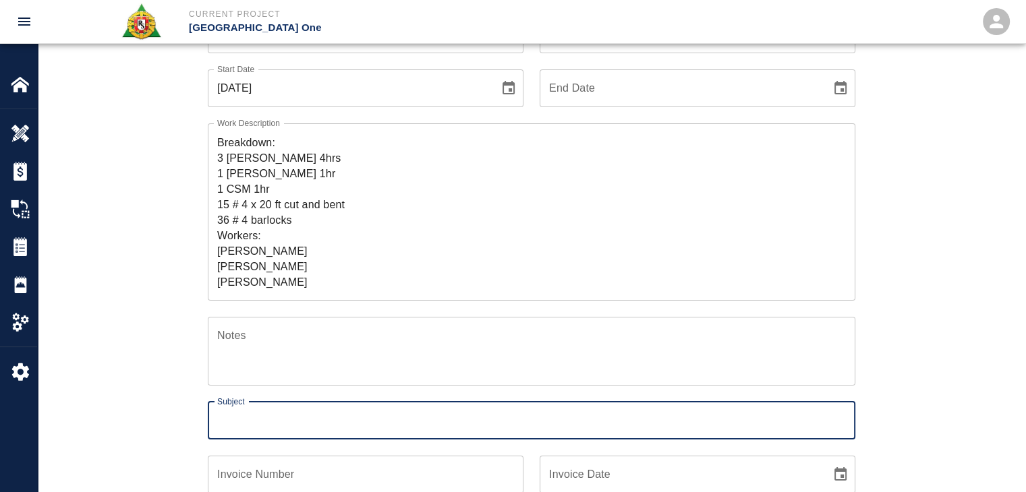
click at [303, 422] on input "Subject" at bounding box center [532, 421] width 648 height 38
paste input "mobilizing cutting bending and barlocking rebar for gate #14 level #2.5."
type input "mobilizing cutting bending and barlocking rebar for gate #14 level #2.5."
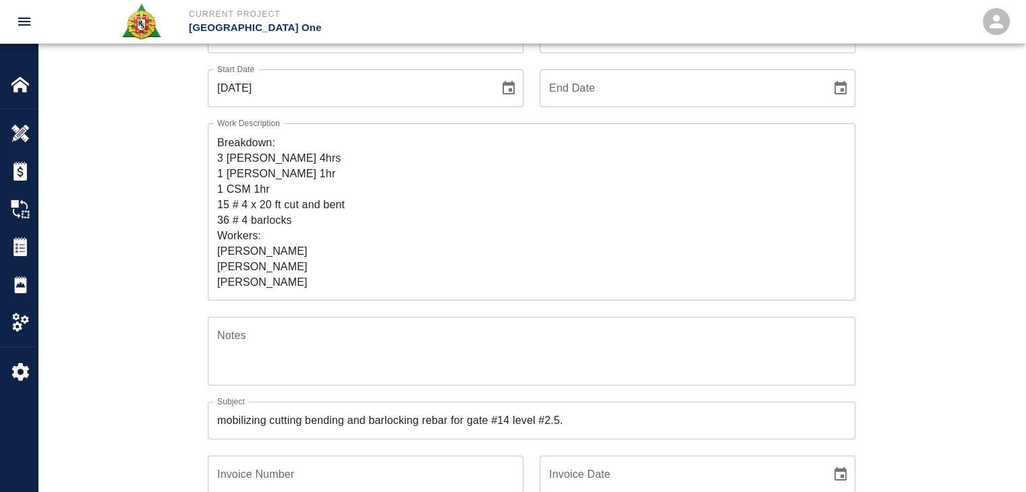
click at [185, 406] on div "Ticket Number 1429 Ticket Number PCO Number 0624 PCO Number Start Date 10/03/20…" at bounding box center [531, 323] width 728 height 648
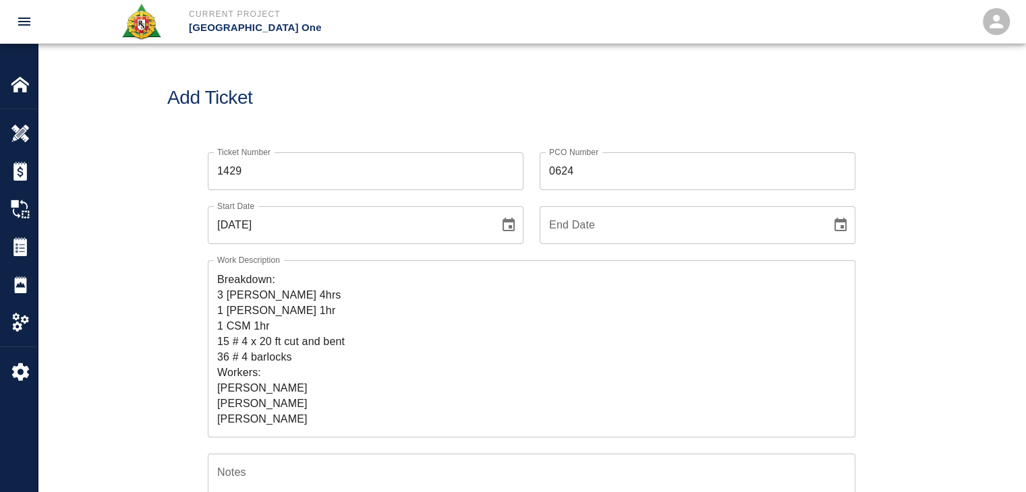
click at [391, 144] on div "Ticket Number 1429 Ticket Number" at bounding box center [358, 163] width 332 height 54
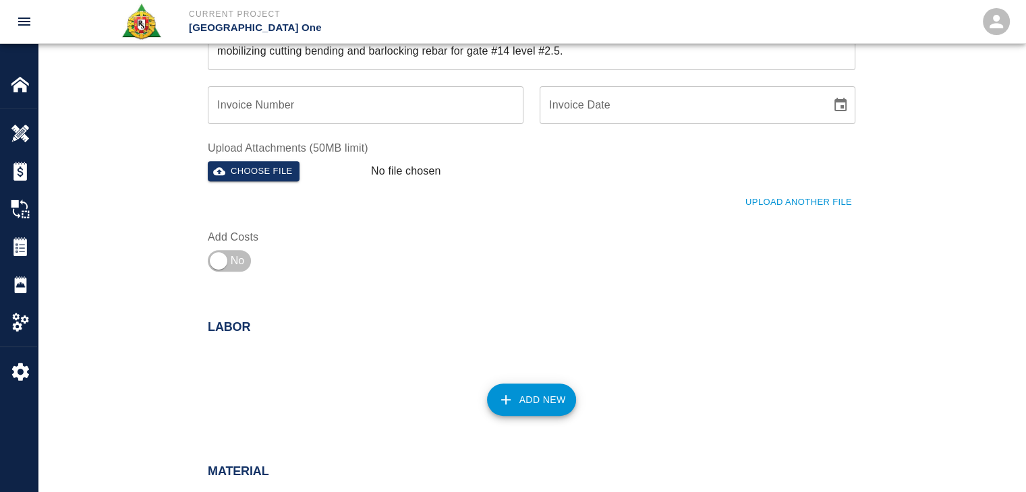
scroll to position [507, 0]
click at [245, 264] on input "checkbox" at bounding box center [218, 260] width 97 height 32
checkbox input "true"
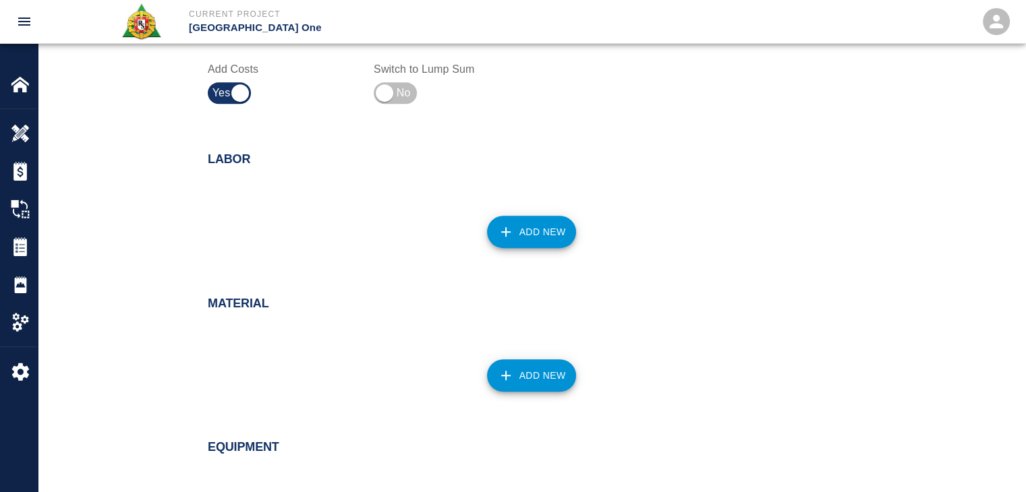
scroll to position [353, 0]
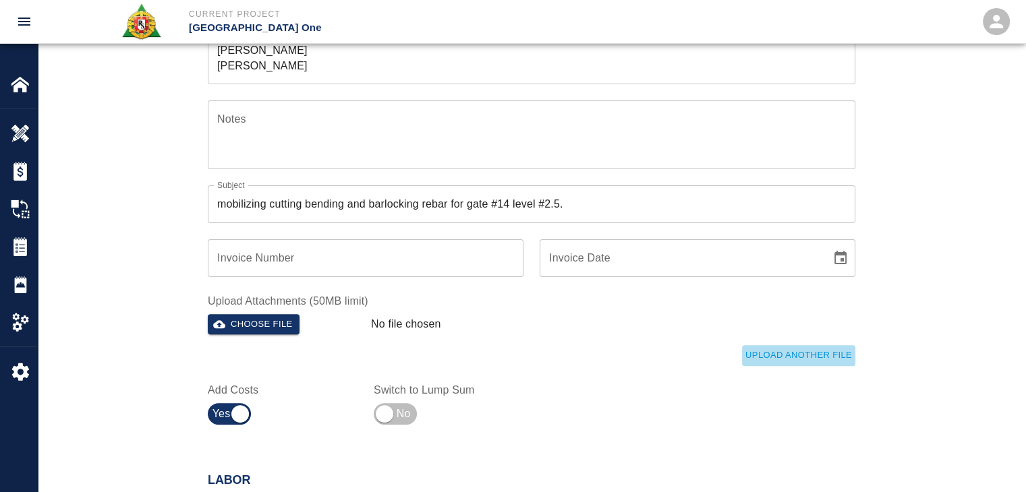
click at [798, 351] on button "Upload Another File" at bounding box center [798, 355] width 113 height 21
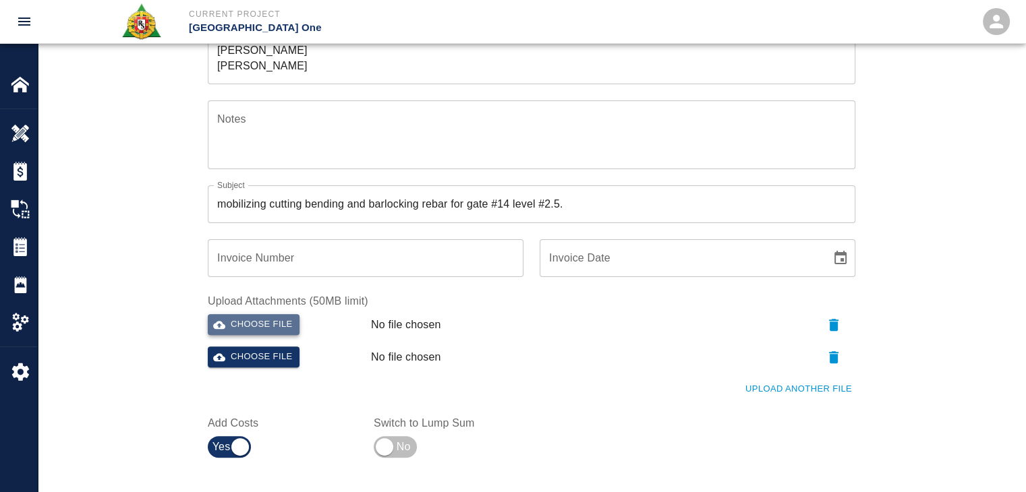
click at [275, 324] on button "Choose file" at bounding box center [254, 324] width 92 height 21
click at [231, 360] on button "Choose file" at bounding box center [254, 357] width 92 height 21
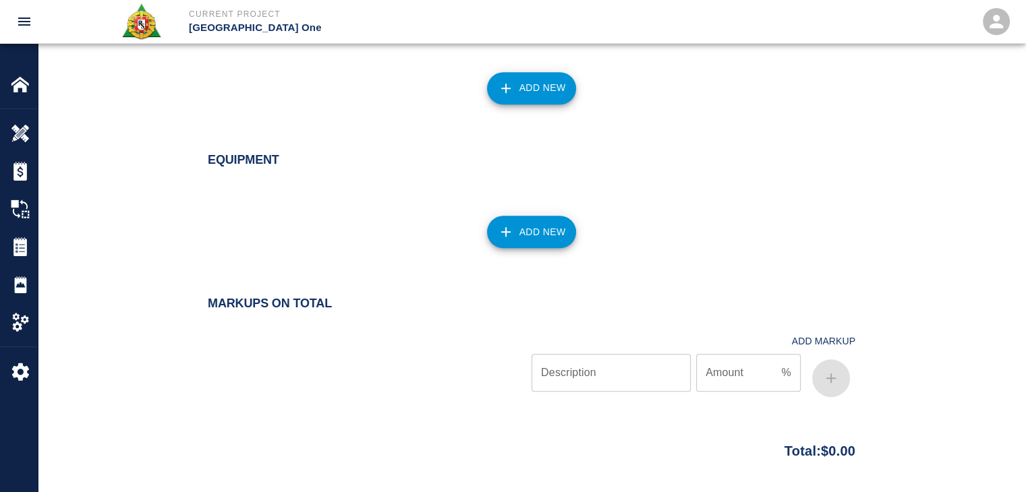
scroll to position [1077, 0]
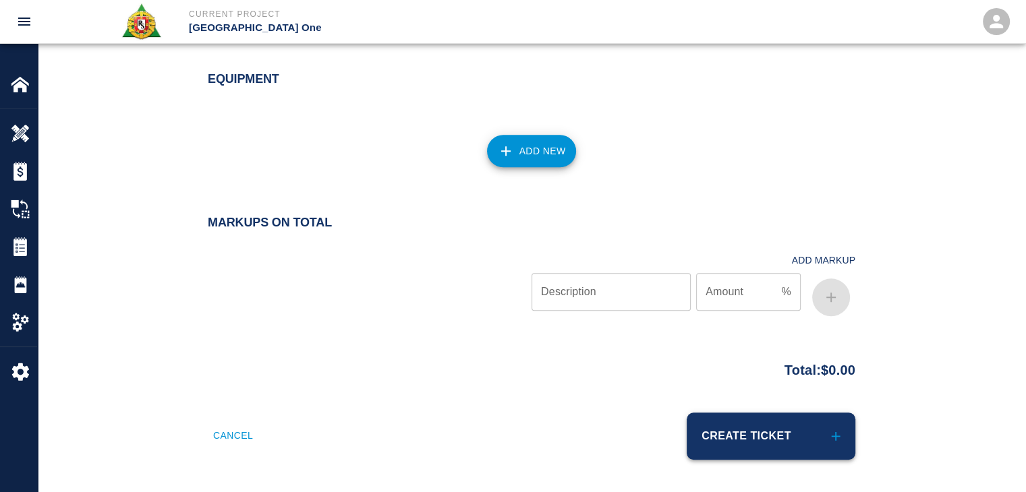
click at [723, 443] on button "Create Ticket" at bounding box center [771, 436] width 169 height 47
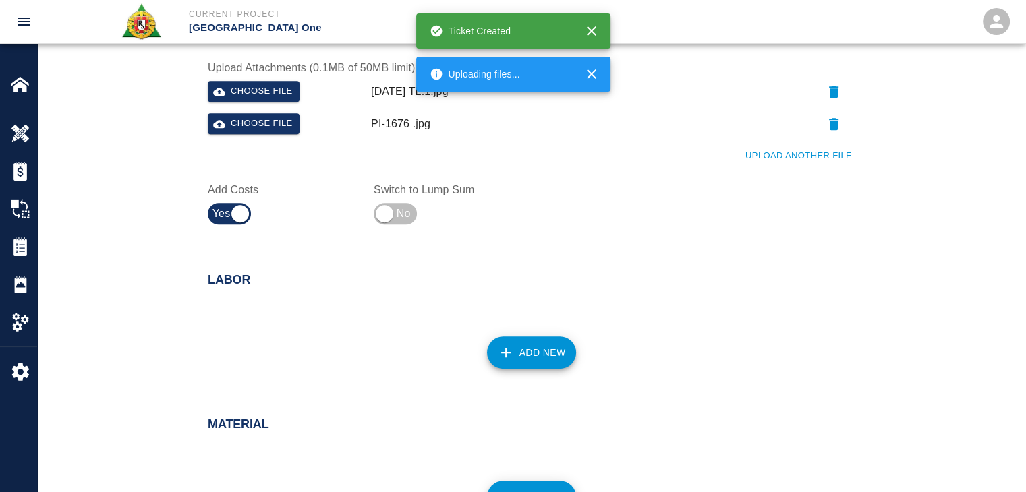
scroll to position [471, 0]
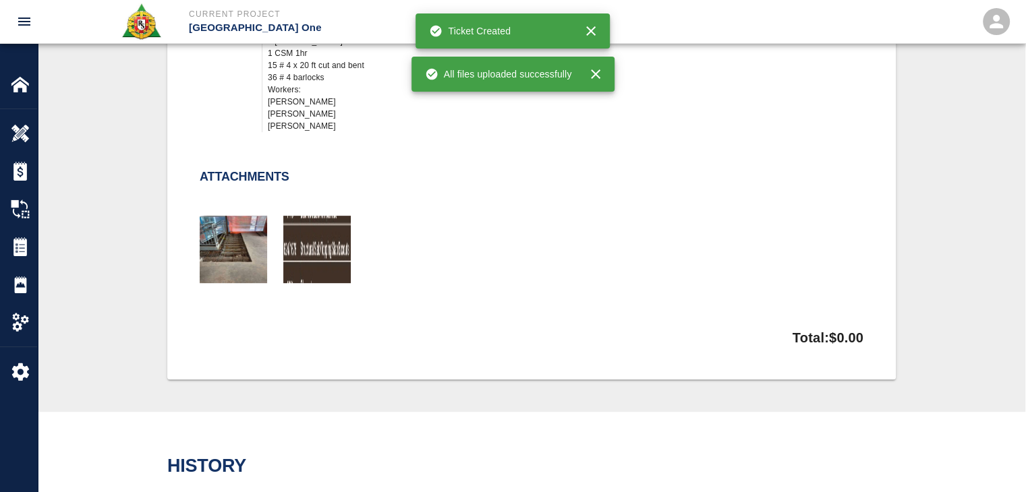
scroll to position [579, 0]
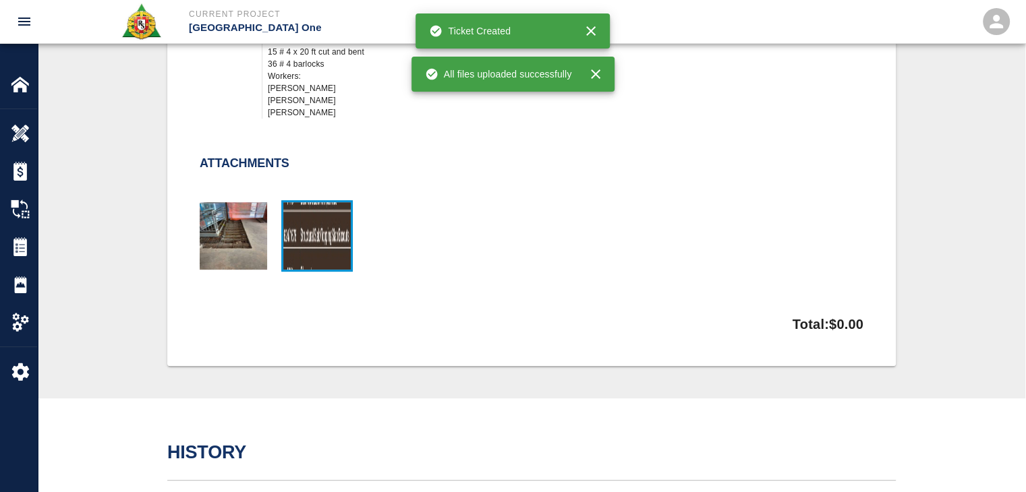
click at [341, 238] on img "button" at bounding box center [316, 235] width 67 height 67
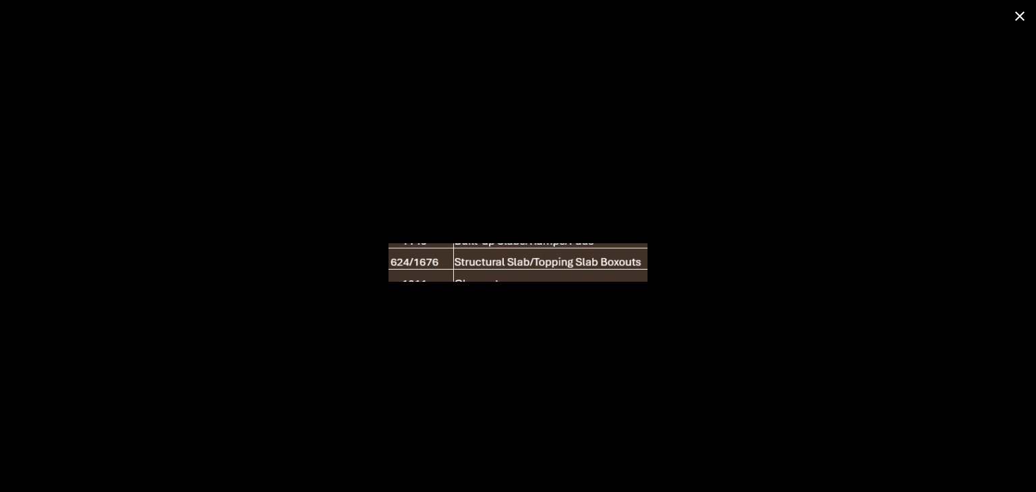
click at [1025, 5] on button "close" at bounding box center [1020, 16] width 32 height 32
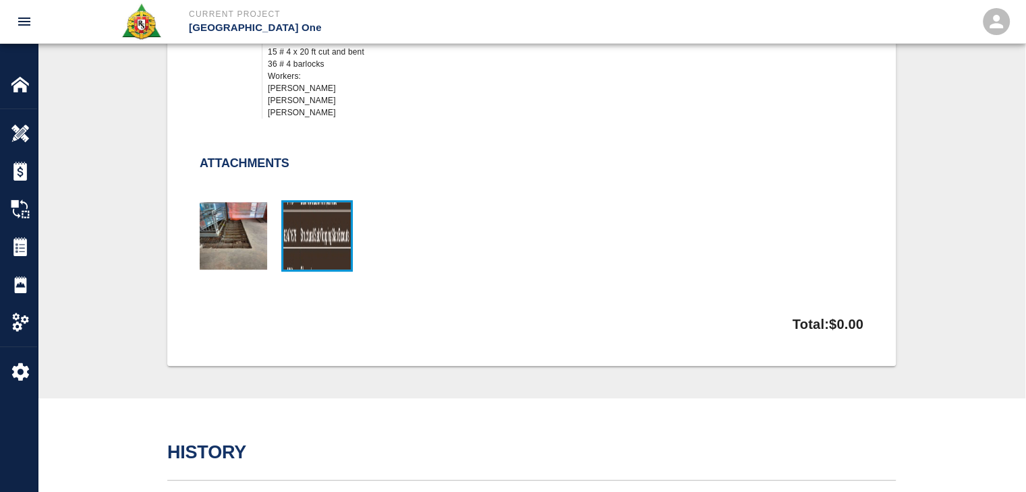
click at [310, 228] on img "button" at bounding box center [316, 235] width 67 height 67
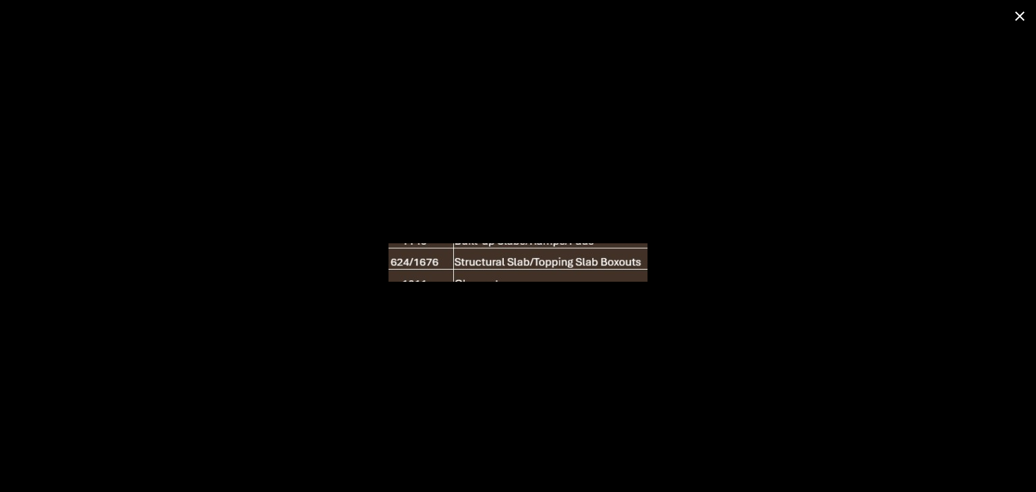
click at [1025, 13] on icon "close" at bounding box center [1020, 16] width 16 height 16
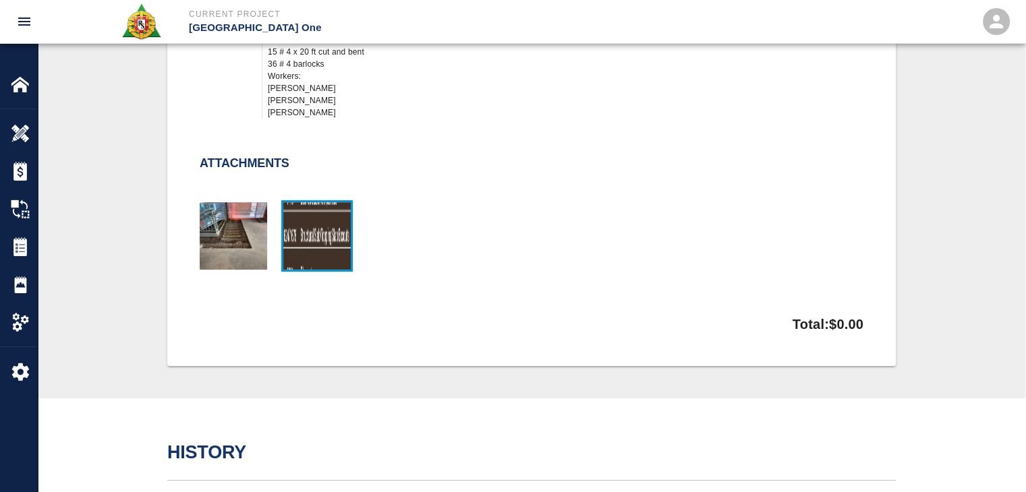
click at [321, 231] on img "button" at bounding box center [316, 235] width 67 height 67
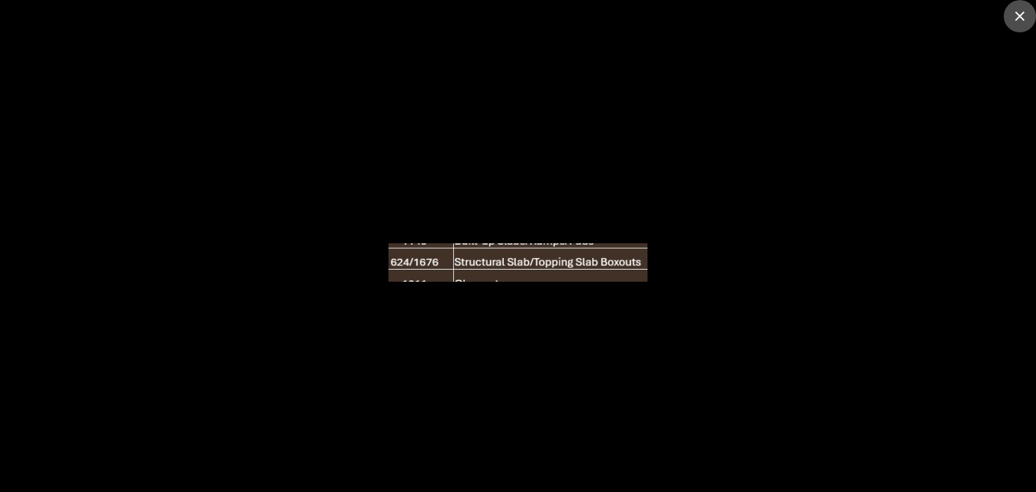
click at [1014, 20] on icon "close" at bounding box center [1020, 16] width 16 height 16
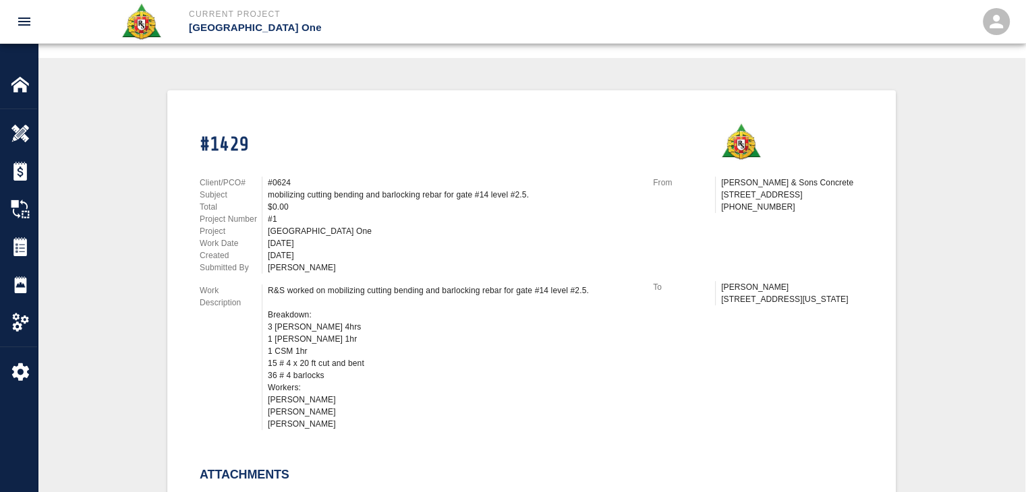
scroll to position [0, 0]
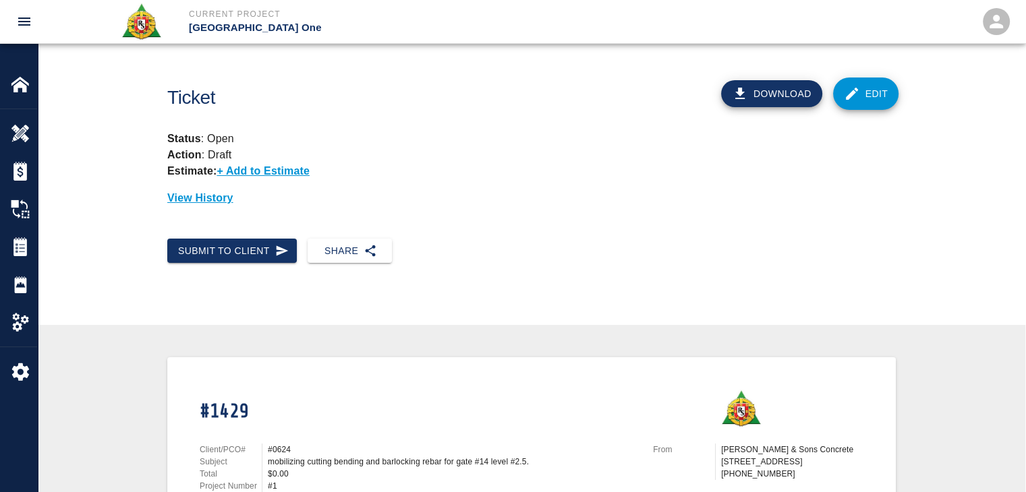
click at [889, 76] on div "Download Edit" at bounding box center [750, 88] width 308 height 63
click at [880, 81] on link "Edit" at bounding box center [866, 94] width 66 height 32
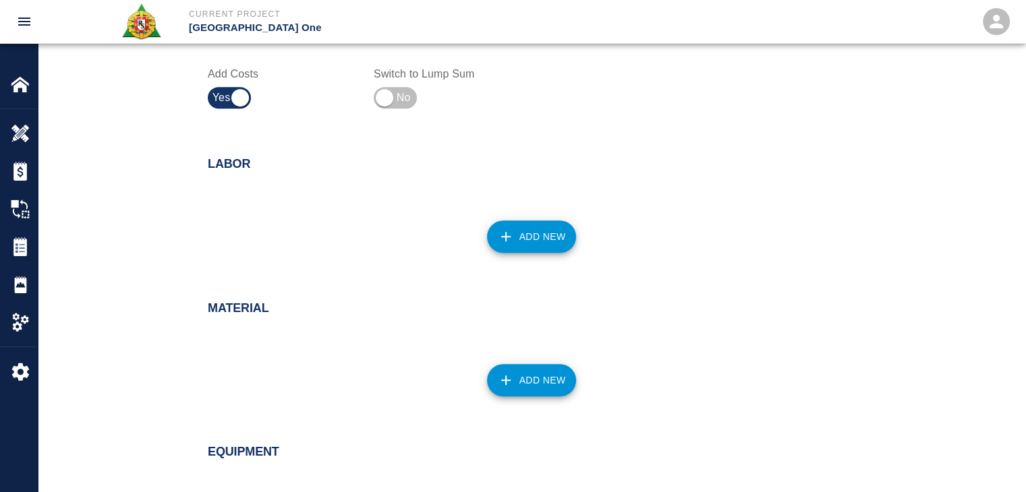
scroll to position [491, 0]
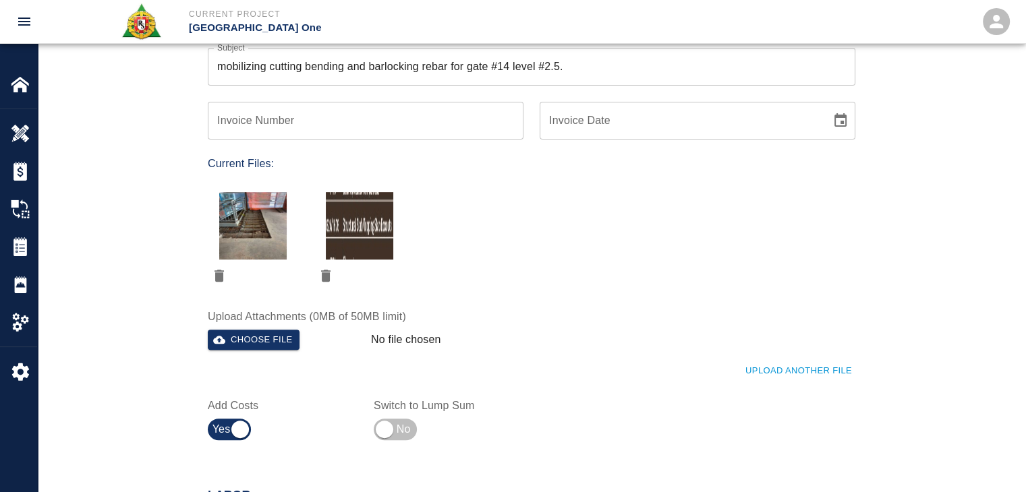
click at [330, 275] on icon "delete" at bounding box center [326, 276] width 16 height 16
click at [272, 335] on button "Choose file" at bounding box center [254, 340] width 92 height 21
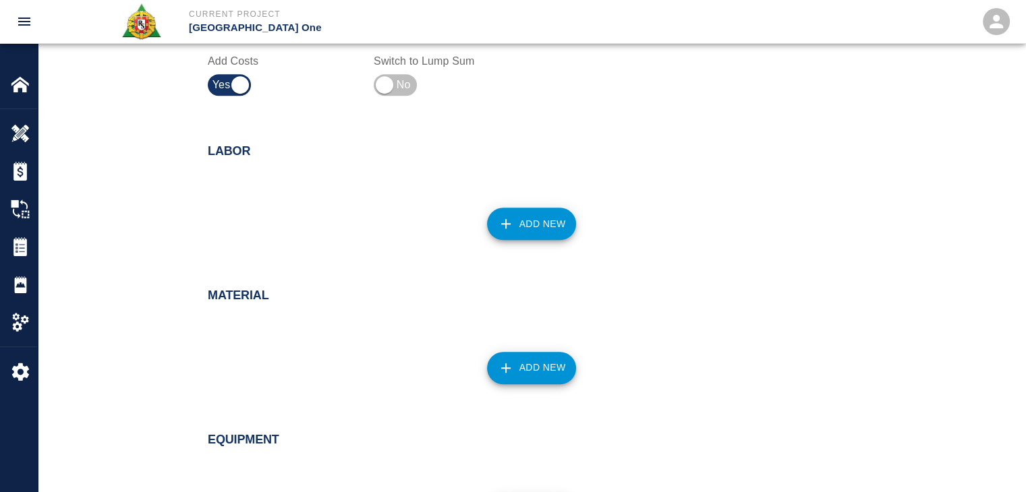
scroll to position [786, 0]
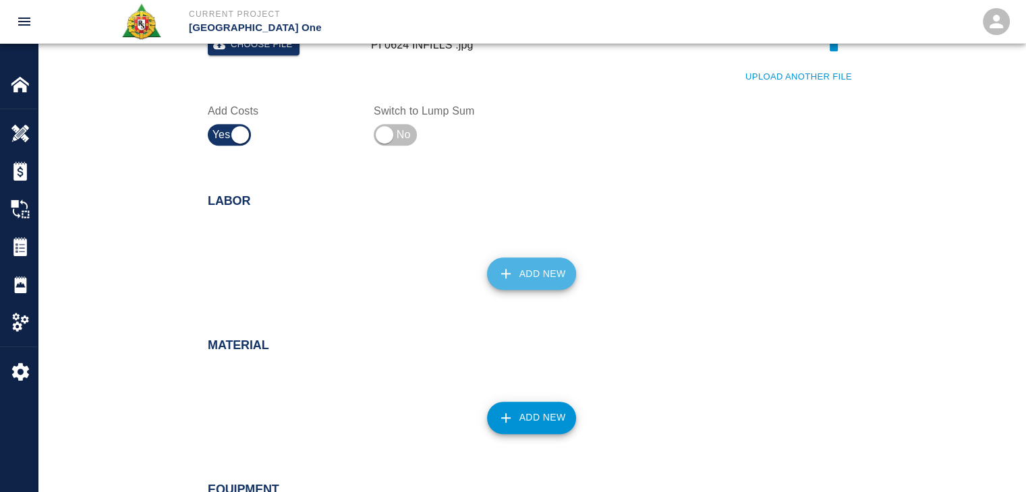
click at [546, 277] on button "Add New" at bounding box center [532, 274] width 90 height 32
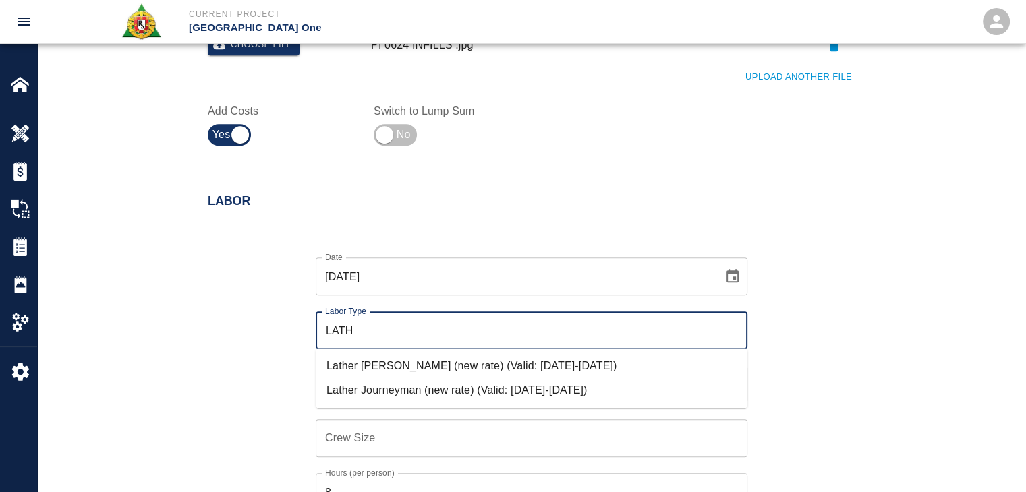
click at [437, 392] on li "Lather Journeyman (new rate) (Valid: 07/01/2024-10/31/2025)" at bounding box center [532, 390] width 432 height 24
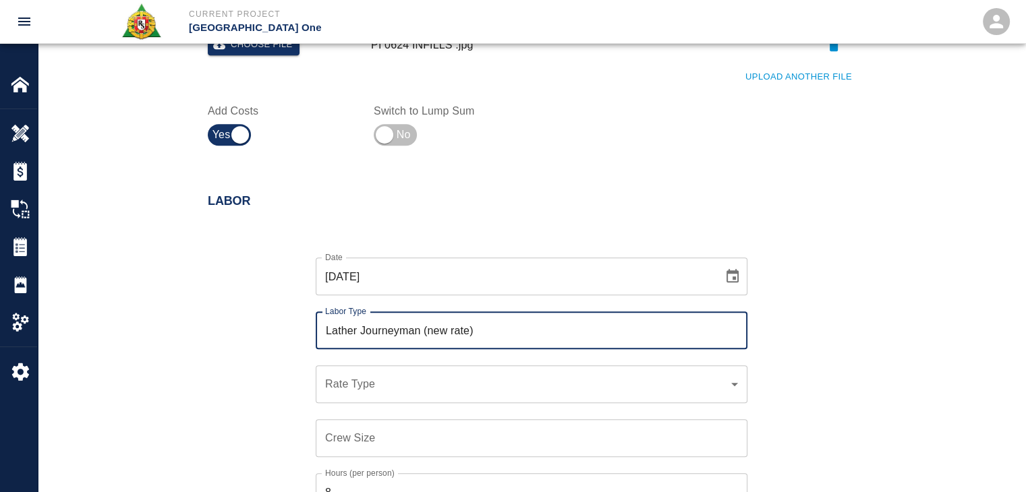
type input "Lather Journeyman (new rate)"
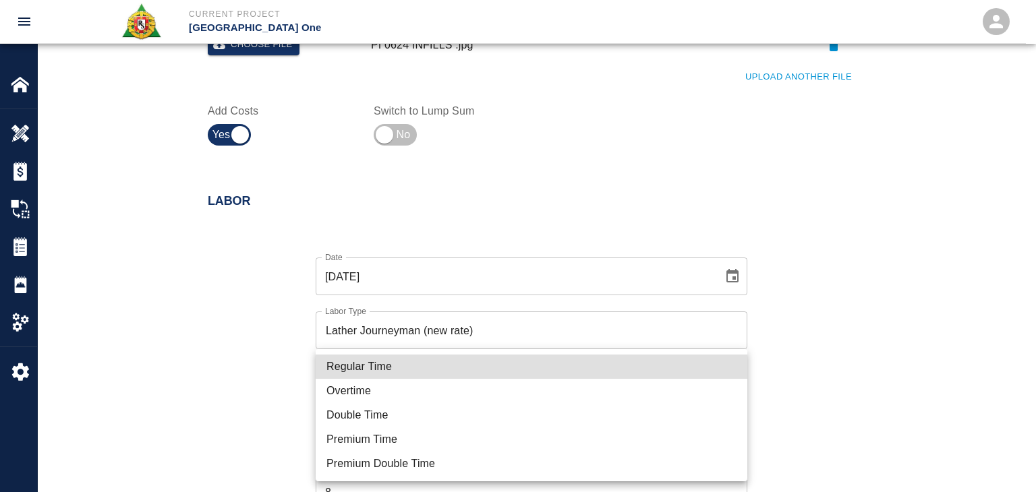
click at [397, 378] on li "Regular Time" at bounding box center [532, 367] width 432 height 24
type input "rate_rt"
type input "122.44"
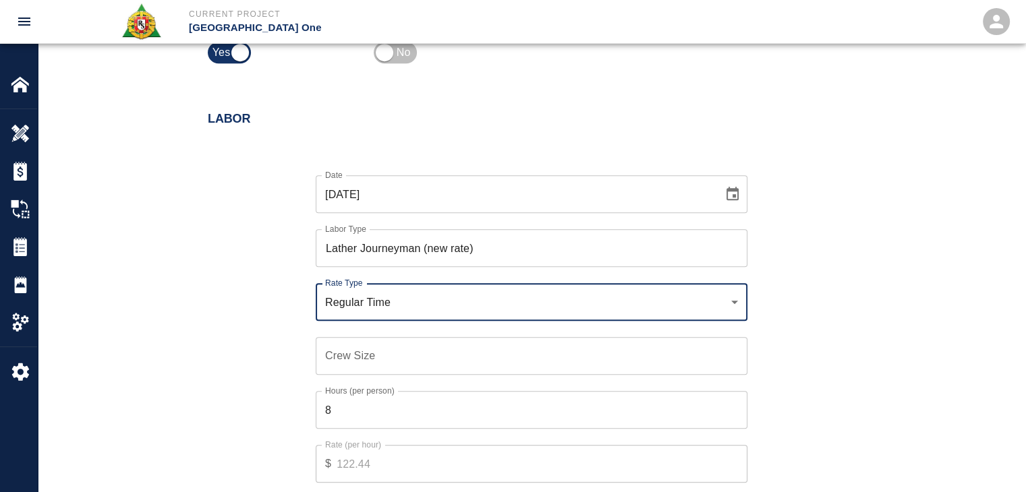
scroll to position [870, 0]
click at [356, 343] on div "Crew Size Crew Size" at bounding box center [532, 355] width 432 height 38
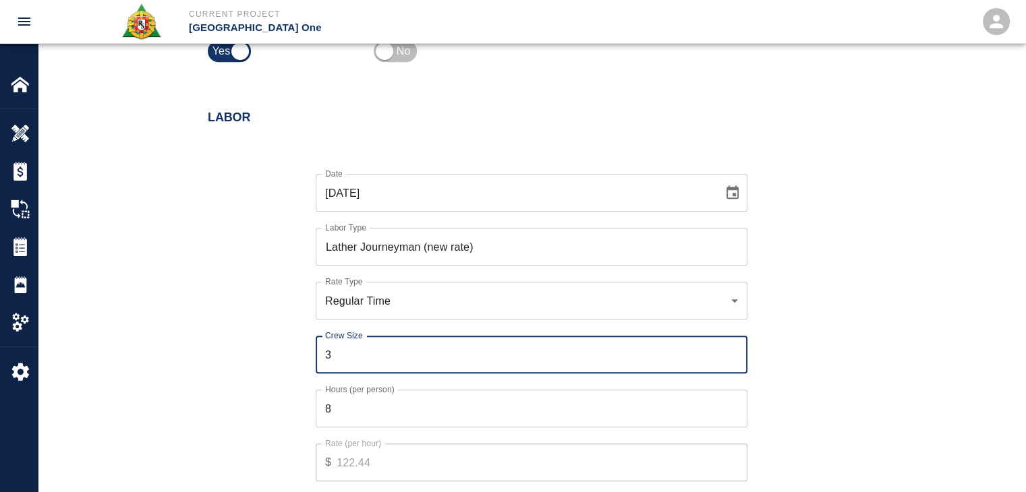
type input "3"
click at [348, 419] on input "8" at bounding box center [532, 409] width 432 height 38
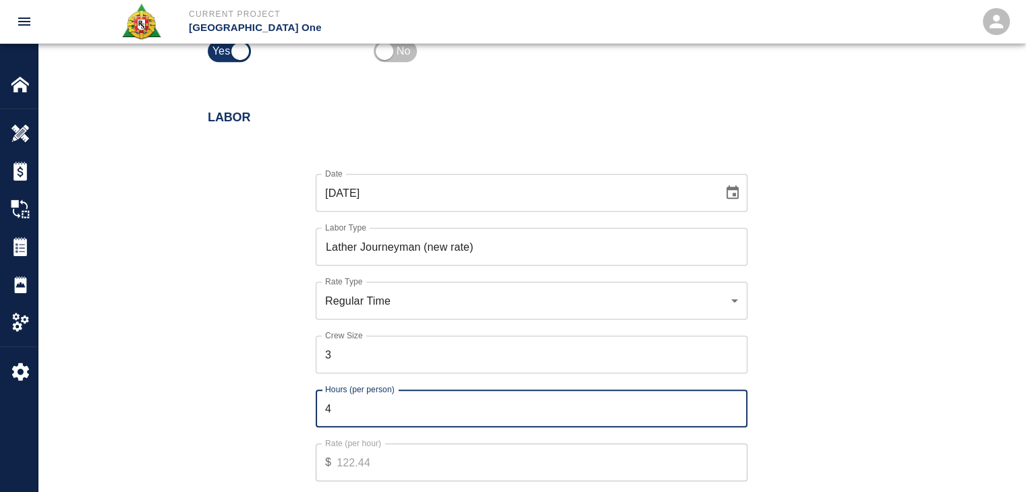
click at [325, 407] on input "4" at bounding box center [532, 409] width 432 height 38
type input "4"
click at [295, 406] on div "Date 10/03/2025 Date Labor Type Lather Journeyman (new rate) Labor Type Rate Ty…" at bounding box center [524, 337] width 664 height 370
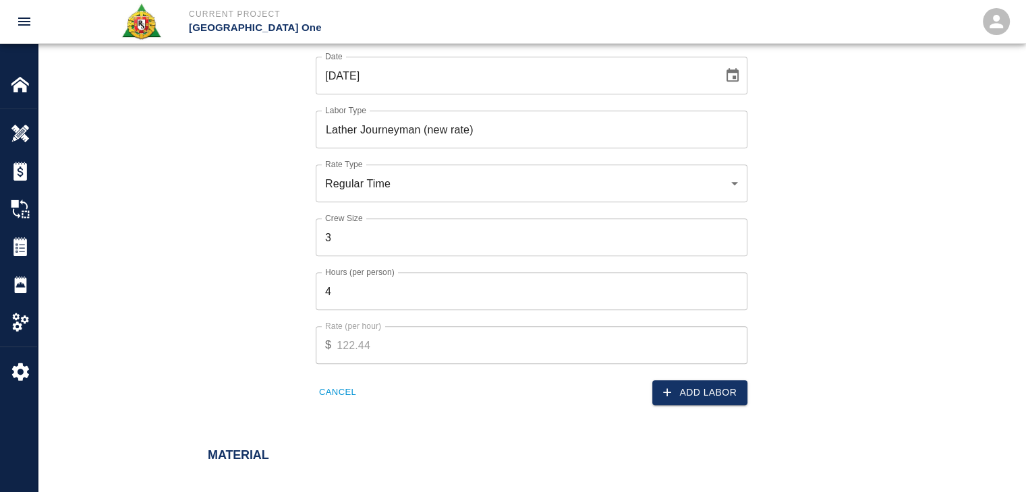
scroll to position [989, 0]
click at [710, 395] on button "Add Labor" at bounding box center [699, 391] width 95 height 25
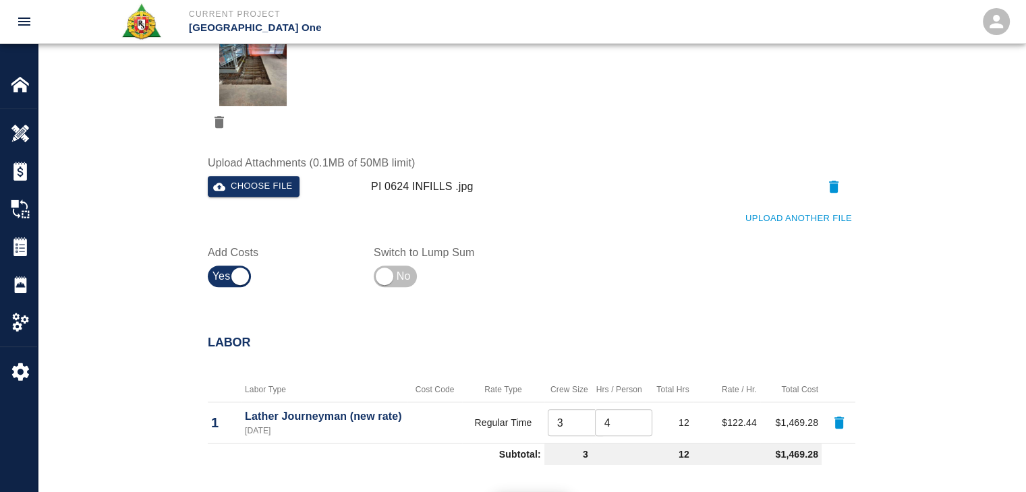
scroll to position [909, 0]
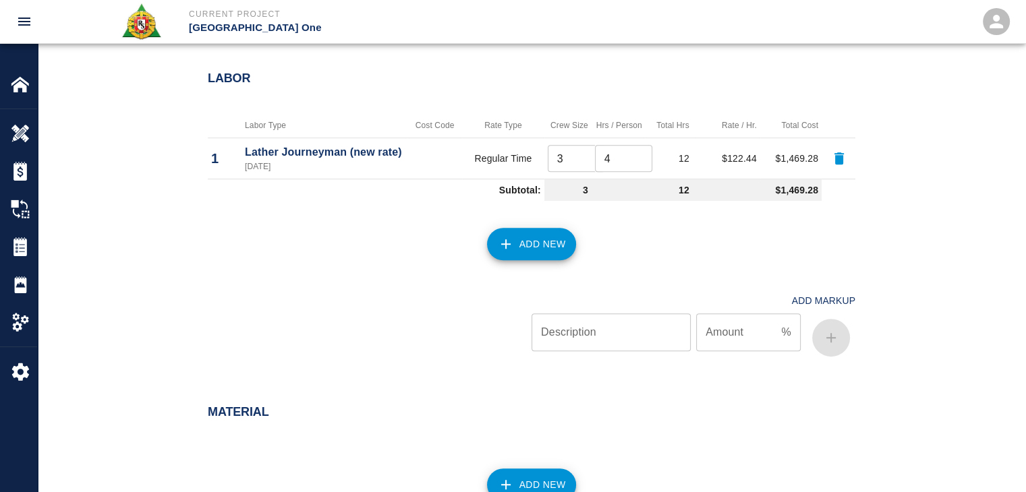
click at [509, 249] on icon "button" at bounding box center [506, 244] width 16 height 16
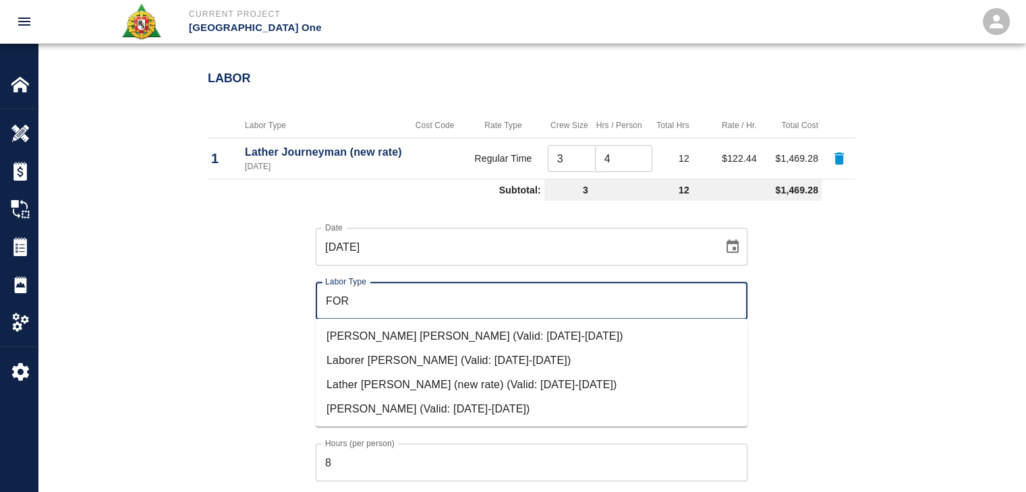
click at [382, 378] on li "Lather Foreman (new rate) (Valid: 07/01/2024-10/31/2025)" at bounding box center [532, 385] width 432 height 24
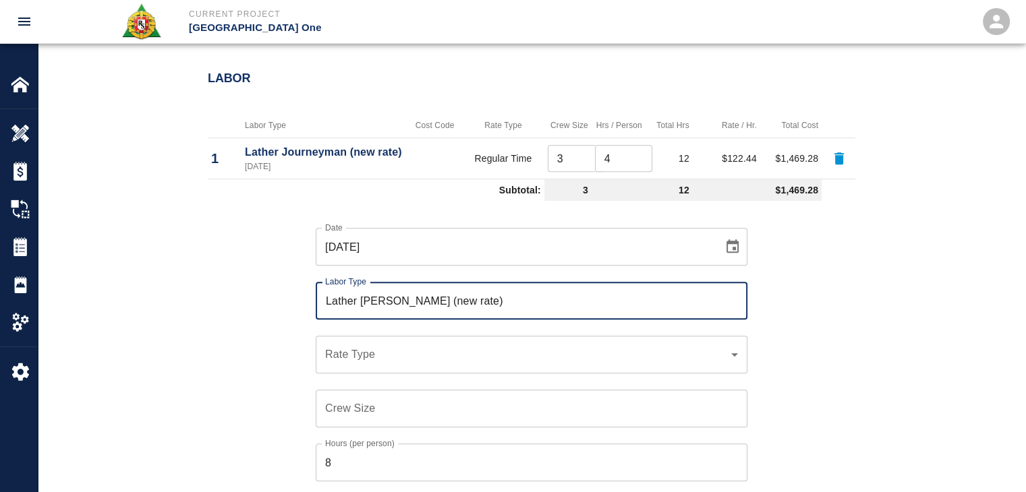
type input "Lather Foreman (new rate)"
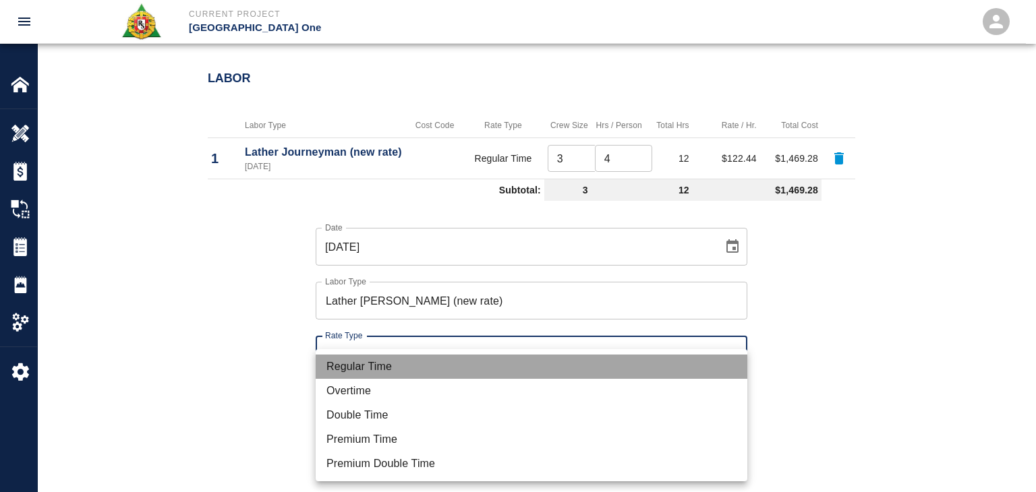
click at [374, 372] on li "Regular Time" at bounding box center [532, 367] width 432 height 24
type input "rate_rt"
type input "126.18"
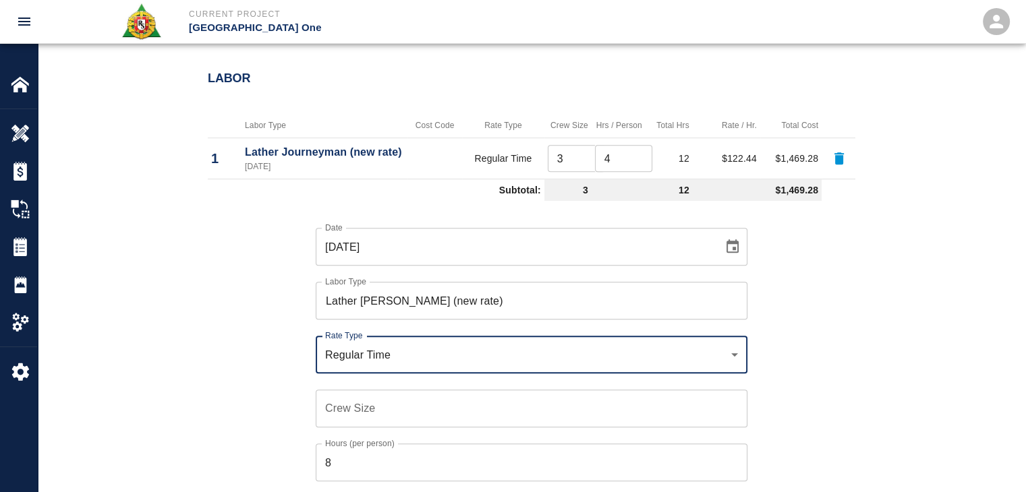
click at [374, 419] on input "Crew Size" at bounding box center [532, 409] width 432 height 38
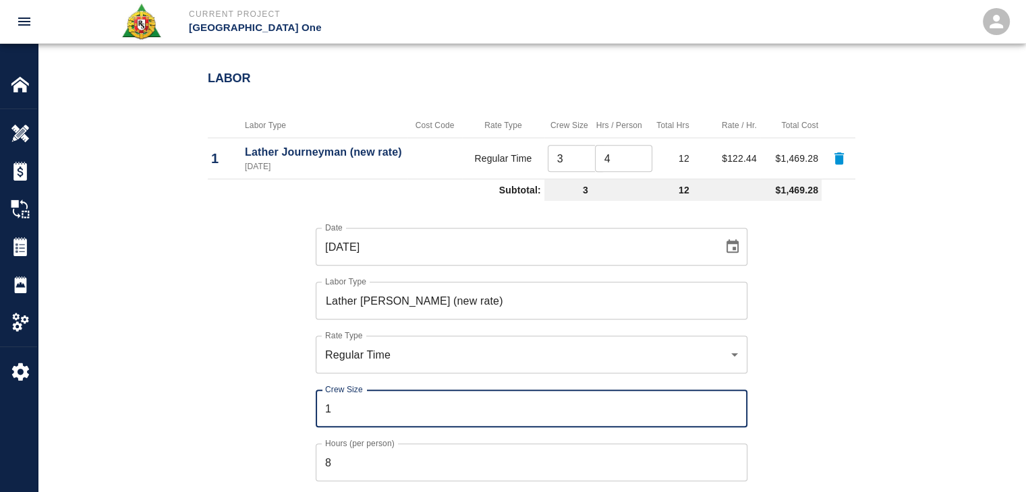
type input "1"
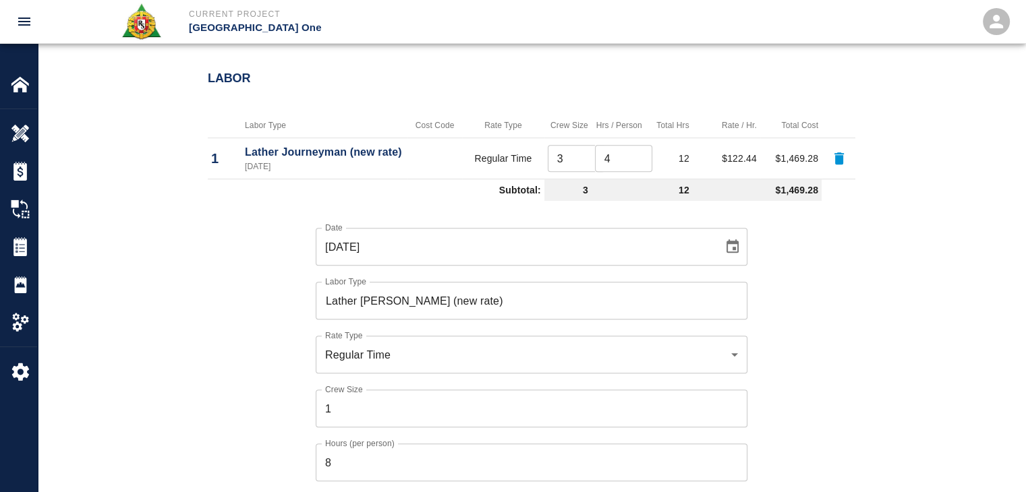
click at [223, 428] on div "Date 10/03/2025 Date Labor Type Lather Foreman (new rate) Labor Type Rate Type …" at bounding box center [524, 391] width 664 height 370
click at [352, 474] on input "8" at bounding box center [532, 463] width 432 height 38
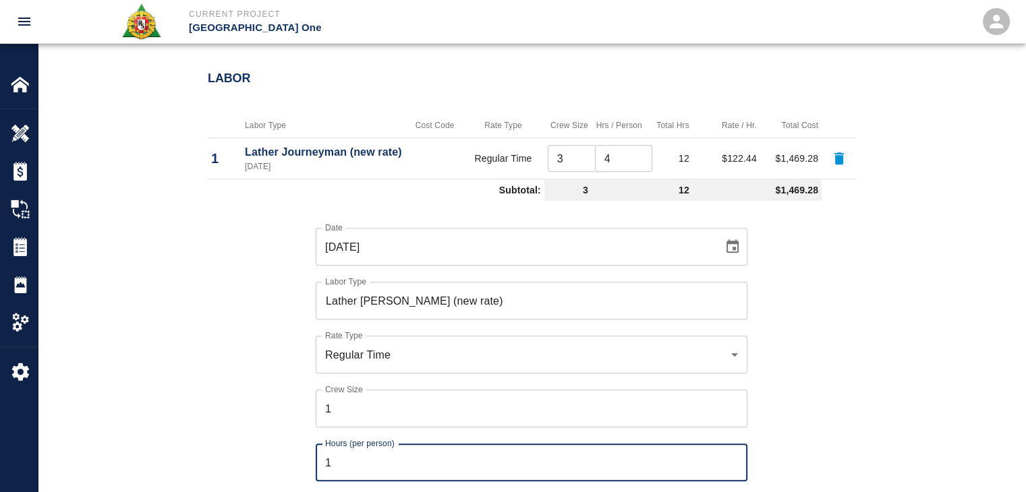
type input "1"
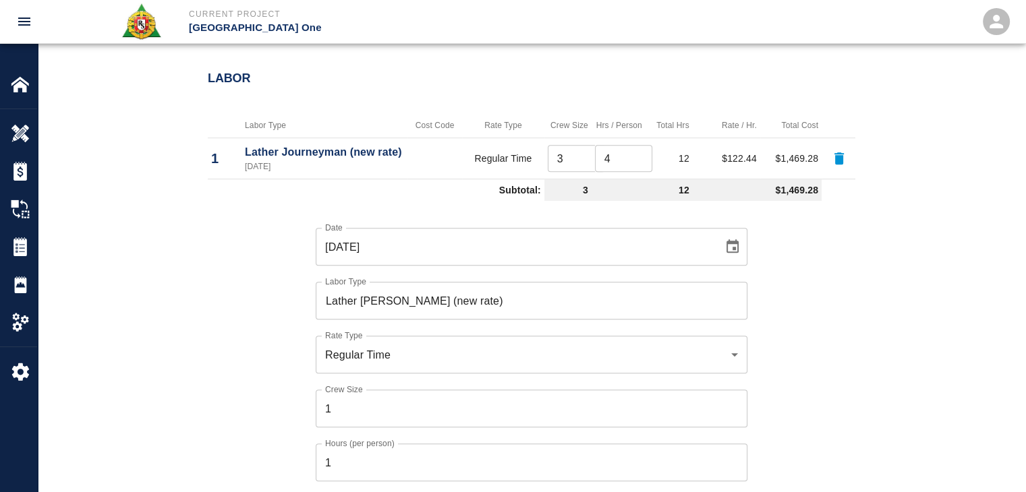
click at [257, 404] on div "Date 10/03/2025 Date Labor Type Lather Foreman (new rate) Labor Type Rate Type …" at bounding box center [524, 391] width 664 height 370
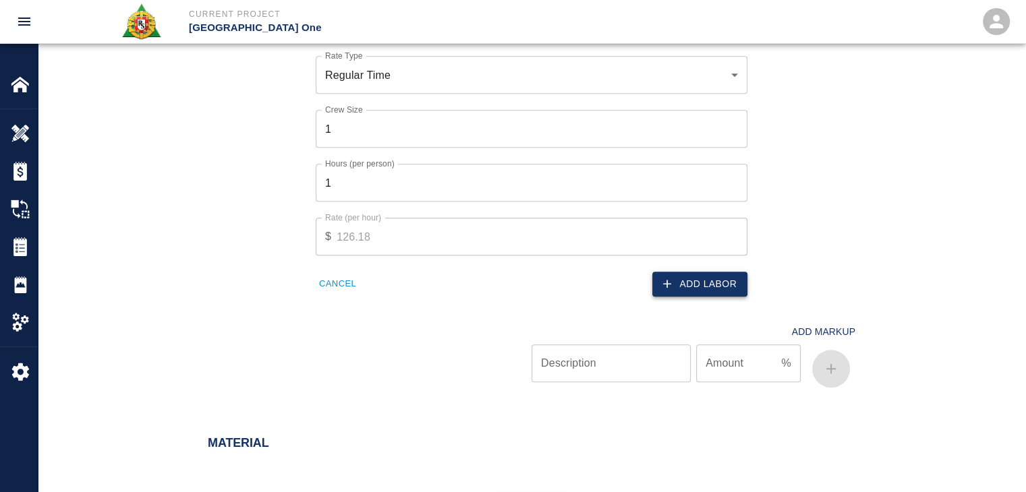
click at [691, 275] on button "Add Labor" at bounding box center [699, 284] width 95 height 25
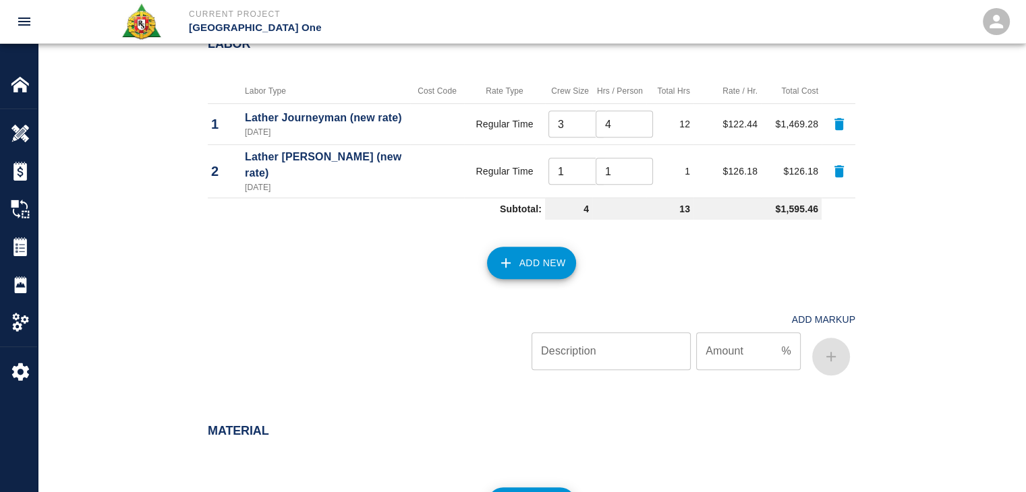
scroll to position [943, 0]
click at [548, 248] on button "Add New" at bounding box center [532, 264] width 90 height 32
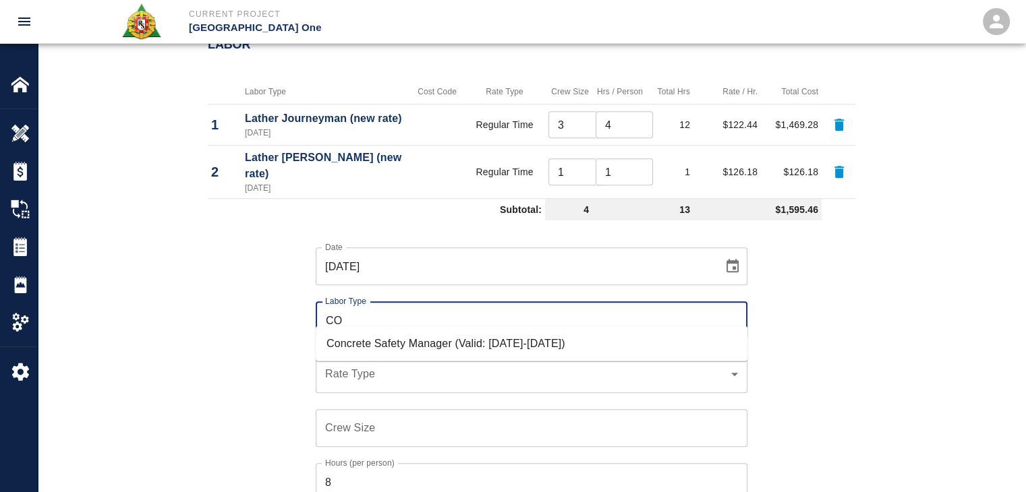
click at [467, 335] on li "Concrete Safety Manager (Valid: 01/01/2025-01/01/2026)" at bounding box center [532, 344] width 432 height 24
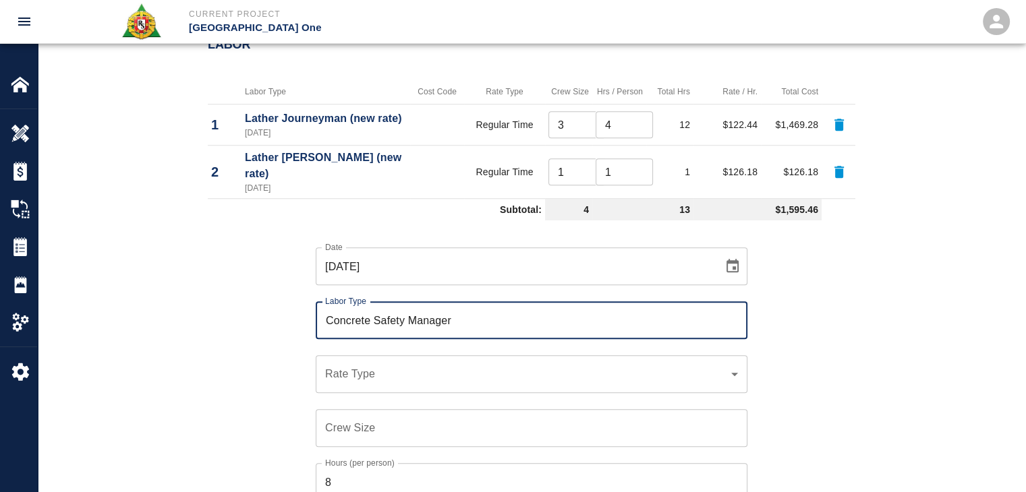
type input "Concrete Safety Manager"
click at [414, 355] on div "​ Rate Type" at bounding box center [532, 374] width 432 height 38
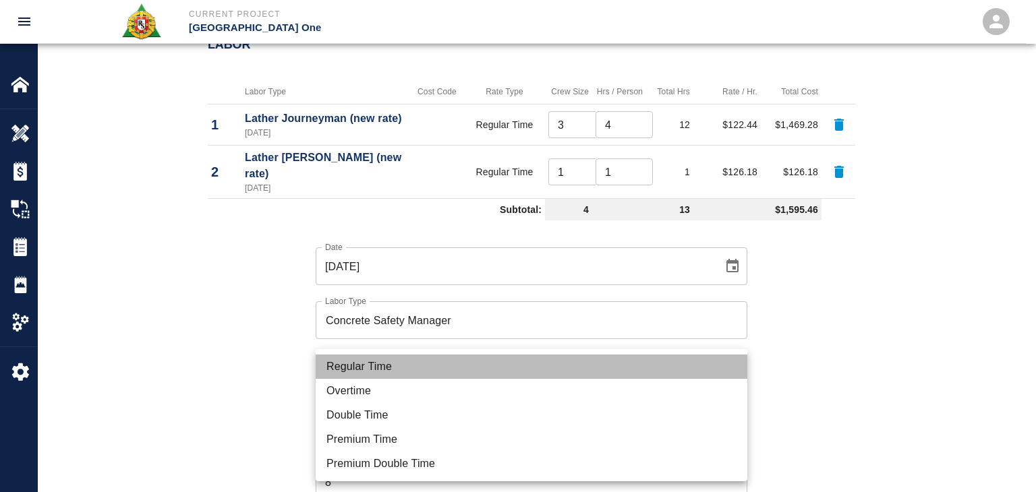
click at [383, 370] on li "Regular Time" at bounding box center [532, 367] width 432 height 24
type input "rate_rt"
type input "100.05"
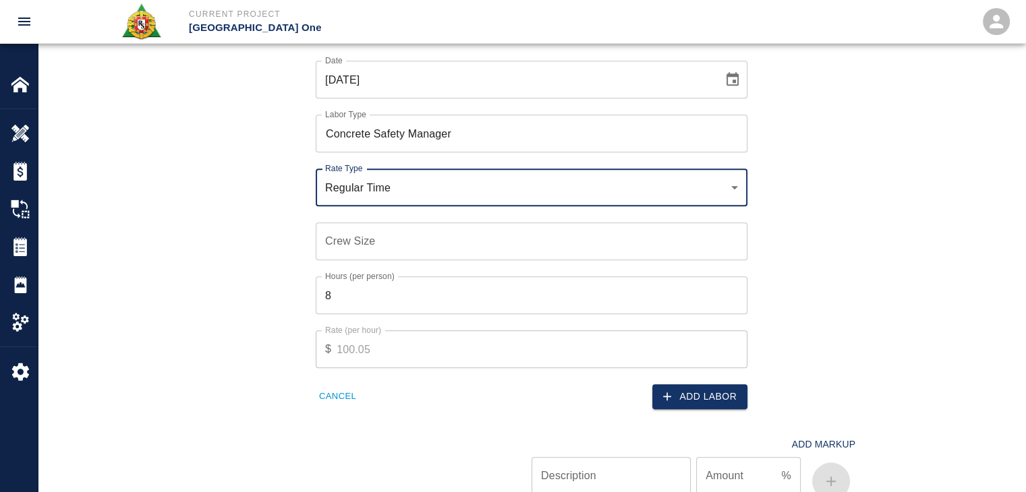
scroll to position [1130, 0]
click at [337, 228] on input "Crew Size" at bounding box center [532, 241] width 432 height 38
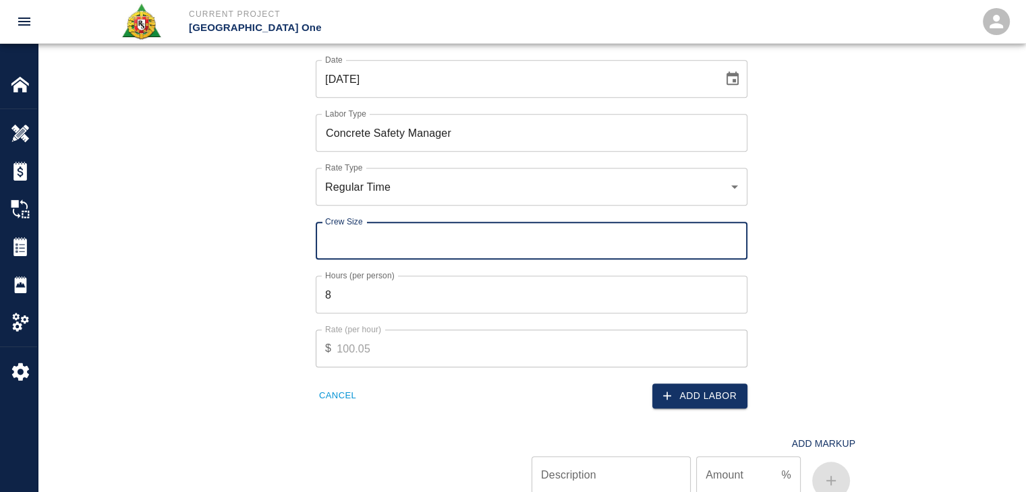
click at [382, 276] on input "8" at bounding box center [532, 295] width 432 height 38
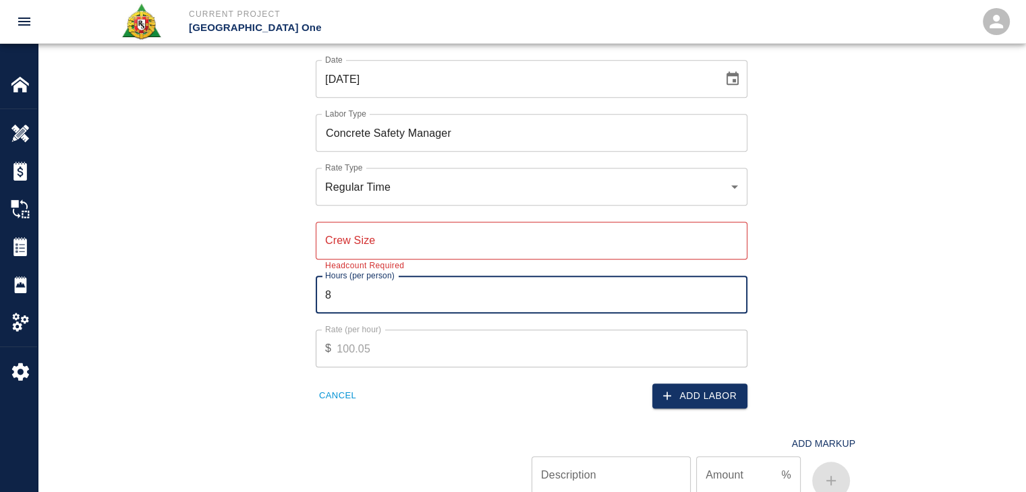
click at [336, 223] on input "Crew Size" at bounding box center [532, 241] width 432 height 38
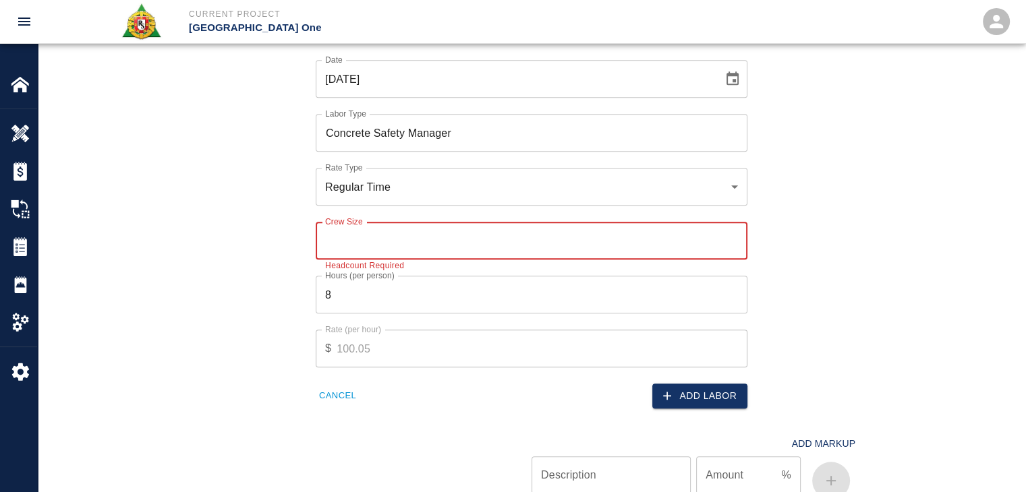
type input "1"
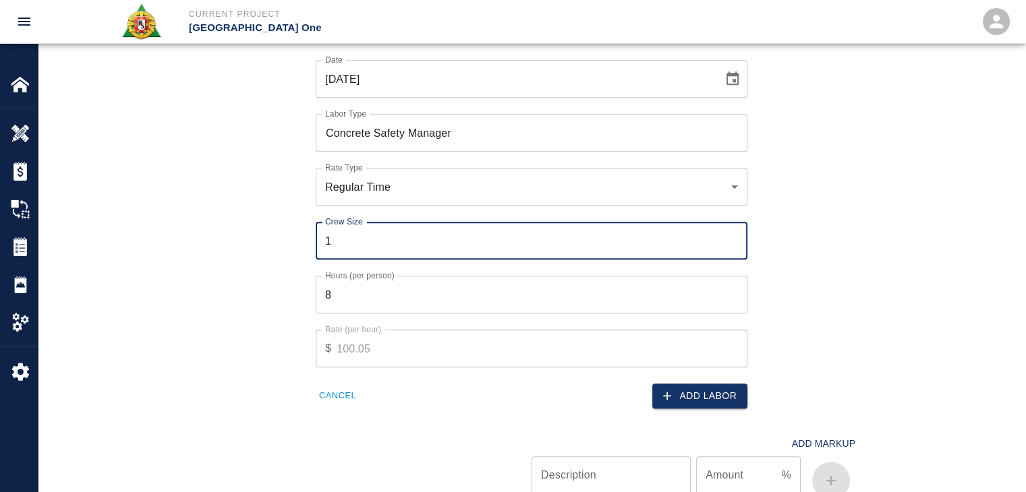
type input "1"
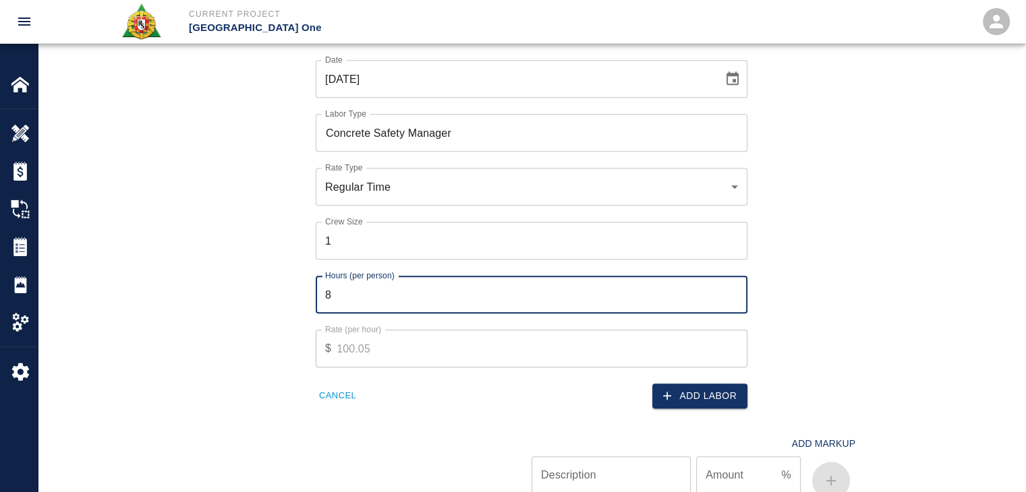
click at [389, 276] on input "8" at bounding box center [532, 295] width 432 height 38
type input "1"
click at [666, 389] on icon "button" at bounding box center [666, 395] width 13 height 13
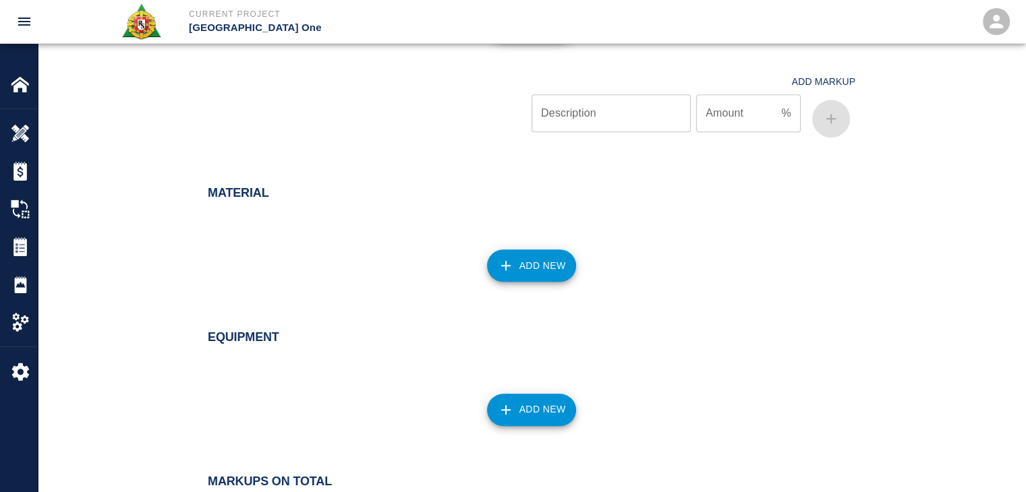
scroll to position [1224, 0]
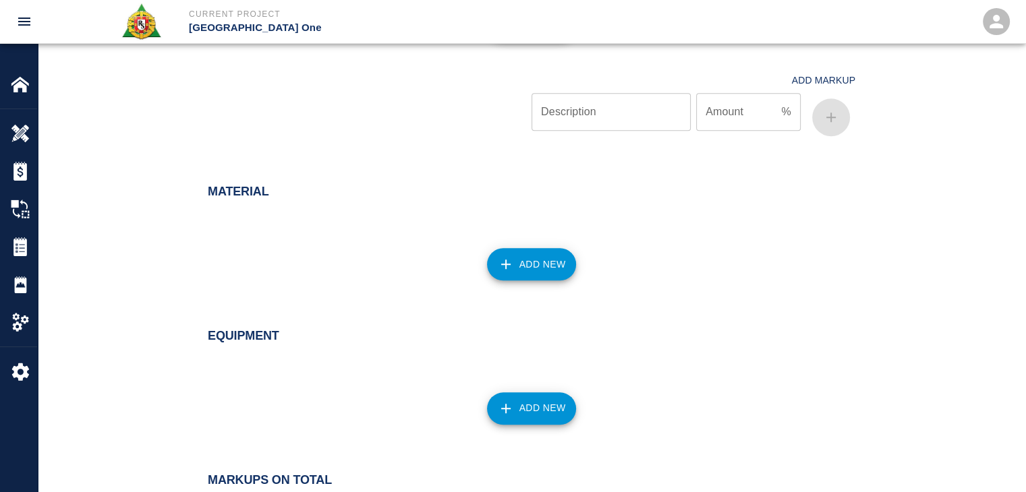
click at [531, 227] on div "Add New" at bounding box center [524, 256] width 664 height 59
click at [536, 233] on div "Add New" at bounding box center [524, 256] width 664 height 59
click at [558, 260] on button "Add New" at bounding box center [532, 264] width 90 height 32
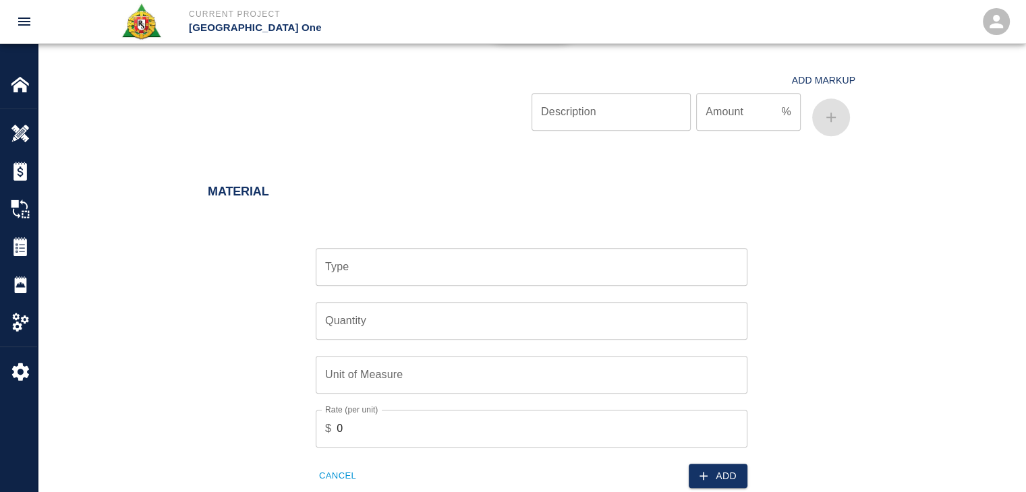
click at [442, 264] on input "Type" at bounding box center [532, 267] width 420 height 26
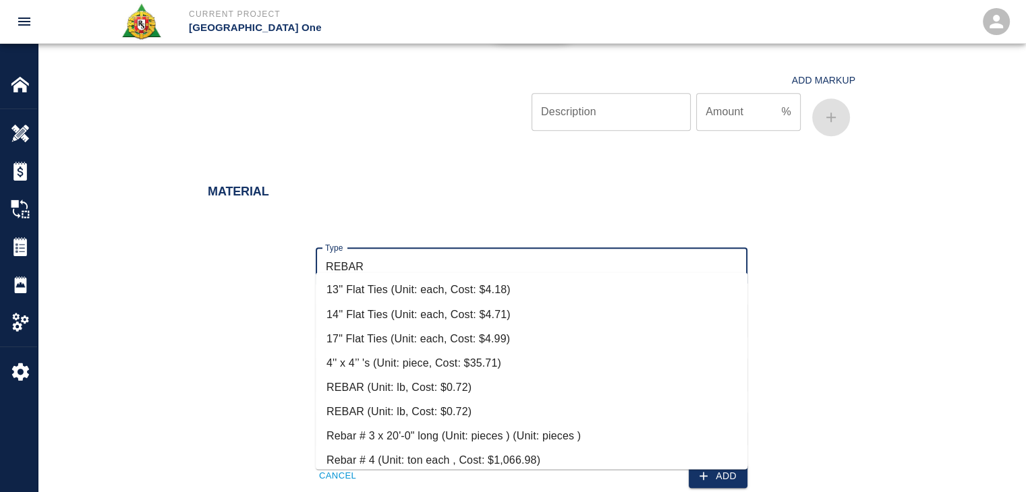
scroll to position [124, 0]
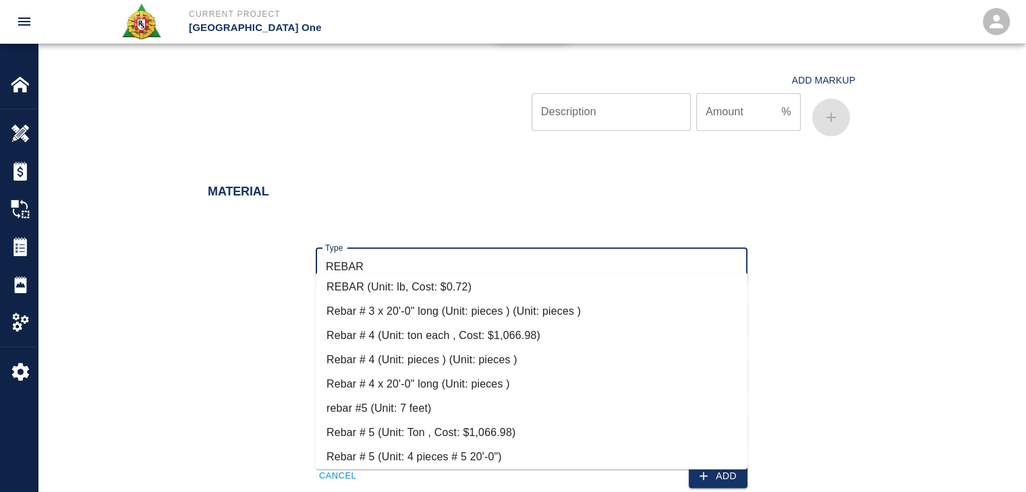
click at [424, 376] on li "Rebar # 4 x 20'-0" long (Unit: pieces )" at bounding box center [532, 384] width 432 height 24
type input "Rebar # 4 x 20'-0" long (Unit: pieces )"
type input "pieces"
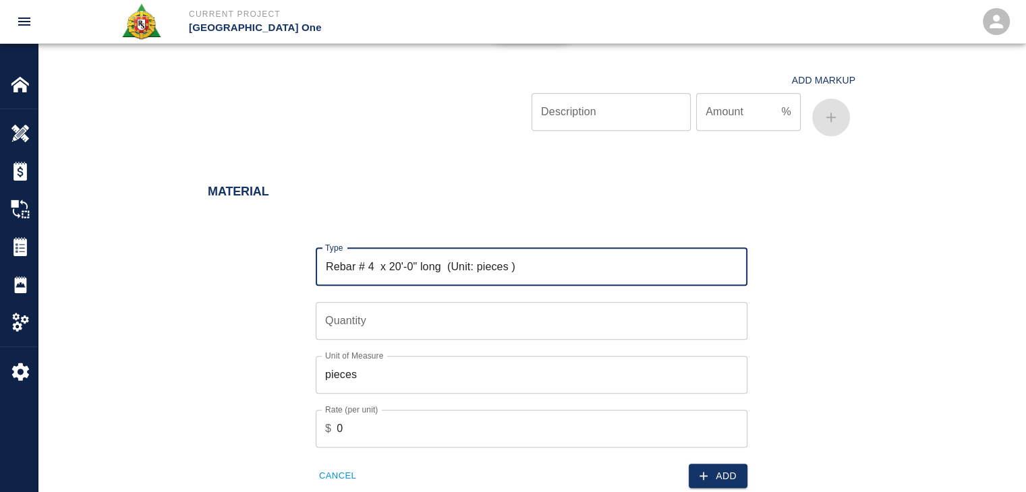
type input "Rebar # 4 x 20'-0" long (Unit: pieces )"
click at [374, 322] on input "Quantity" at bounding box center [532, 321] width 432 height 38
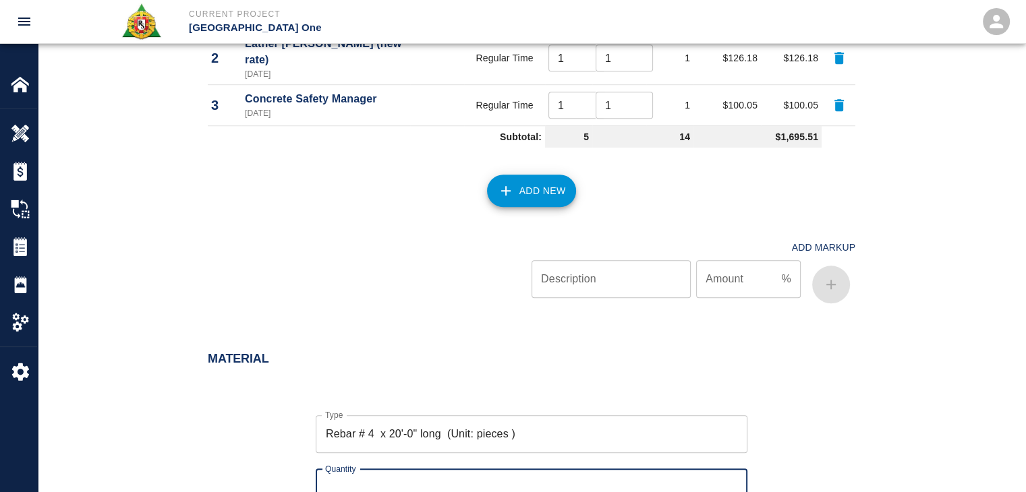
scroll to position [1263, 0]
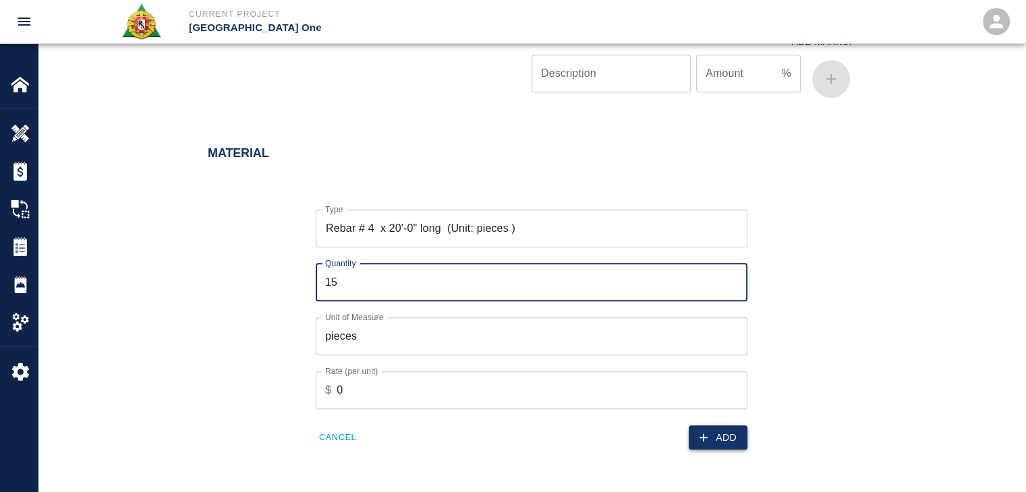
type input "15"
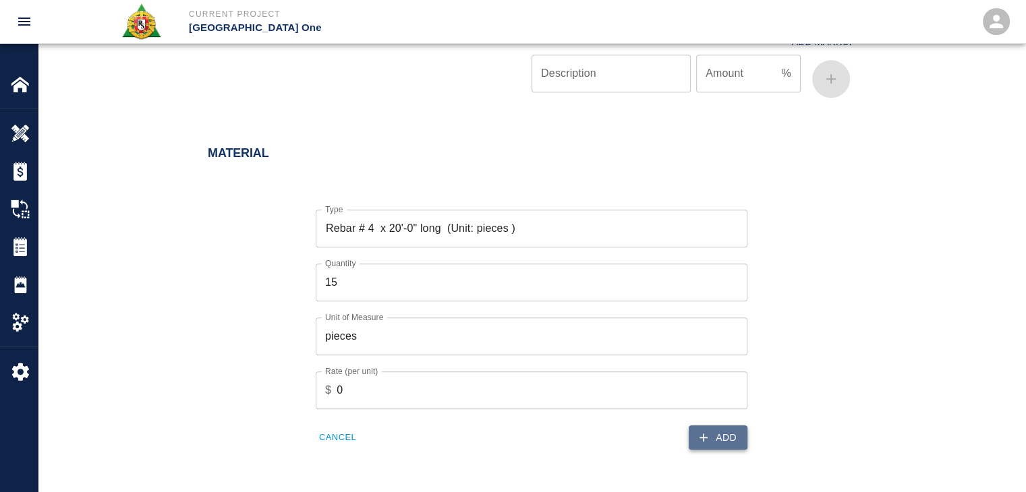
click at [702, 426] on button "Add" at bounding box center [718, 438] width 59 height 25
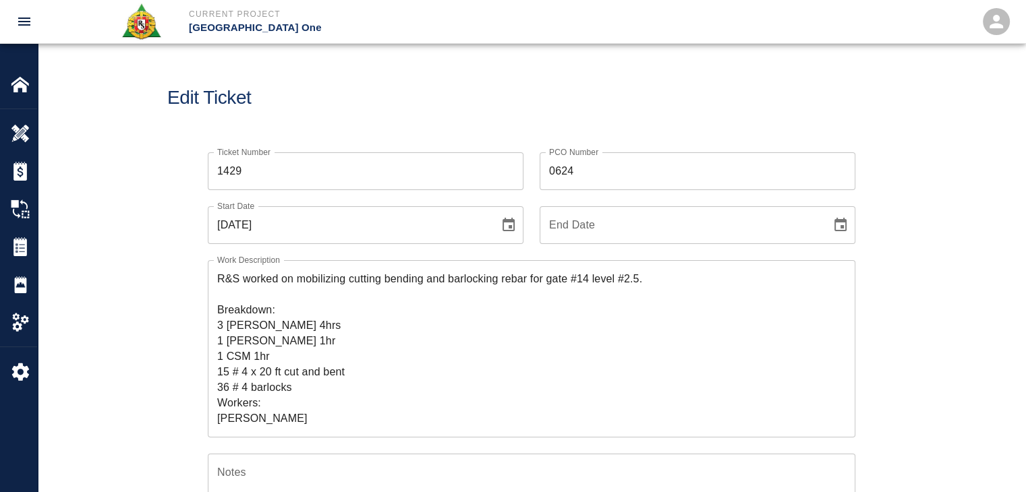
scroll to position [30, 0]
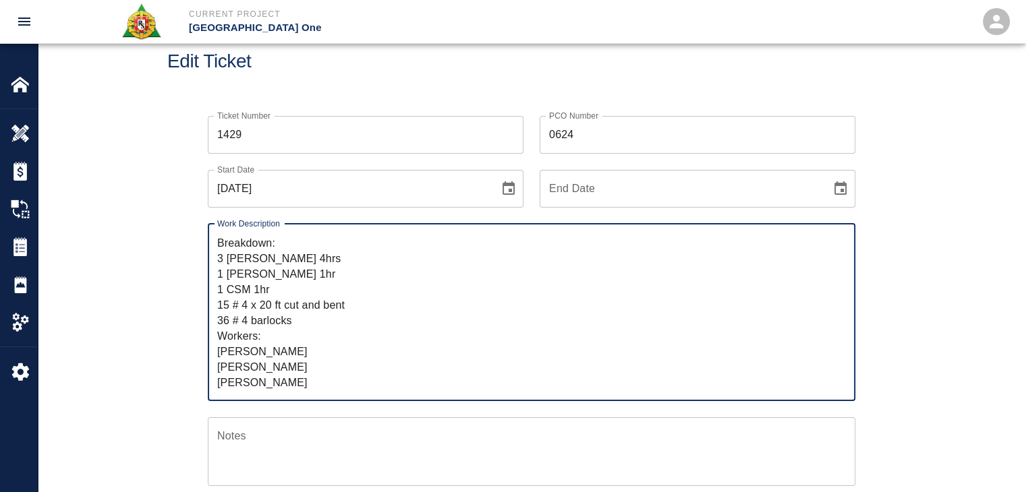
scroll to position [0, 0]
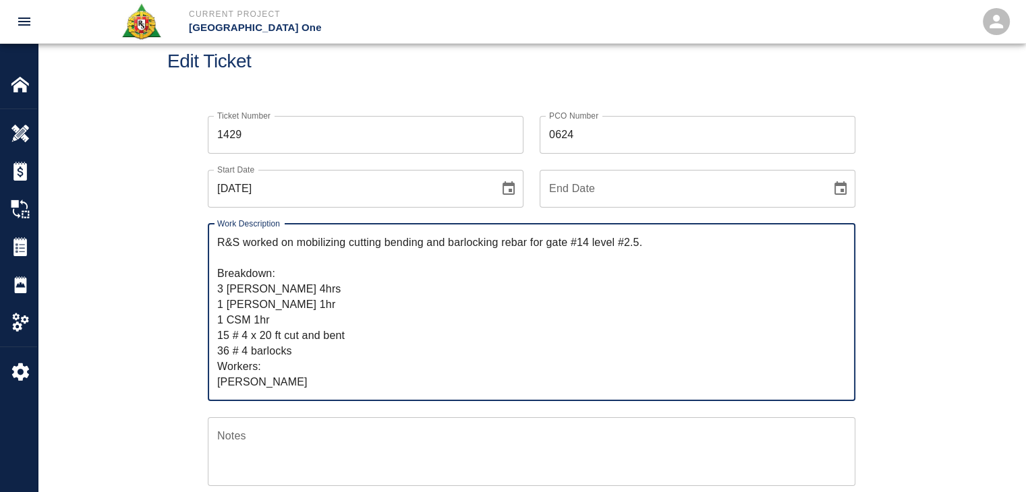
drag, startPoint x: 285, startPoint y: 386, endPoint x: 217, endPoint y: 208, distance: 189.8
click at [217, 208] on div "Work Description R&S worked on mobilizing cutting bending and barlocking rebar …" at bounding box center [524, 305] width 664 height 194
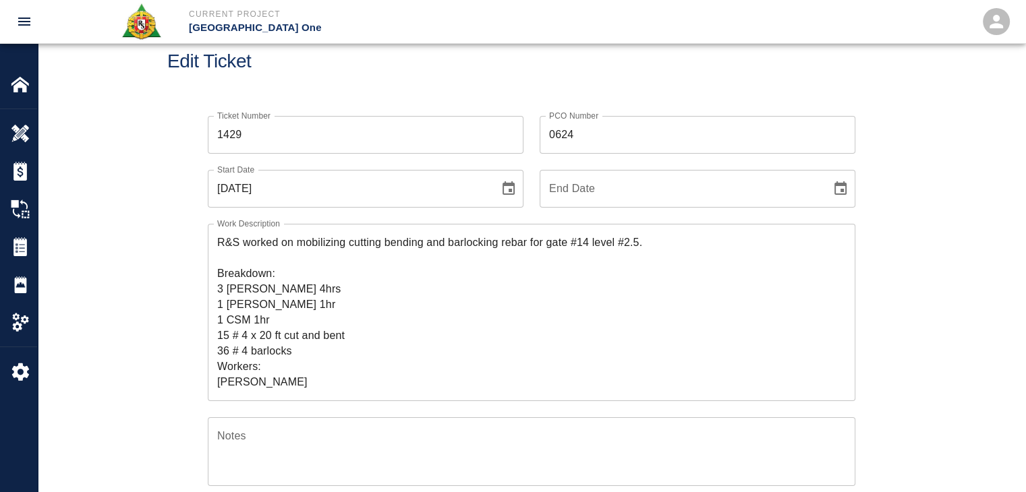
click at [319, 78] on div "Edit Ticket" at bounding box center [531, 61] width 987 height 109
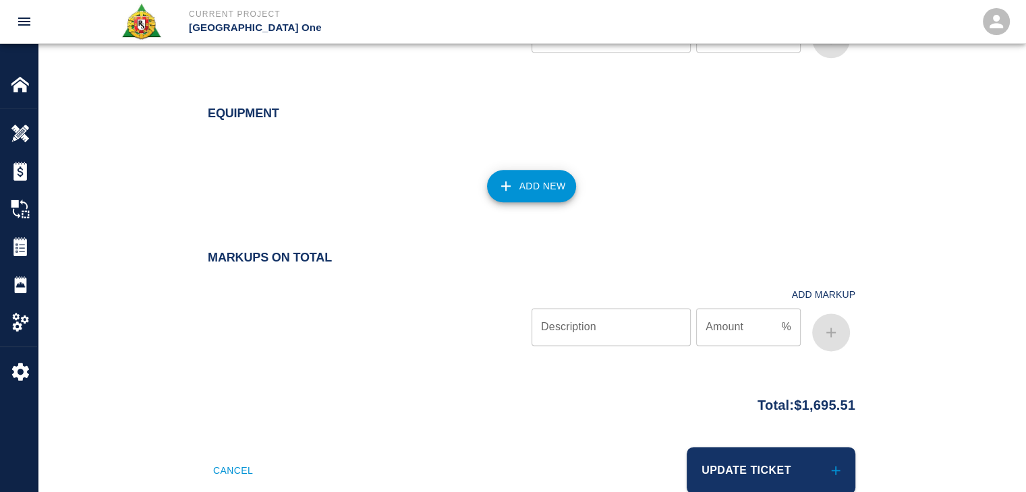
scroll to position [1657, 0]
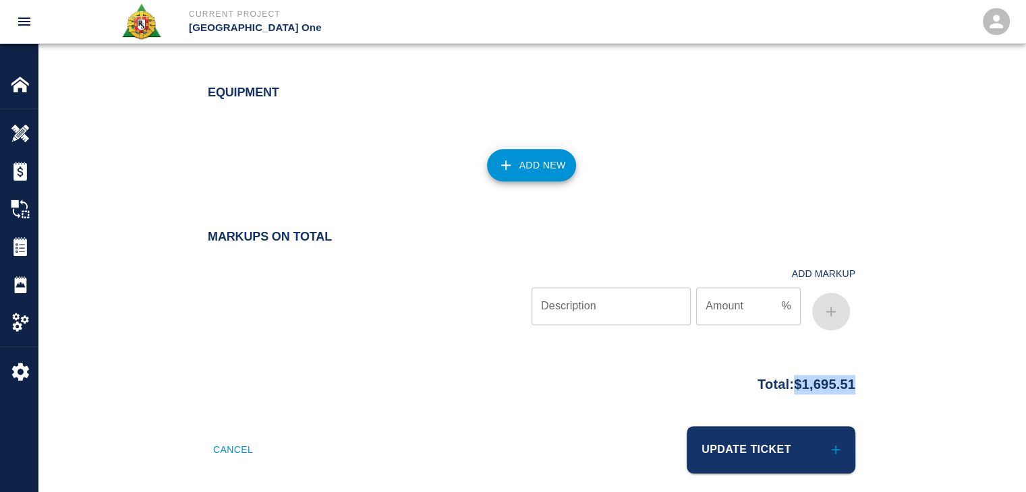
drag, startPoint x: 863, startPoint y: 371, endPoint x: 784, endPoint y: 374, distance: 79.7
click at [784, 374] on div "Total: $1,695.51" at bounding box center [531, 381] width 728 height 26
click at [860, 370] on div "Total: $1,695.51" at bounding box center [531, 381] width 728 height 26
drag, startPoint x: 866, startPoint y: 370, endPoint x: 781, endPoint y: 369, distance: 85.0
click at [781, 369] on div "Total: $1,695.51" at bounding box center [531, 381] width 728 height 26
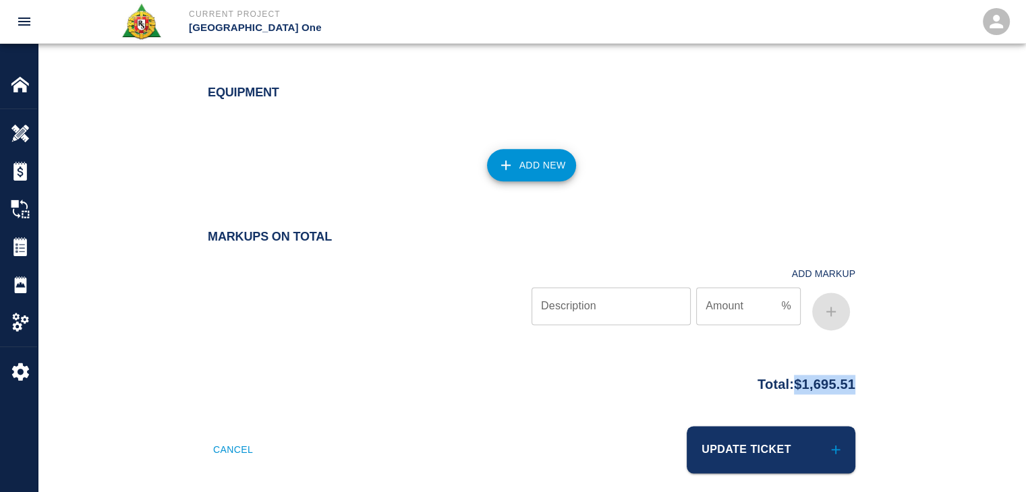
copy p "$1,695.51"
click at [596, 443] on div "Update Ticket" at bounding box center [689, 441] width 332 height 63
click at [758, 427] on button "Update Ticket" at bounding box center [771, 449] width 169 height 47
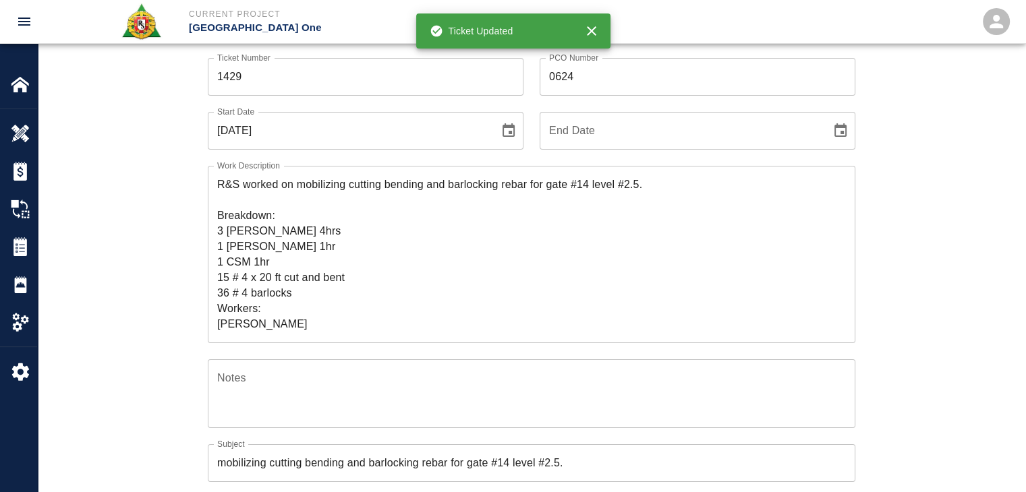
scroll to position [94, 0]
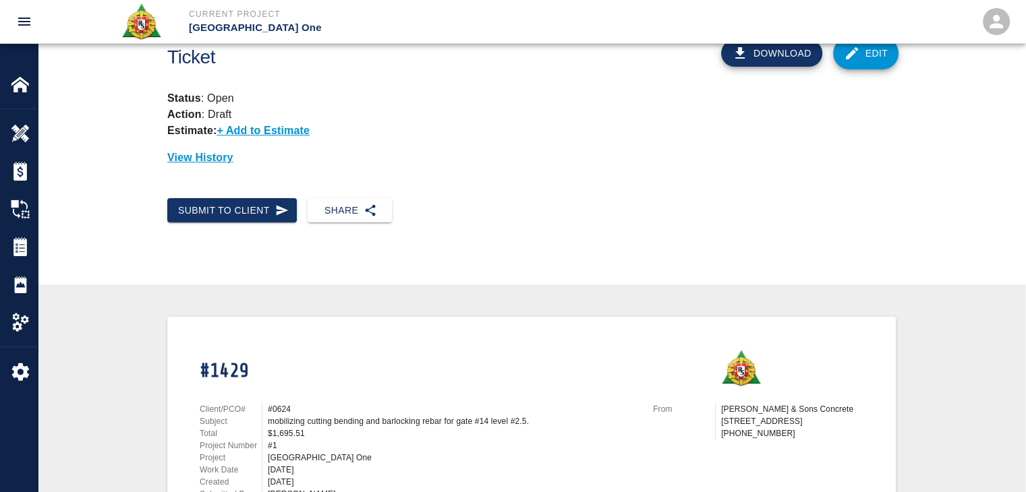
scroll to position [38, 0]
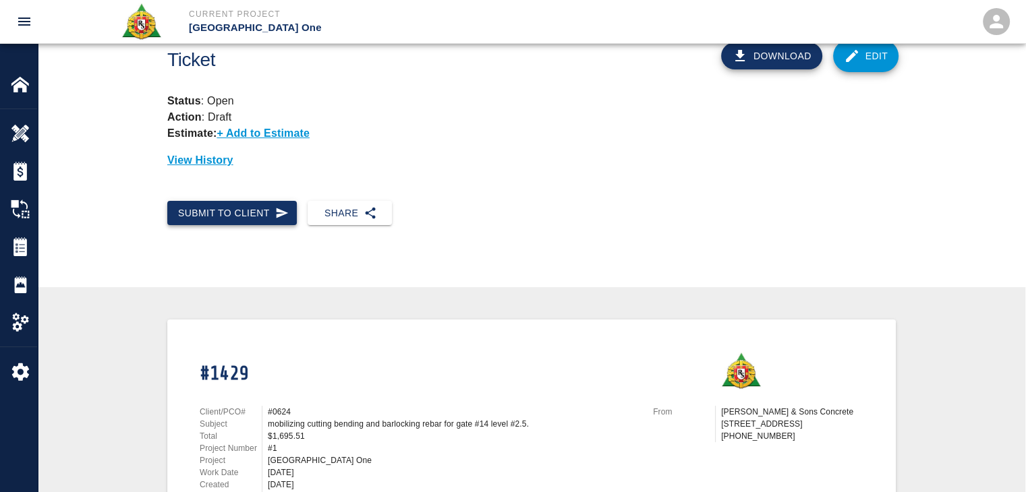
click at [287, 219] on button "Submit to Client" at bounding box center [232, 213] width 130 height 25
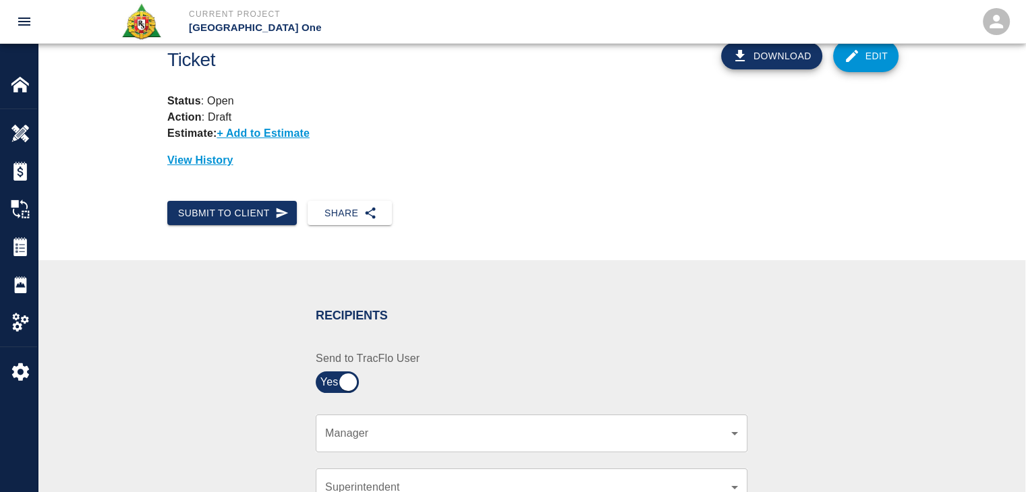
scroll to position [299, 0]
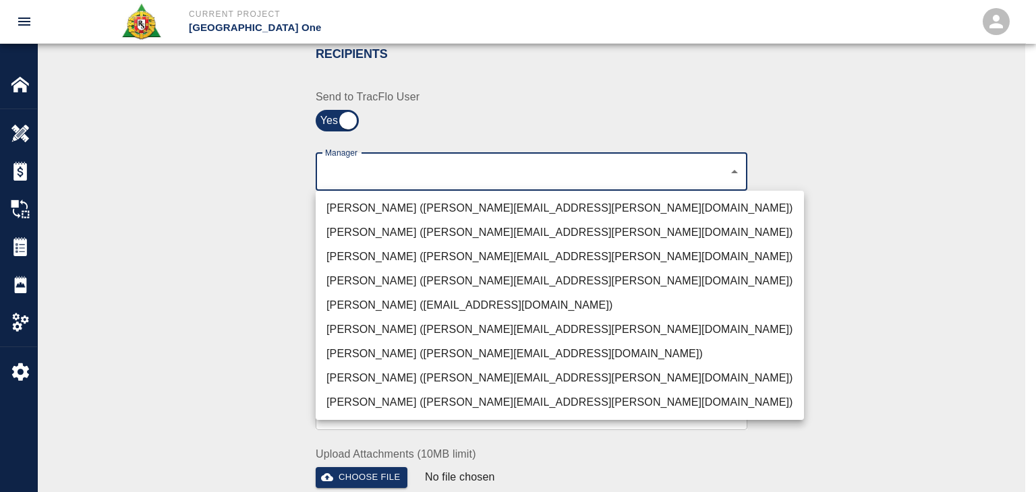
click at [397, 204] on li "Peter Hardecker (peter.hardecker@aecom.com)" at bounding box center [560, 208] width 488 height 24
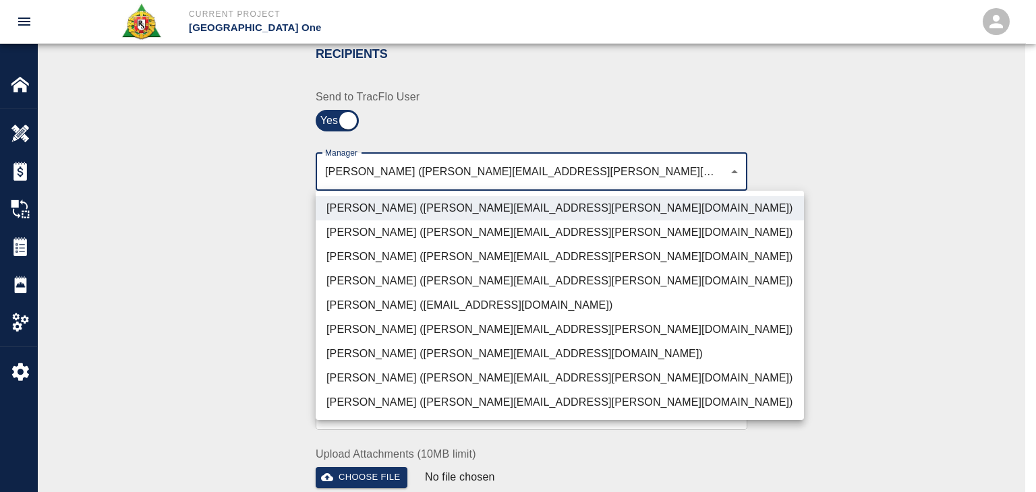
click at [364, 263] on li "Parin Kanani (parin.kanani@aecom.com)" at bounding box center [560, 257] width 488 height 24
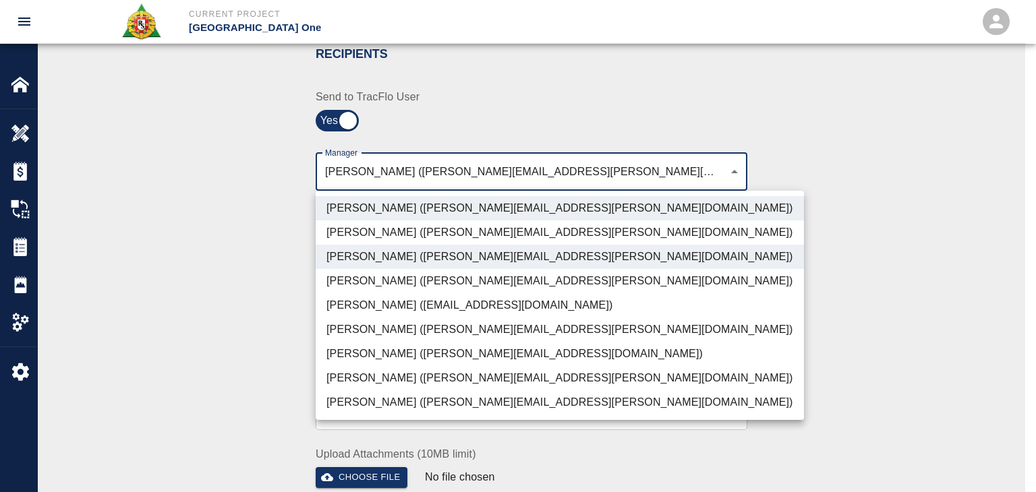
click at [377, 363] on li "Patrick Testino (patrick.testino@aecom.com)" at bounding box center [560, 354] width 488 height 24
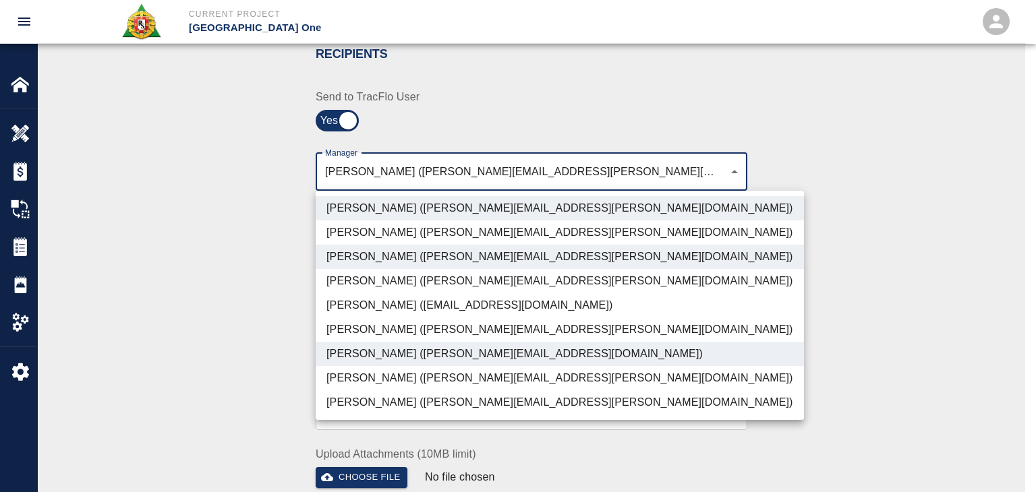
click at [386, 384] on li "Dylan Sims (dylan.sims@aecom.com)" at bounding box center [560, 378] width 488 height 24
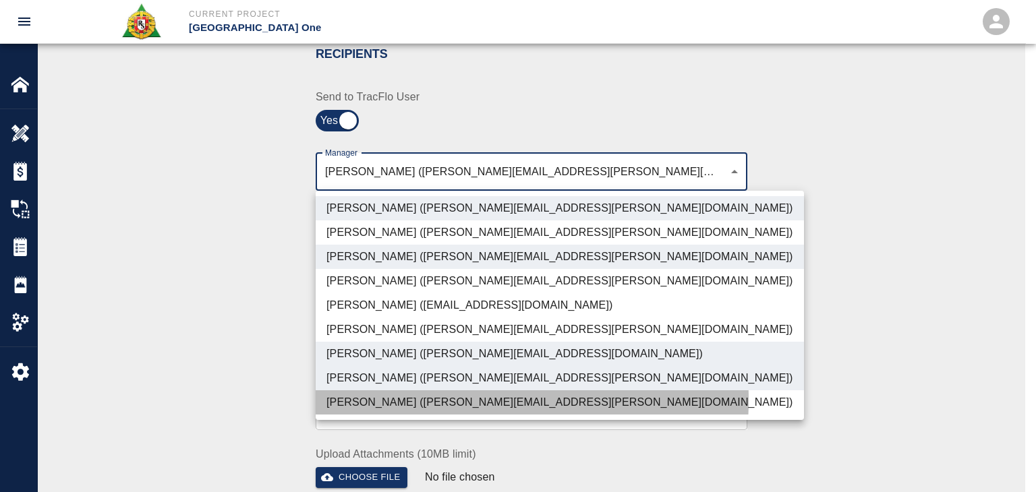
click at [426, 400] on li "Shane Lamay (shane.lamay@aecom.com)" at bounding box center [560, 403] width 488 height 24
type input "ede96749-2565-4a65-a76c-ac2c5448e16e,69d78ca4-8a93-4c72-a988-7271956ccf0b,ad99d…"
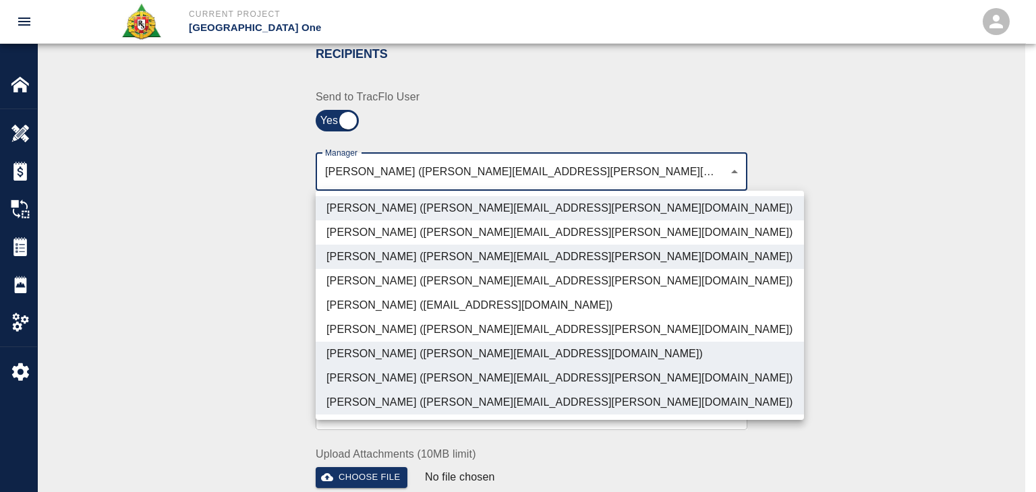
click at [175, 335] on div at bounding box center [518, 246] width 1036 height 492
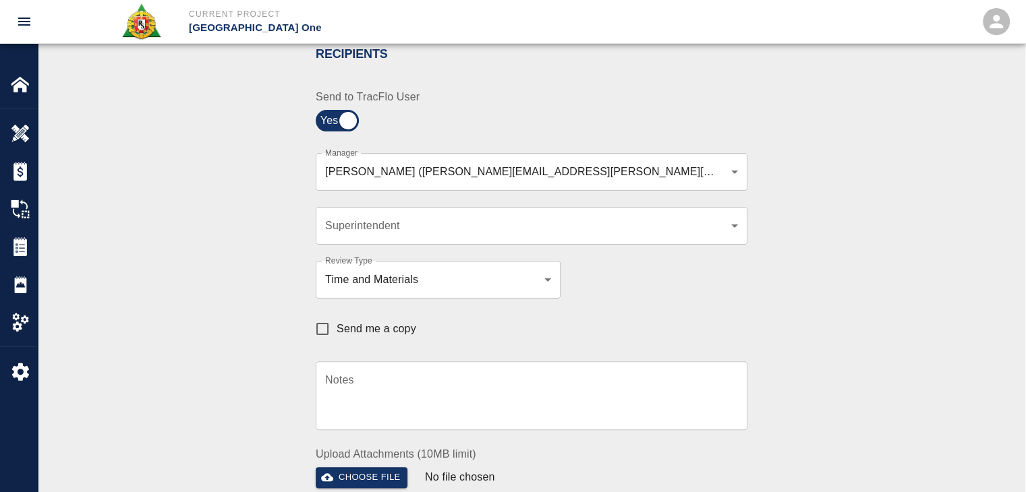
click at [351, 321] on span "Send me a copy" at bounding box center [377, 329] width 80 height 16
click at [337, 320] on input "Send me a copy" at bounding box center [322, 329] width 28 height 28
checkbox input "true"
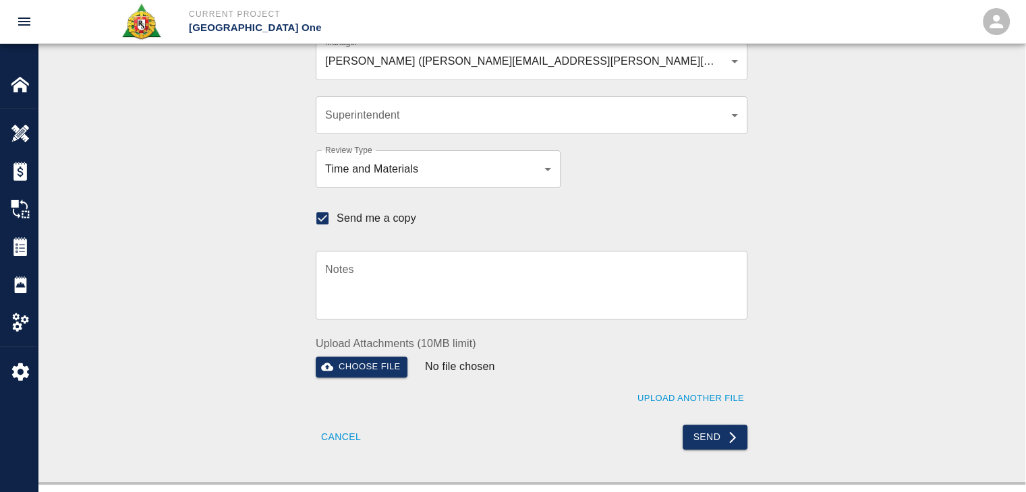
scroll to position [406, 0]
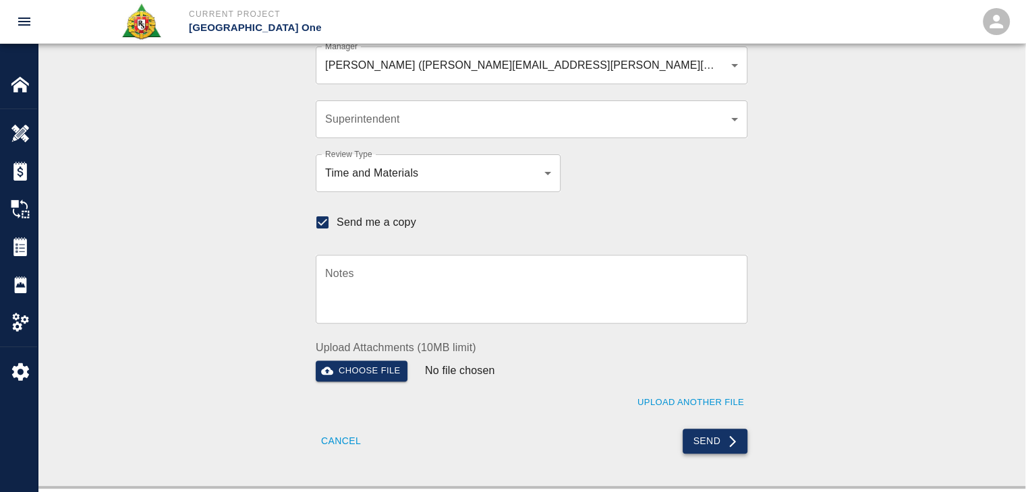
click at [708, 433] on button "Send" at bounding box center [715, 441] width 65 height 25
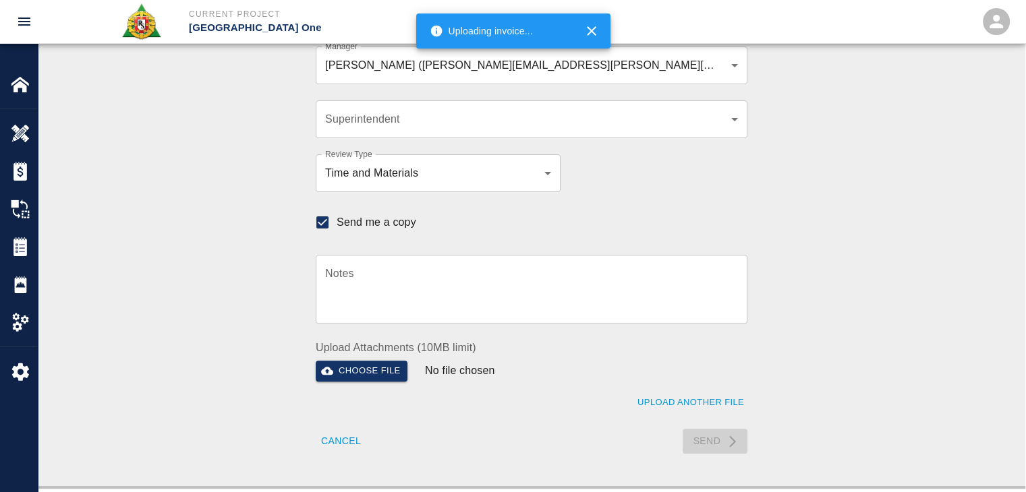
checkbox input "false"
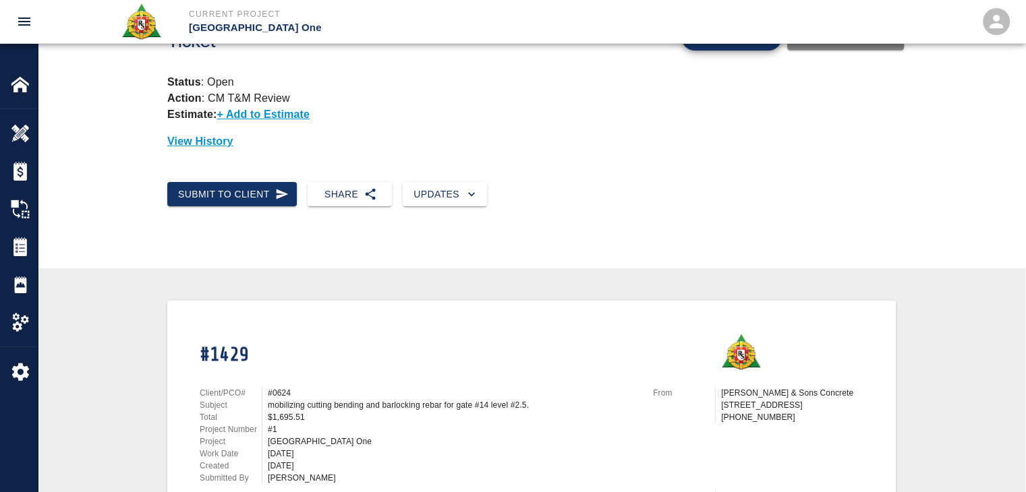
scroll to position [0, 0]
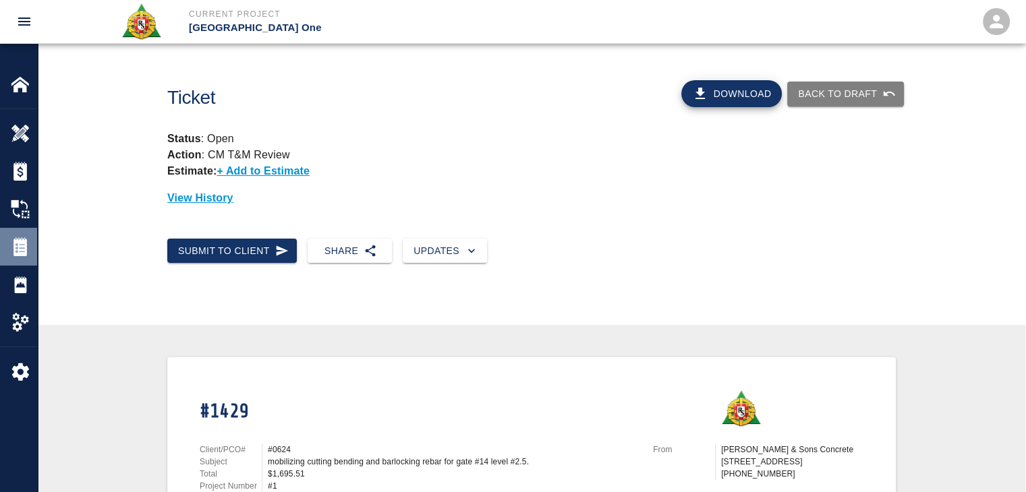
click at [22, 246] on img at bounding box center [20, 246] width 19 height 19
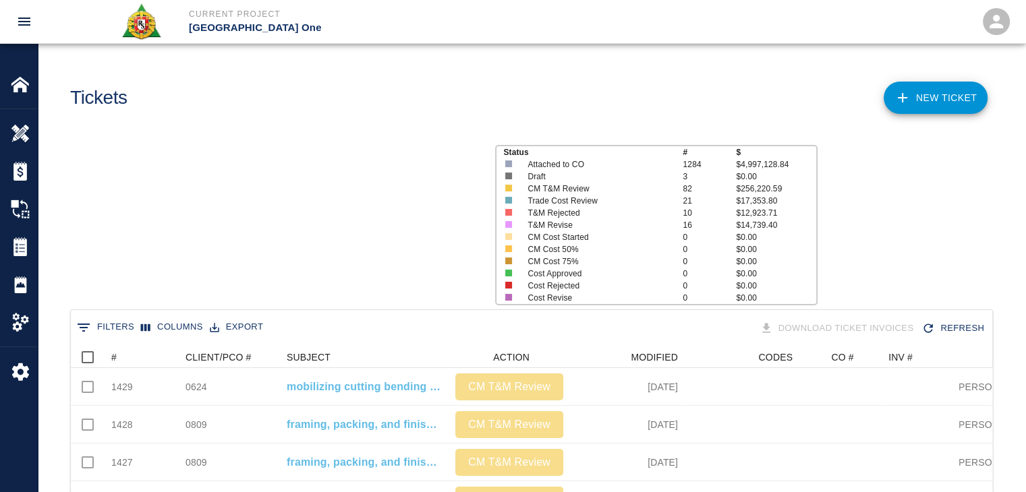
scroll to position [777, 911]
click at [129, 355] on icon "Sort" at bounding box center [126, 357] width 12 height 12
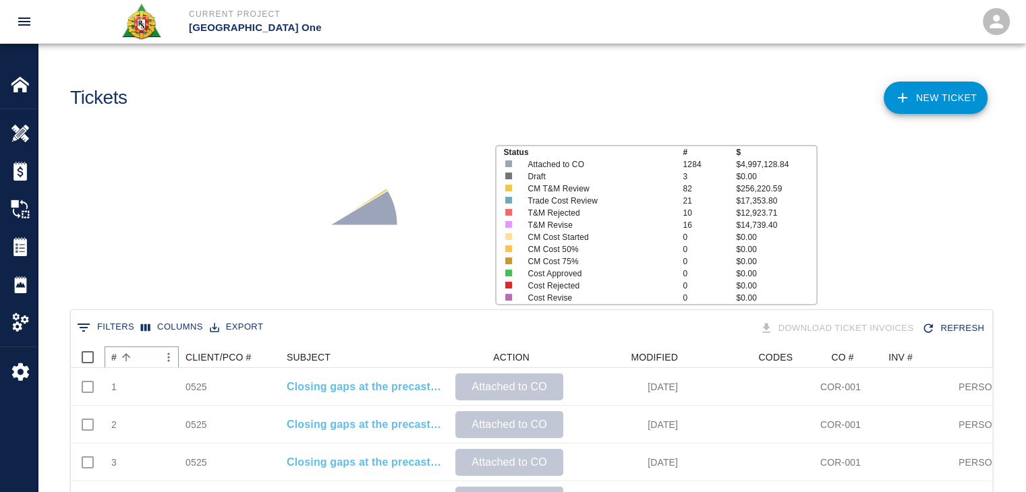
click at [129, 355] on icon "Sort" at bounding box center [126, 357] width 12 height 12
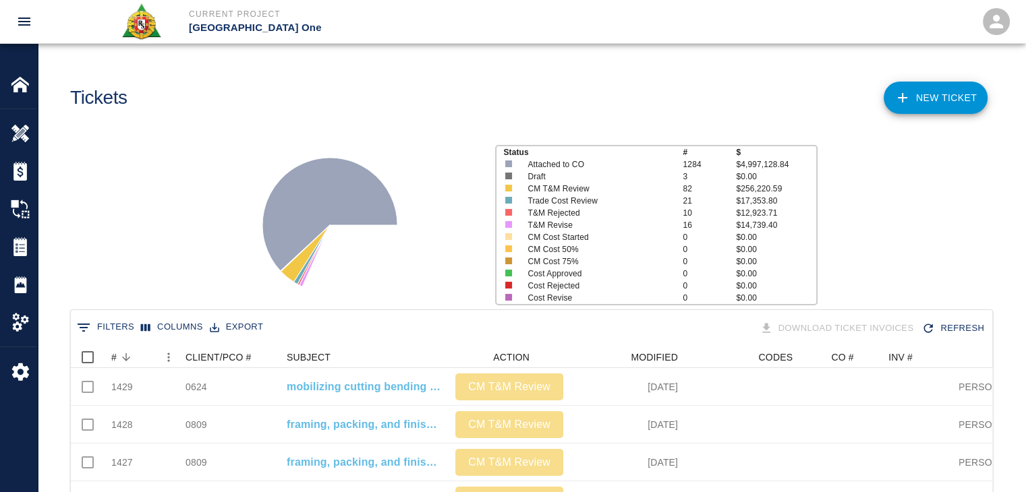
click at [217, 153] on div "Status # $ Attached to CO 1284 $4,997,128.84 Draft 3 $0.00 CM T&M Review 82 $25…" at bounding box center [526, 219] width 998 height 179
